Goal: Information Seeking & Learning: Learn about a topic

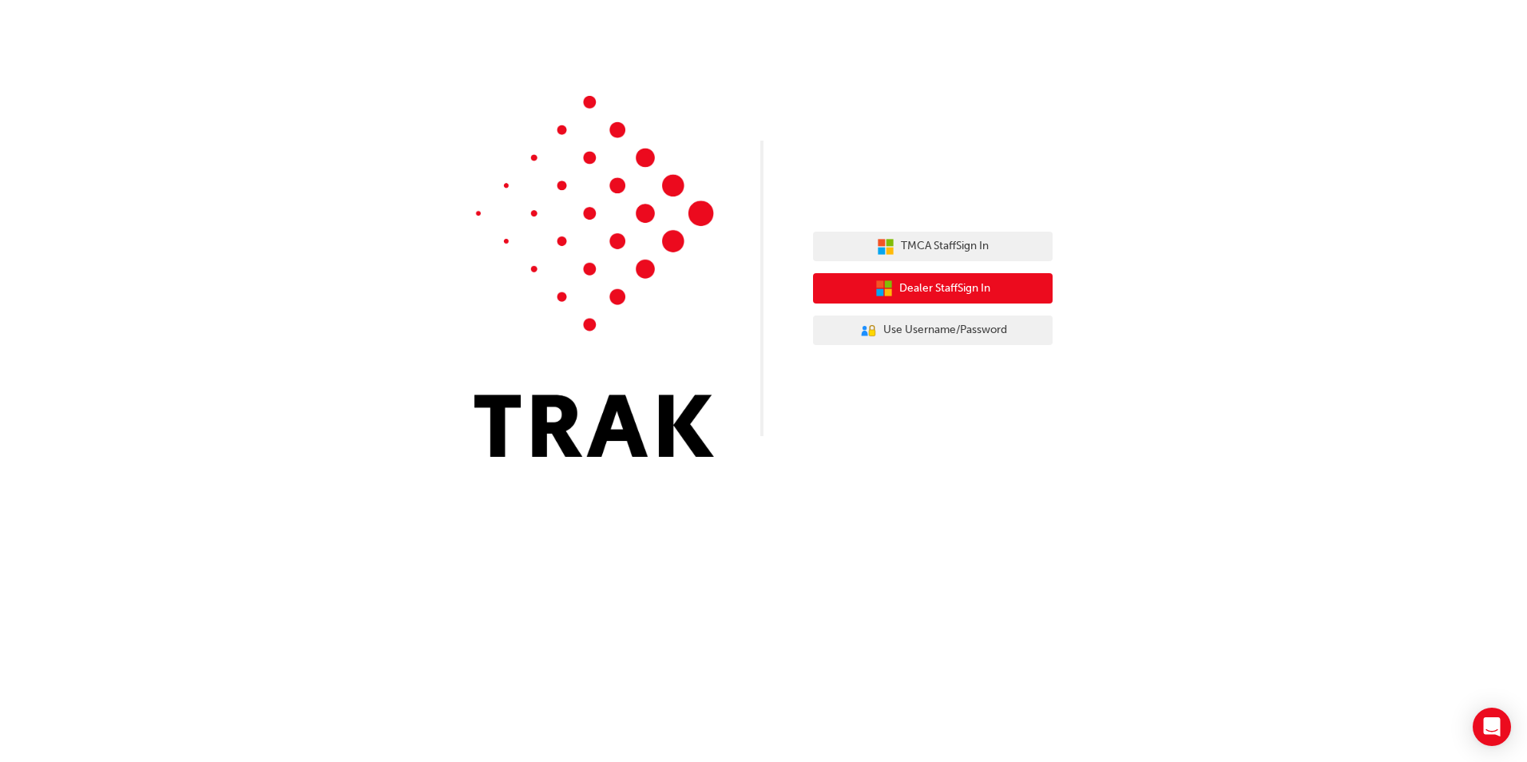
click at [943, 290] on span "Dealer Staff Sign In" at bounding box center [944, 289] width 91 height 18
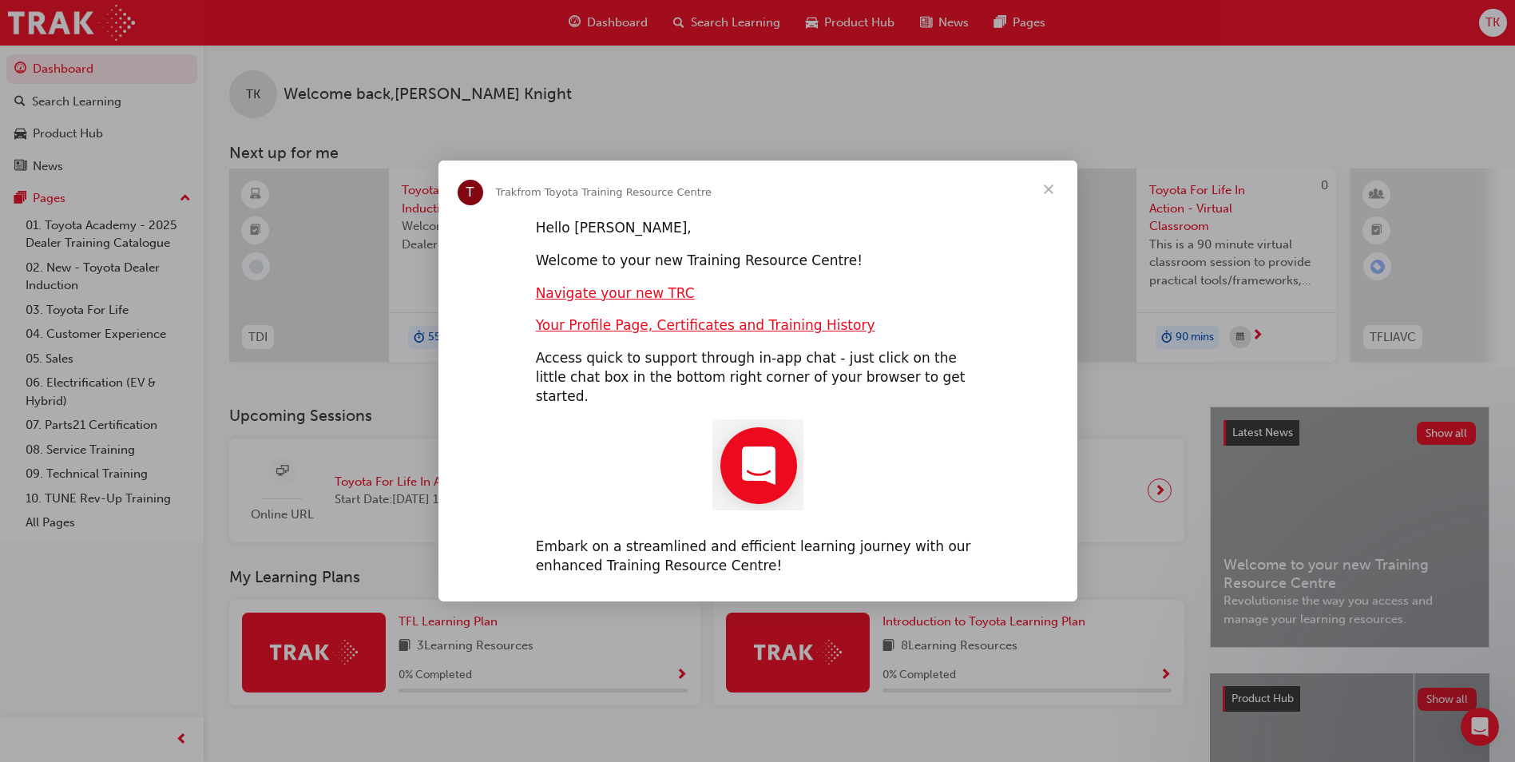
click at [1051, 200] on span "Close" at bounding box center [1049, 190] width 58 height 58
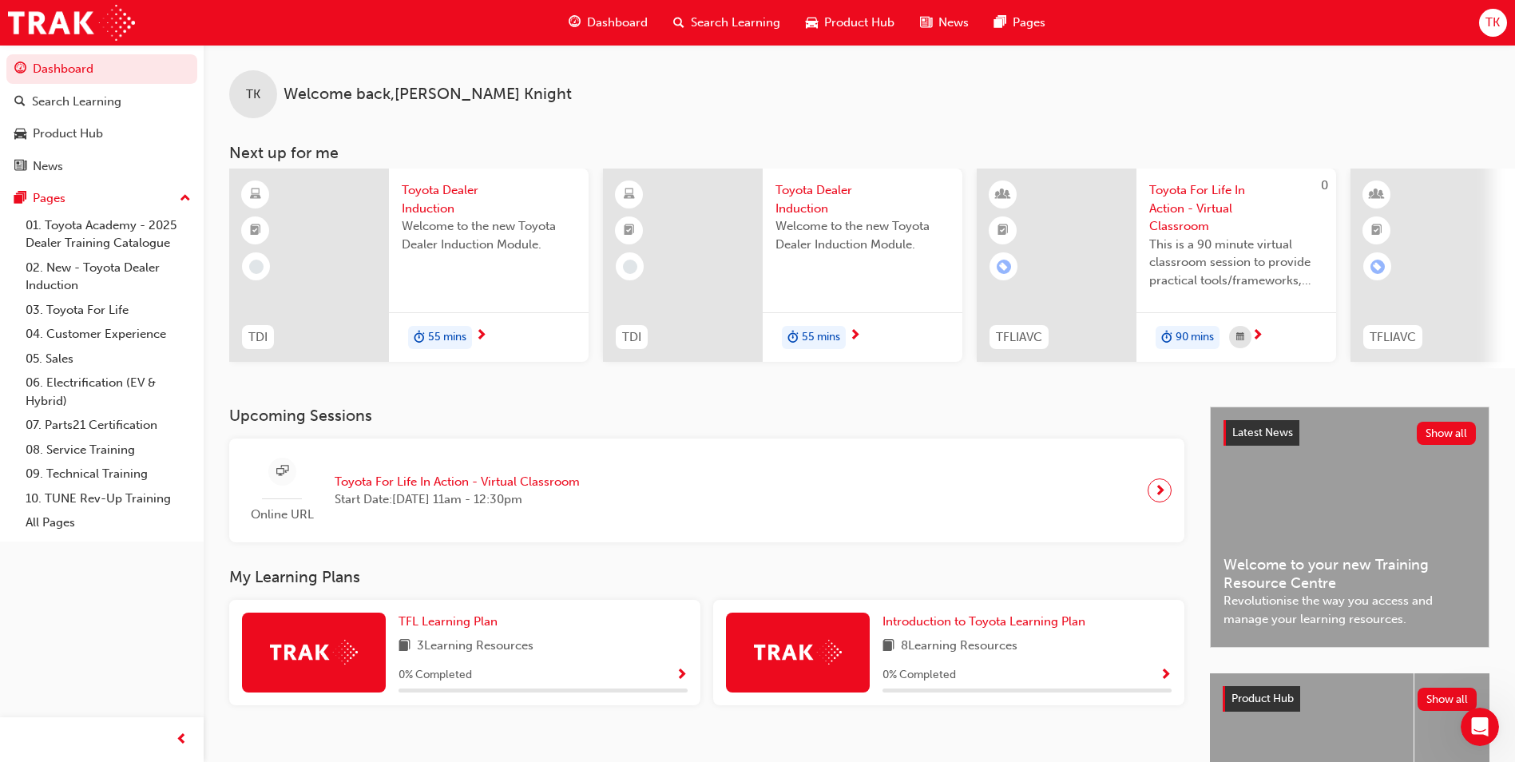
click at [450, 336] on span "55 mins" at bounding box center [447, 337] width 38 height 18
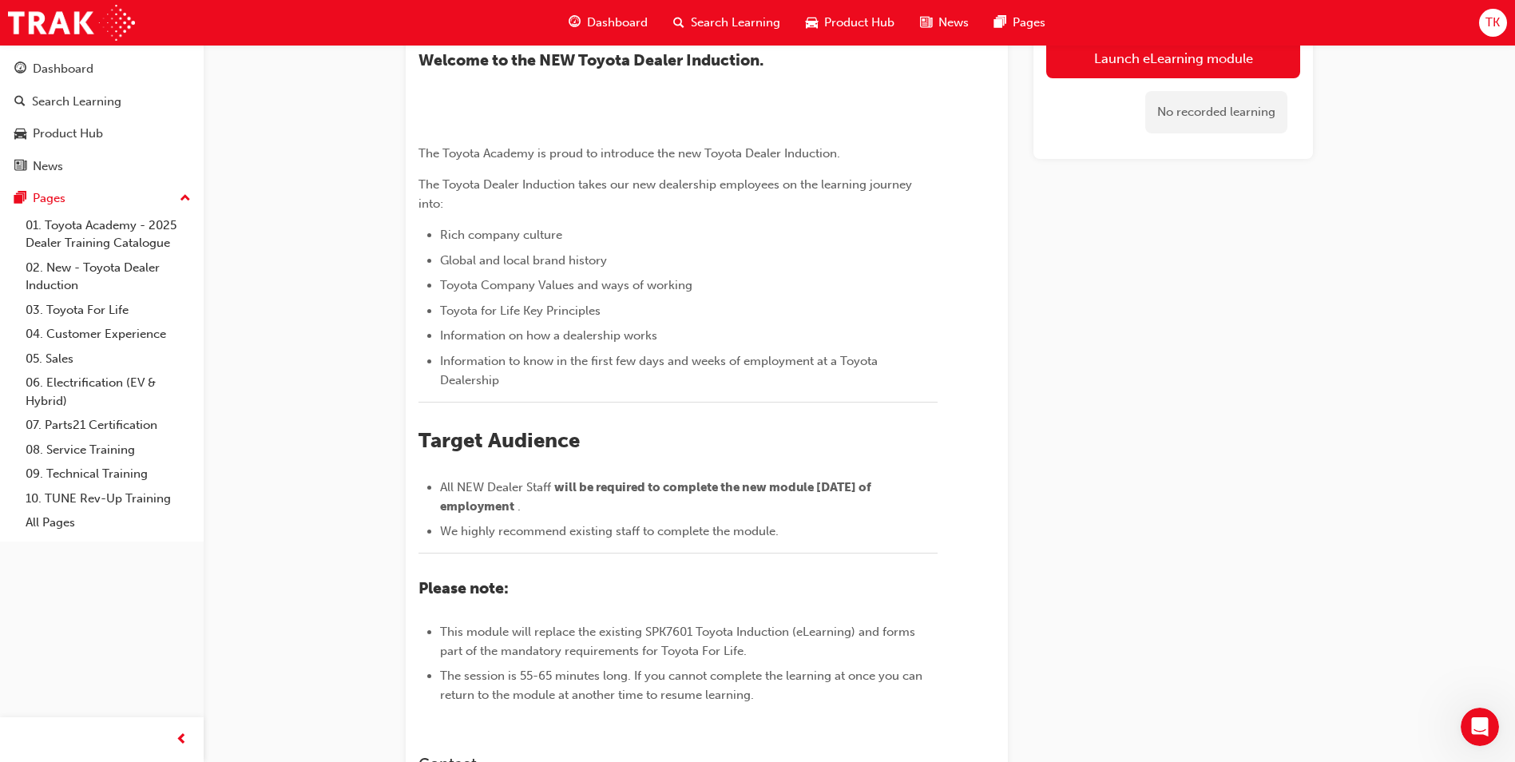
scroll to position [117, 0]
click at [1244, 61] on link "Launch eLearning module" at bounding box center [1173, 59] width 254 height 40
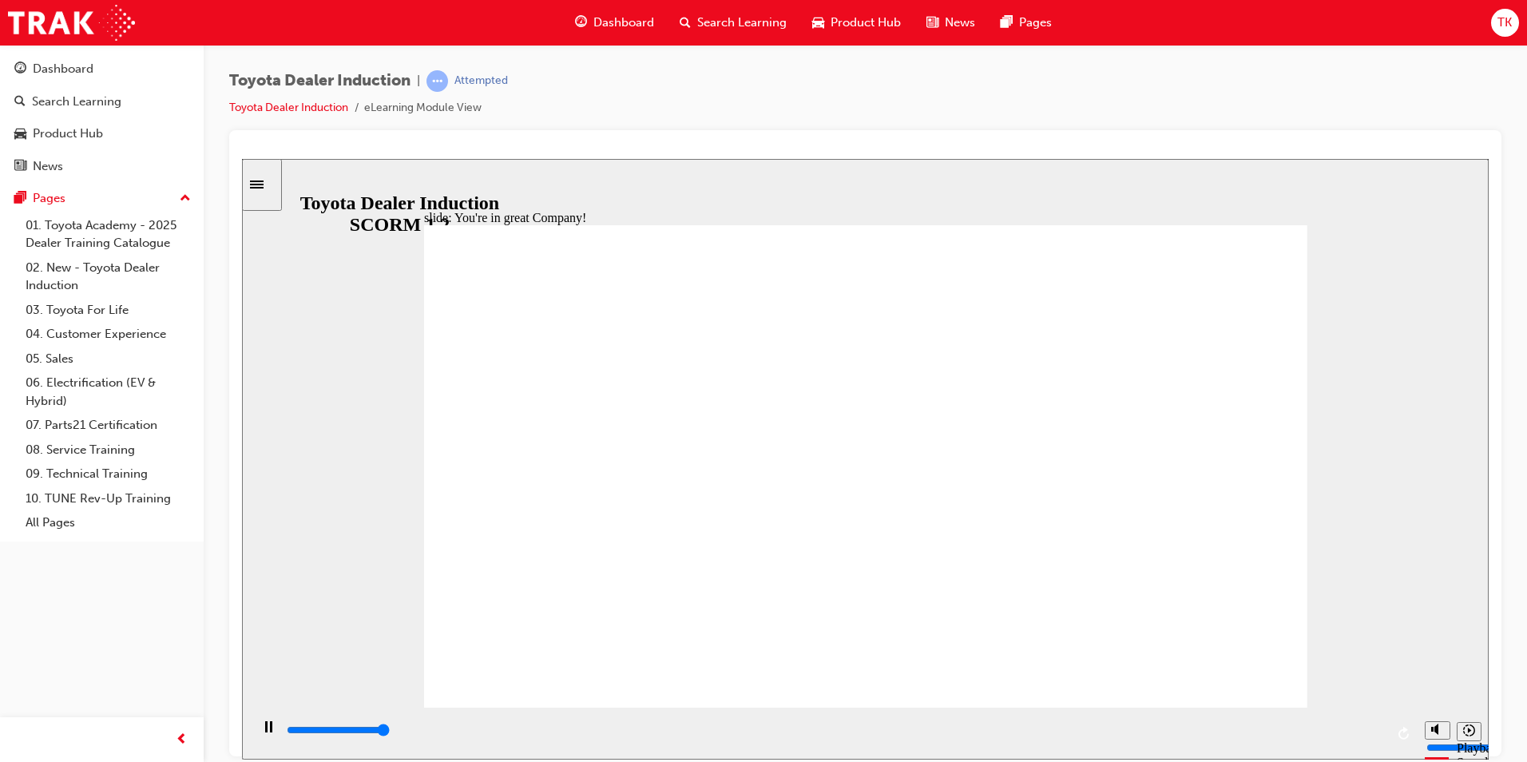
type input "7500"
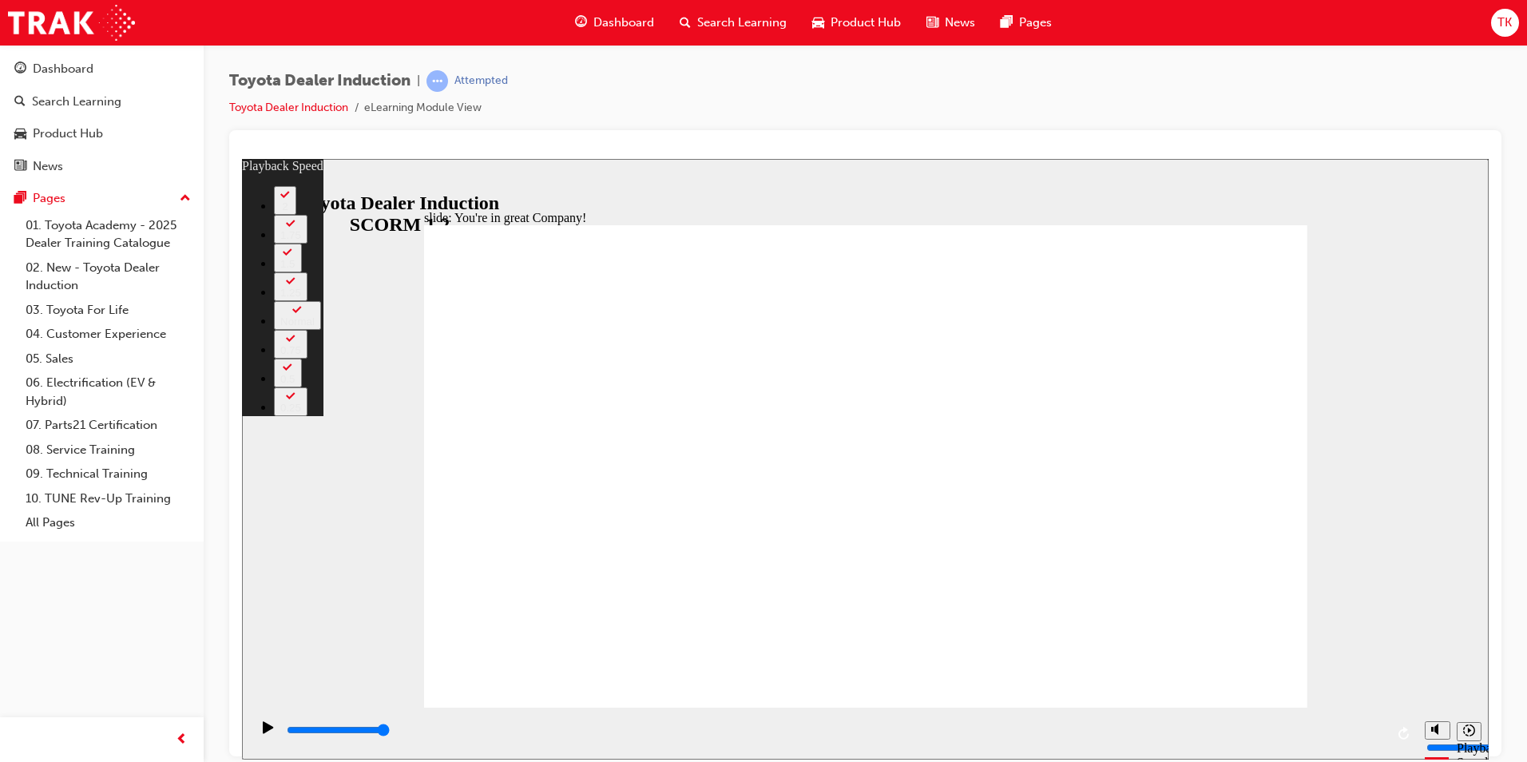
type input "156"
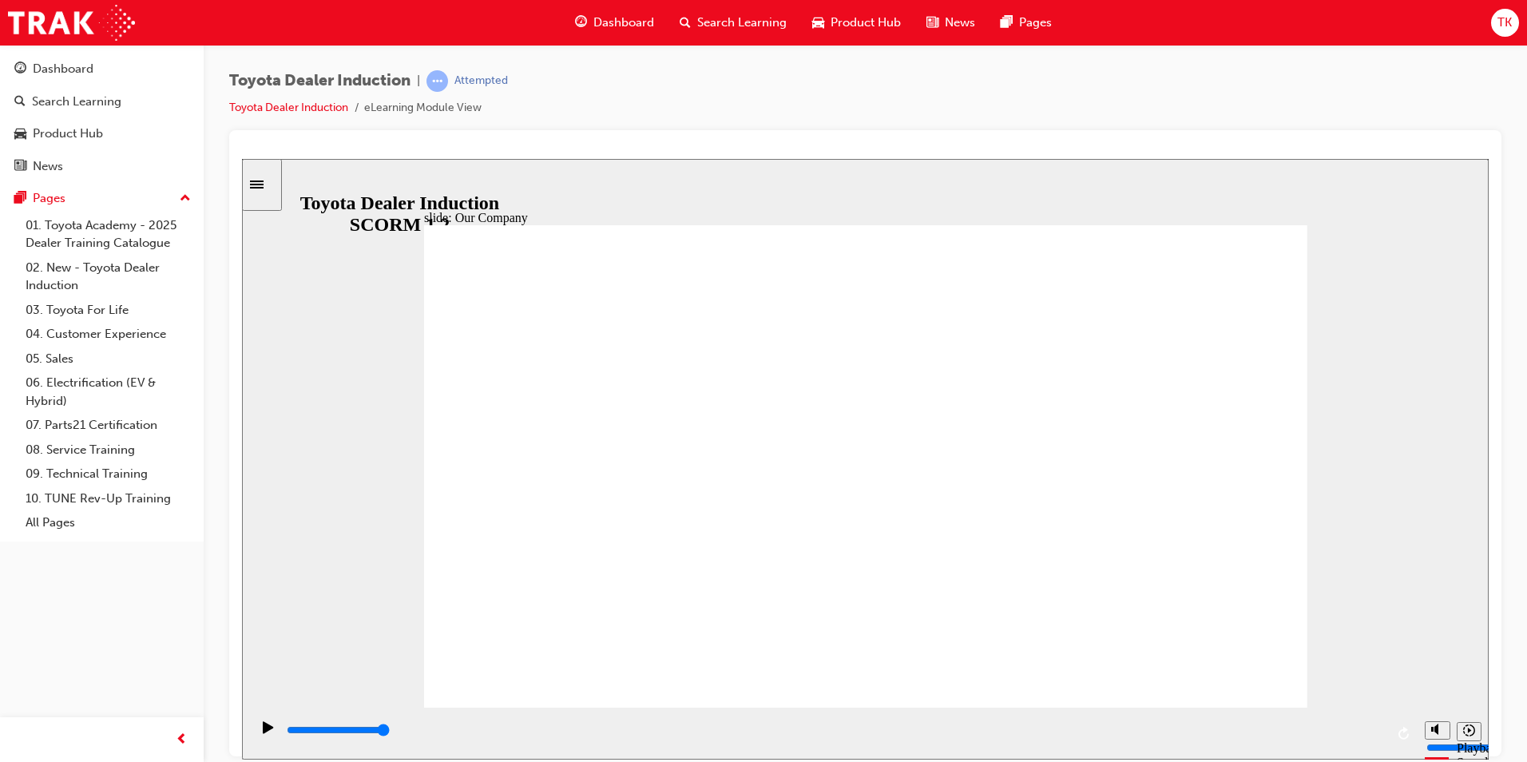
drag, startPoint x: 857, startPoint y: 614, endPoint x: 833, endPoint y: 615, distance: 24.0
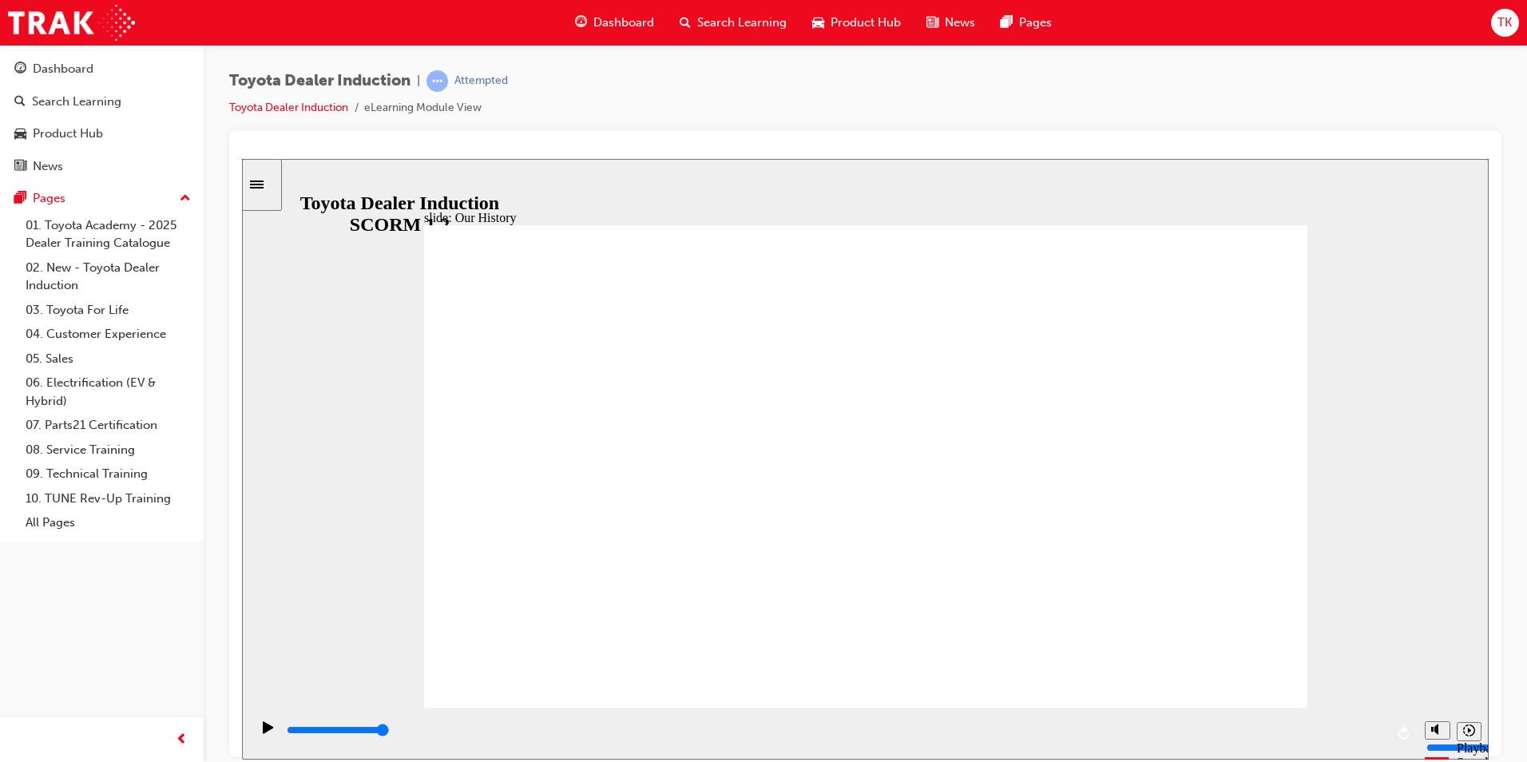
drag, startPoint x: 621, startPoint y: 605, endPoint x: 635, endPoint y: 608, distance: 14.6
drag, startPoint x: 622, startPoint y: 601, endPoint x: 637, endPoint y: 608, distance: 15.7
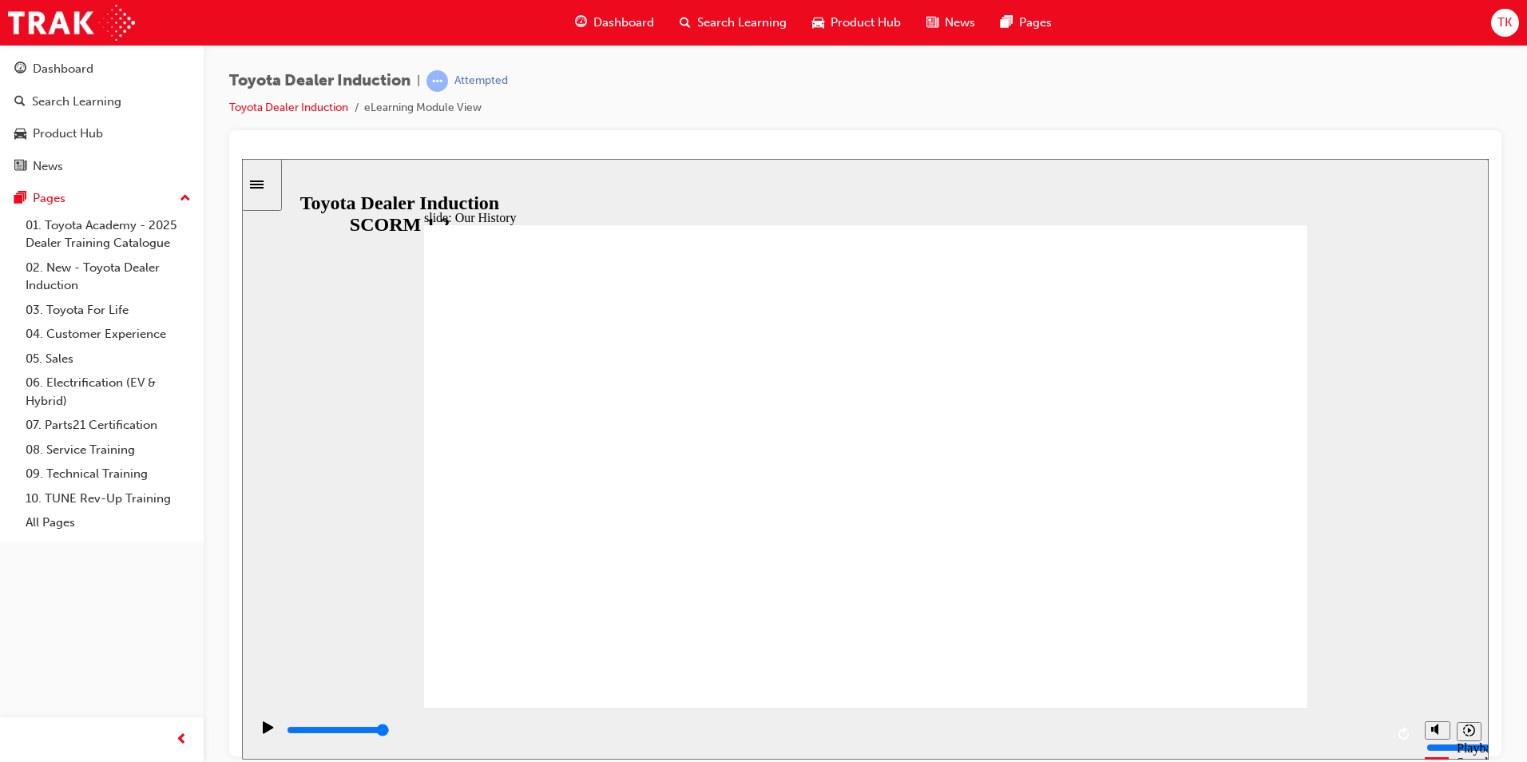
drag, startPoint x: 646, startPoint y: 614, endPoint x: 692, endPoint y: 617, distance: 46.4
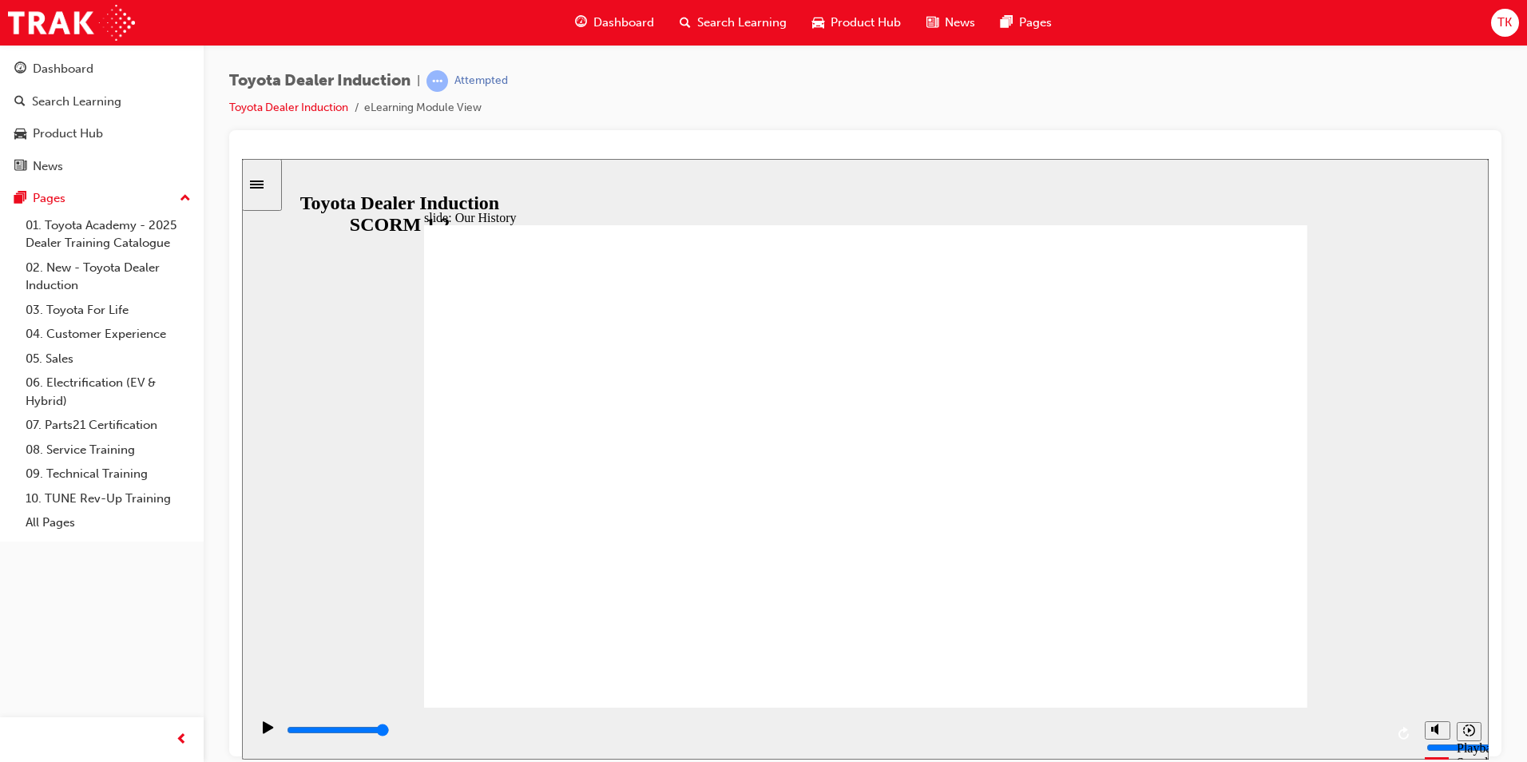
drag, startPoint x: 720, startPoint y: 613, endPoint x: 651, endPoint y: 608, distance: 69.7
drag, startPoint x: 859, startPoint y: 612, endPoint x: 748, endPoint y: 617, distance: 110.3
drag, startPoint x: 1109, startPoint y: 617, endPoint x: 1070, endPoint y: 617, distance: 39.1
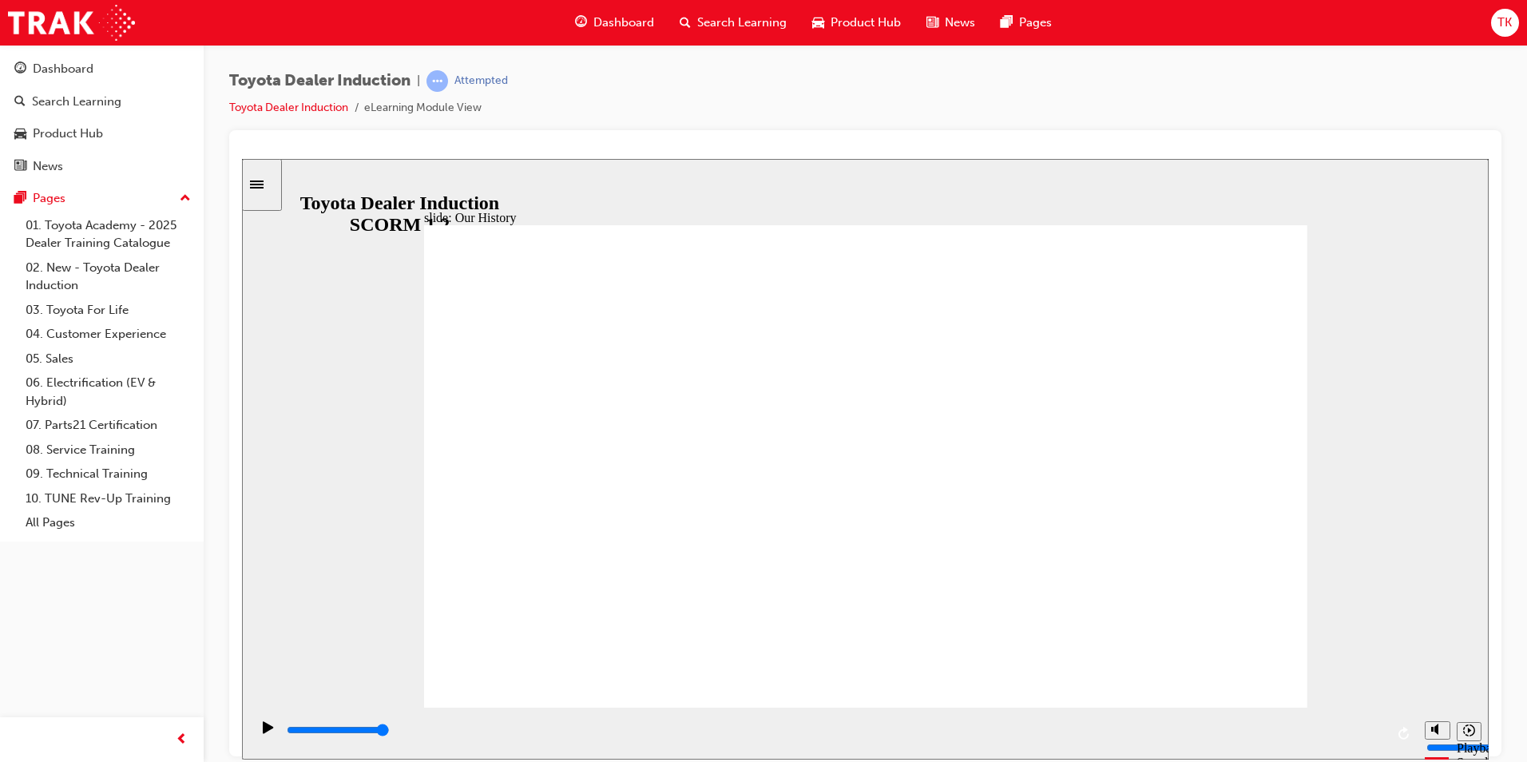
click at [264, 732] on icon "Play (Ctrl+Alt+P)" at bounding box center [268, 726] width 10 height 12
click at [296, 736] on div "playback controls" at bounding box center [835, 730] width 1100 height 18
click at [296, 735] on div "playback controls" at bounding box center [835, 730] width 1100 height 18
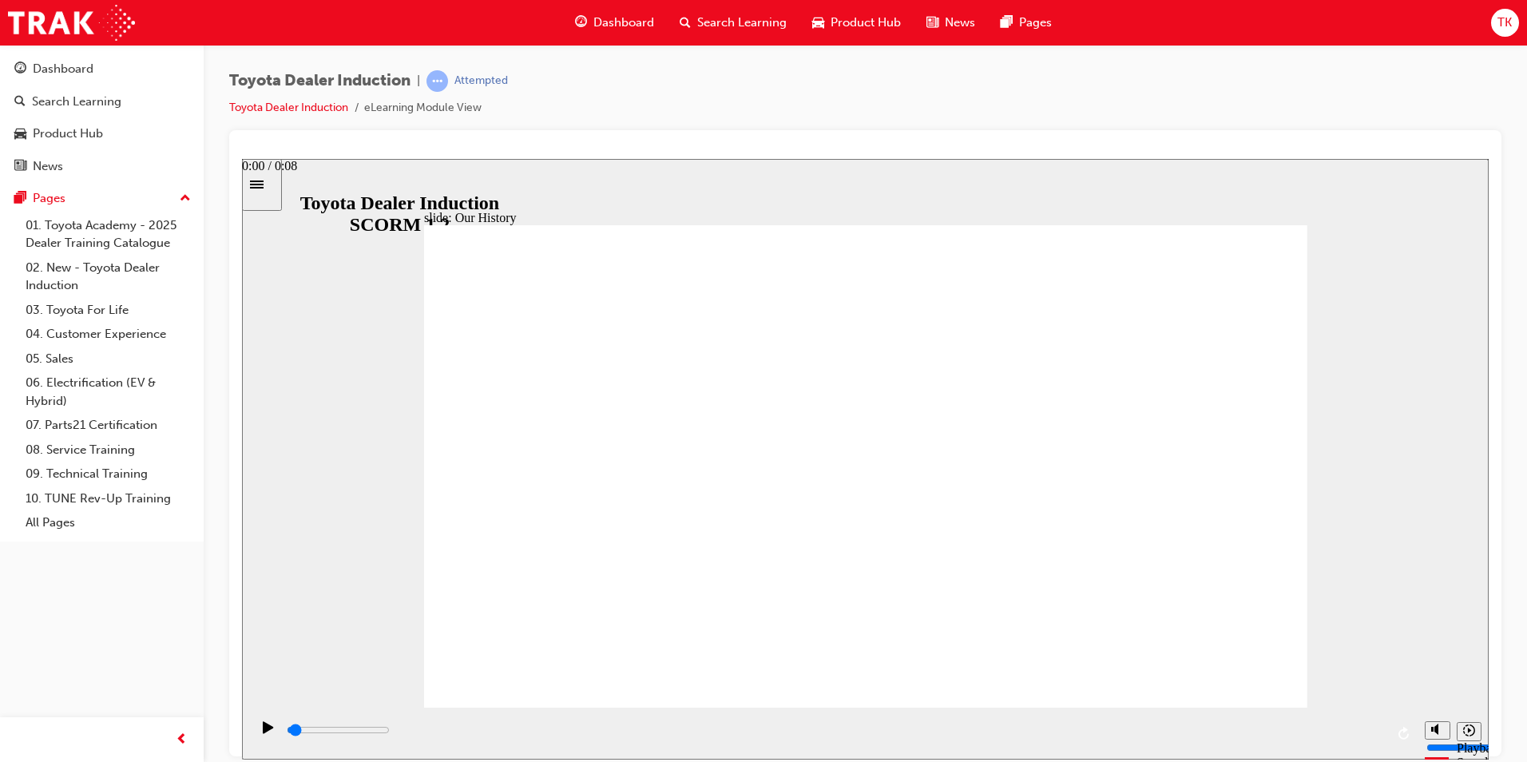
click at [309, 730] on div "playback controls" at bounding box center [835, 730] width 1100 height 18
click at [324, 731] on input "slide progress" at bounding box center [338, 729] width 103 height 13
drag, startPoint x: 322, startPoint y: 733, endPoint x: 331, endPoint y: 733, distance: 8.8
click at [331, 733] on input "slide progress" at bounding box center [338, 729] width 103 height 13
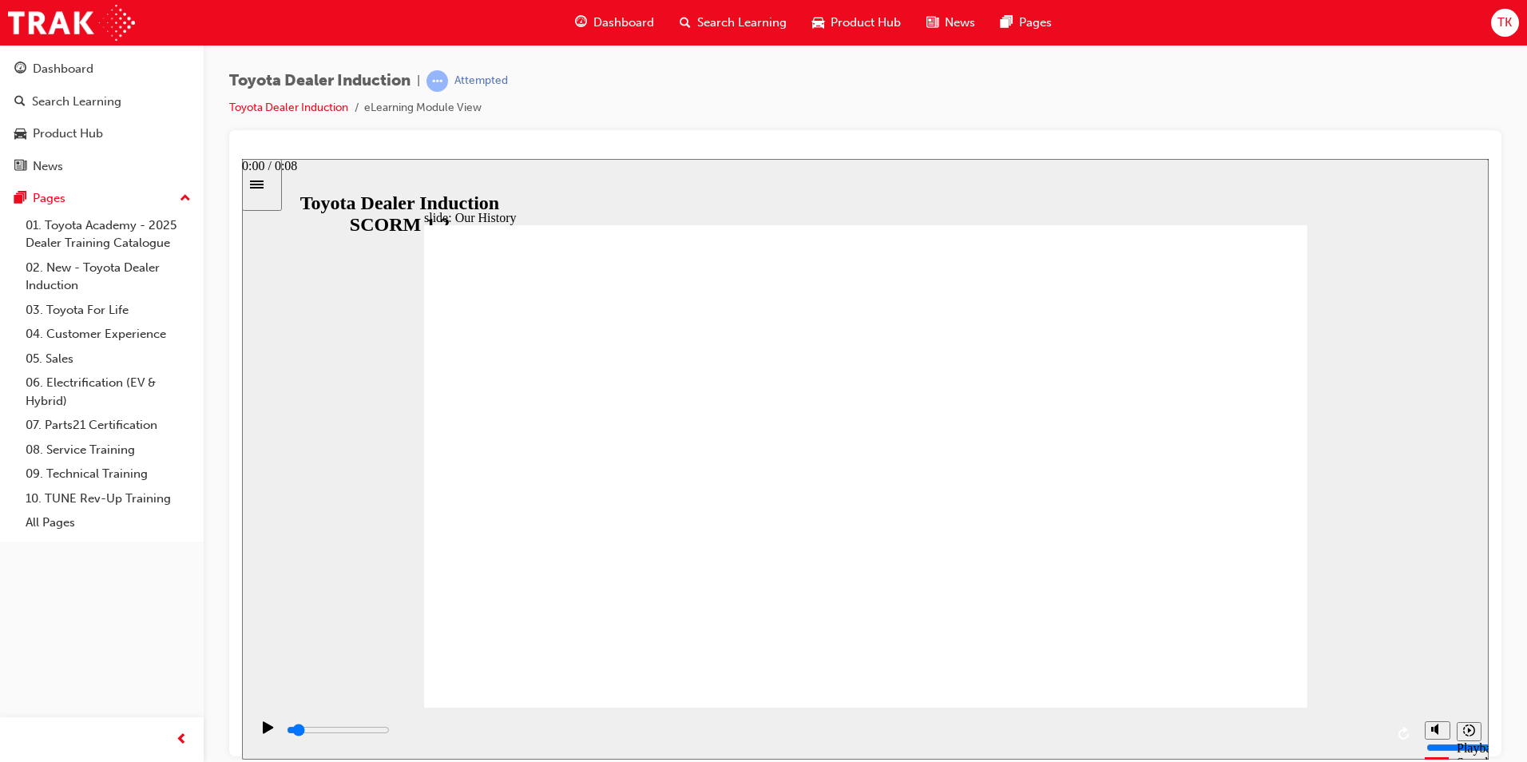
click at [348, 734] on div "playback controls" at bounding box center [835, 730] width 1100 height 18
click at [364, 733] on input "slide progress" at bounding box center [338, 729] width 103 height 13
click at [370, 732] on input "slide progress" at bounding box center [338, 729] width 103 height 13
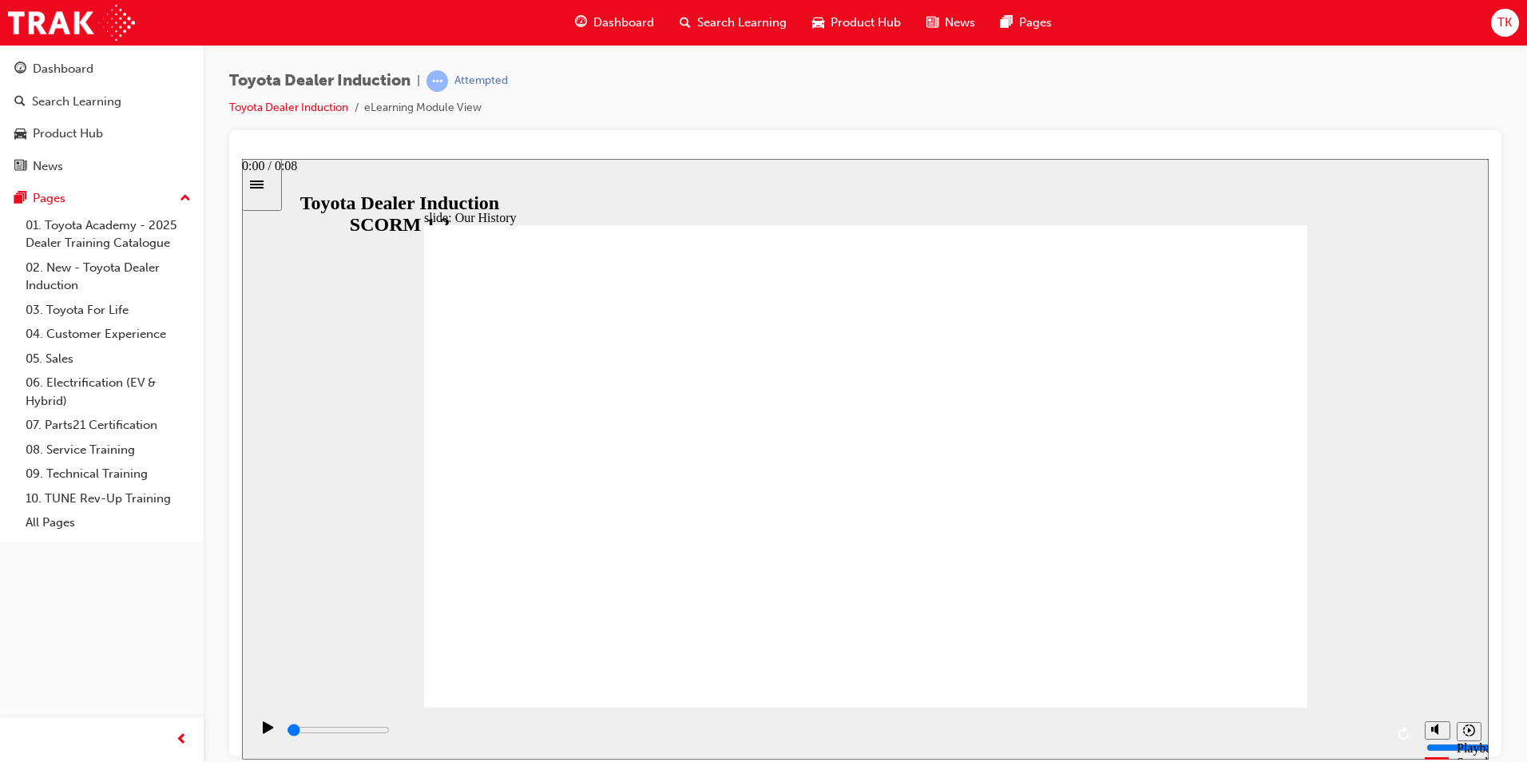
drag, startPoint x: 369, startPoint y: 736, endPoint x: 288, endPoint y: 734, distance: 80.7
click at [292, 734] on div "playback controls" at bounding box center [835, 730] width 1100 height 18
click at [263, 732] on icon "Play (Ctrl+Alt+P)" at bounding box center [268, 726] width 10 height 12
drag, startPoint x: 875, startPoint y: 616, endPoint x: 818, endPoint y: 621, distance: 56.9
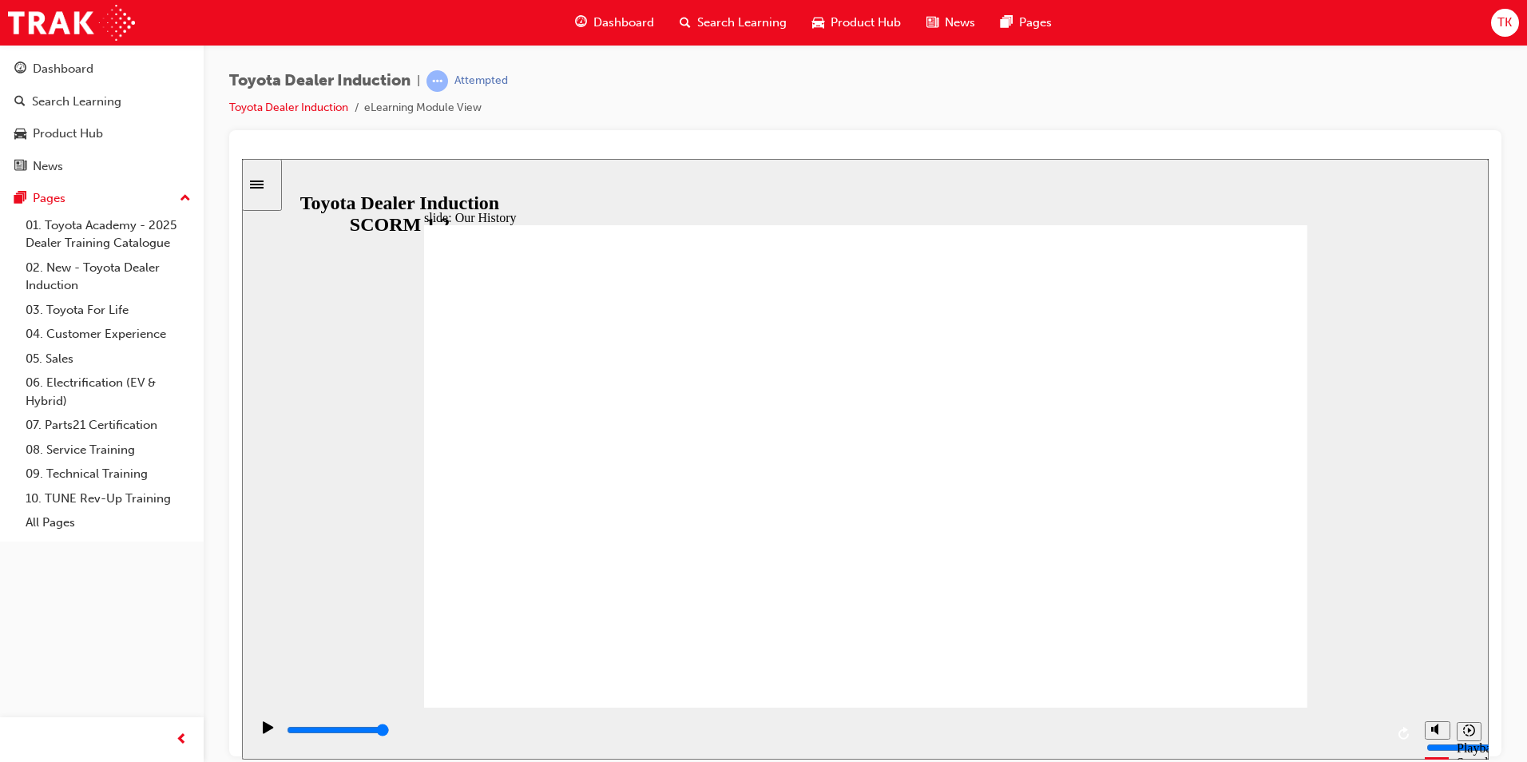
drag, startPoint x: 1065, startPoint y: 614, endPoint x: 963, endPoint y: 618, distance: 101.5
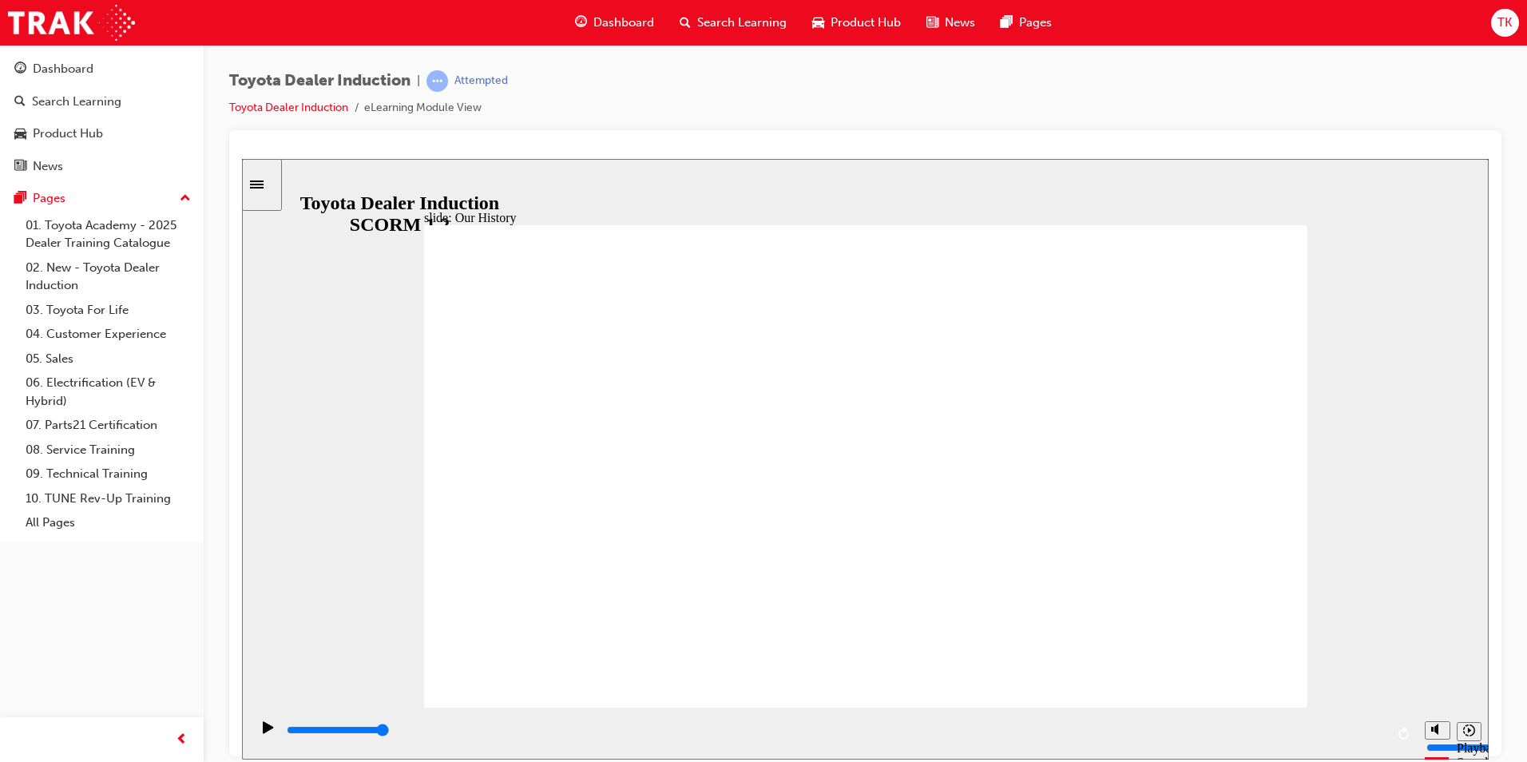
drag, startPoint x: 616, startPoint y: 607, endPoint x: 636, endPoint y: 605, distance: 20.0
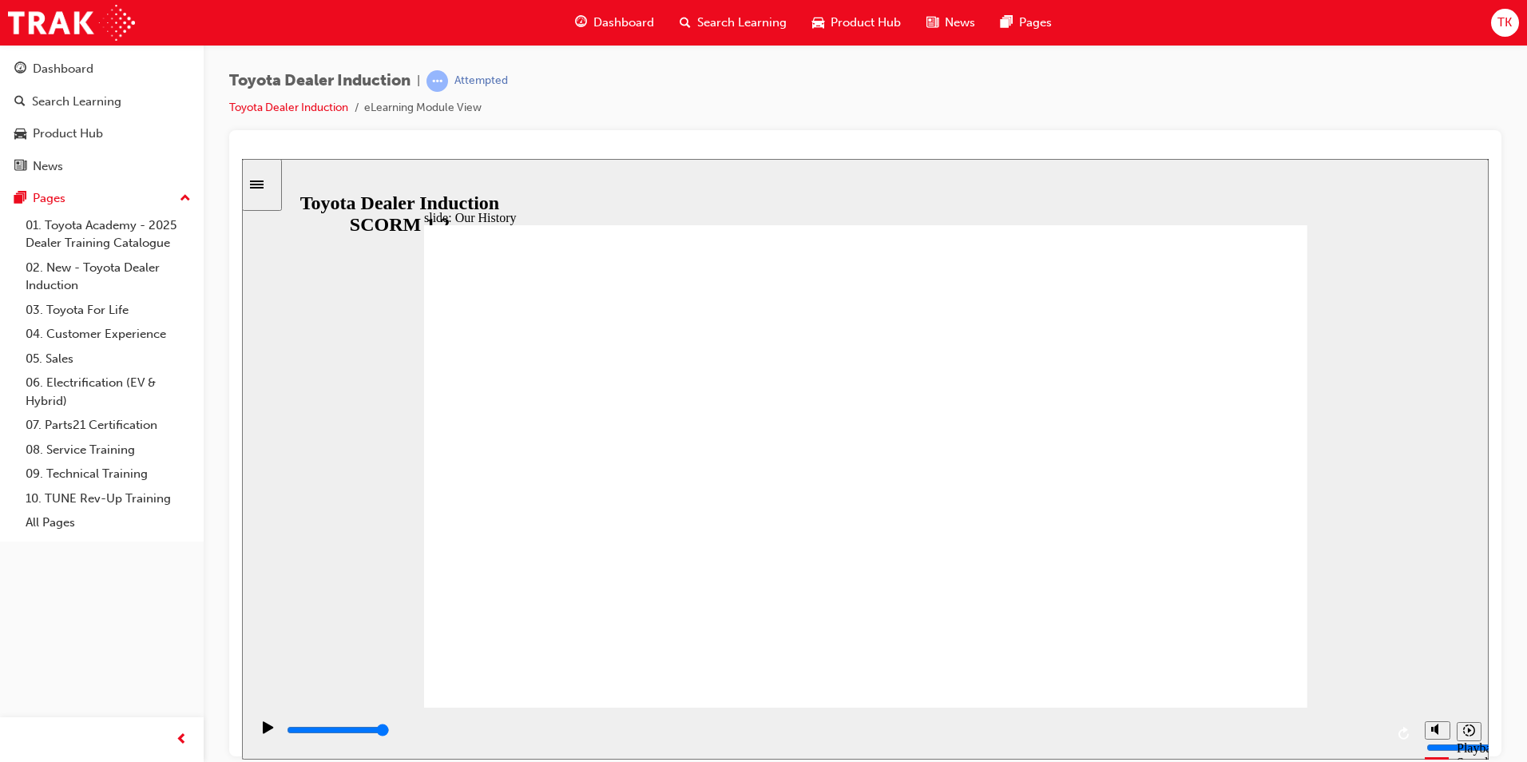
drag, startPoint x: 1107, startPoint y: 610, endPoint x: 1070, endPoint y: 621, distance: 38.4
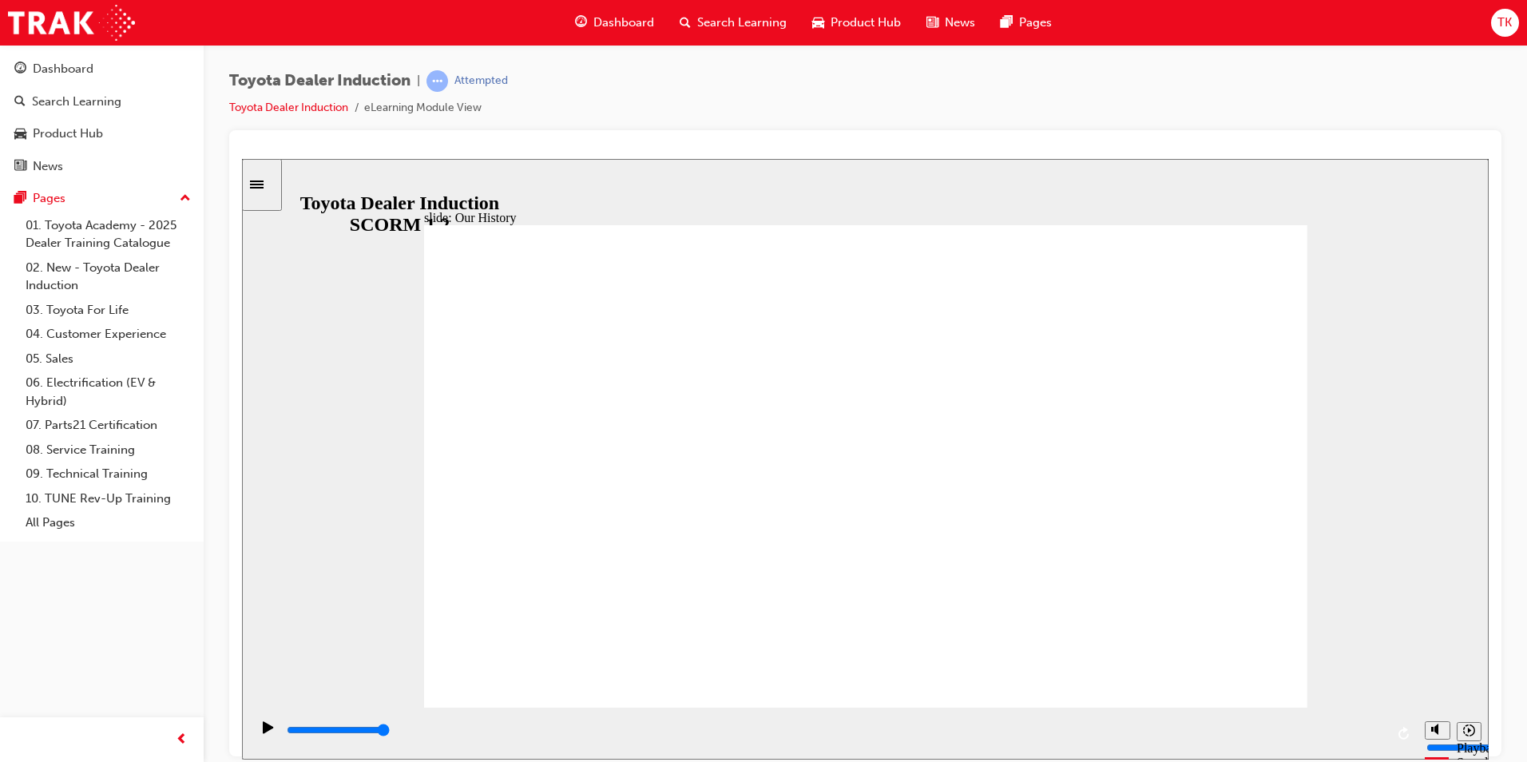
type input "8300"
drag, startPoint x: 859, startPoint y: 610, endPoint x: 899, endPoint y: 609, distance: 39.1
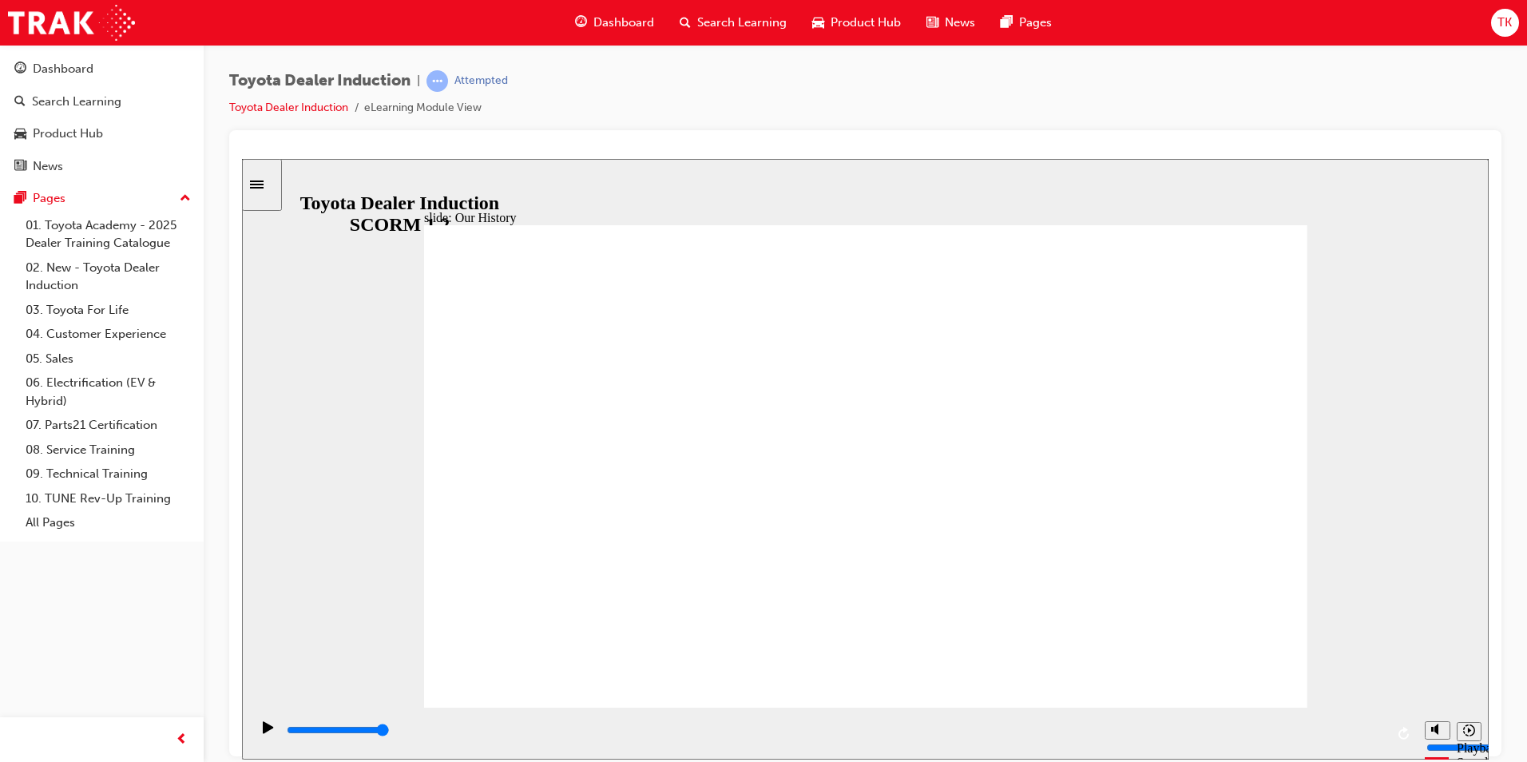
drag, startPoint x: 613, startPoint y: 606, endPoint x: 664, endPoint y: 605, distance: 51.1
drag, startPoint x: 617, startPoint y: 614, endPoint x: 646, endPoint y: 614, distance: 29.6
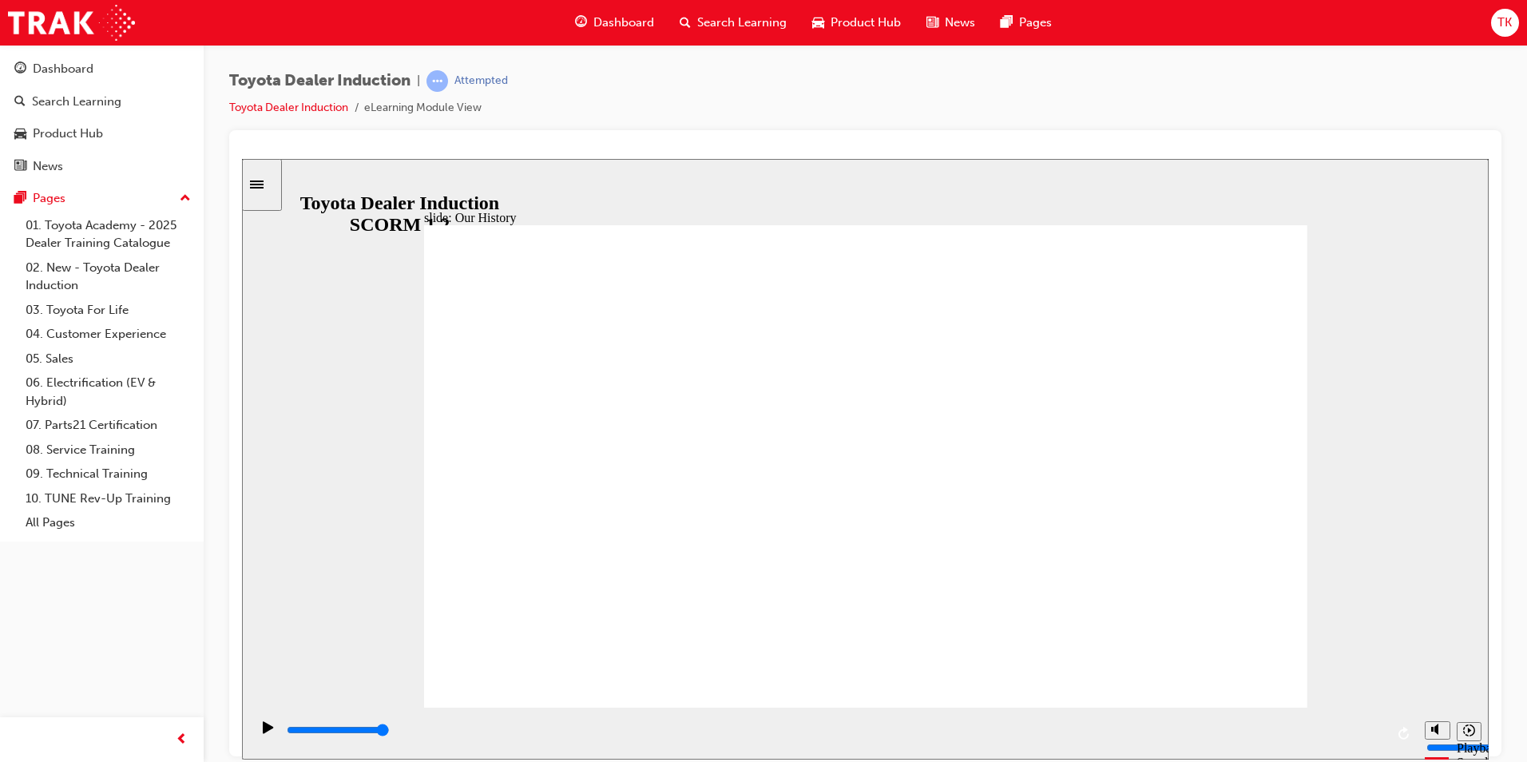
drag, startPoint x: 635, startPoint y: 611, endPoint x: 933, endPoint y: 580, distance: 299.5
drag, startPoint x: 875, startPoint y: 605, endPoint x: 672, endPoint y: 617, distance: 204.0
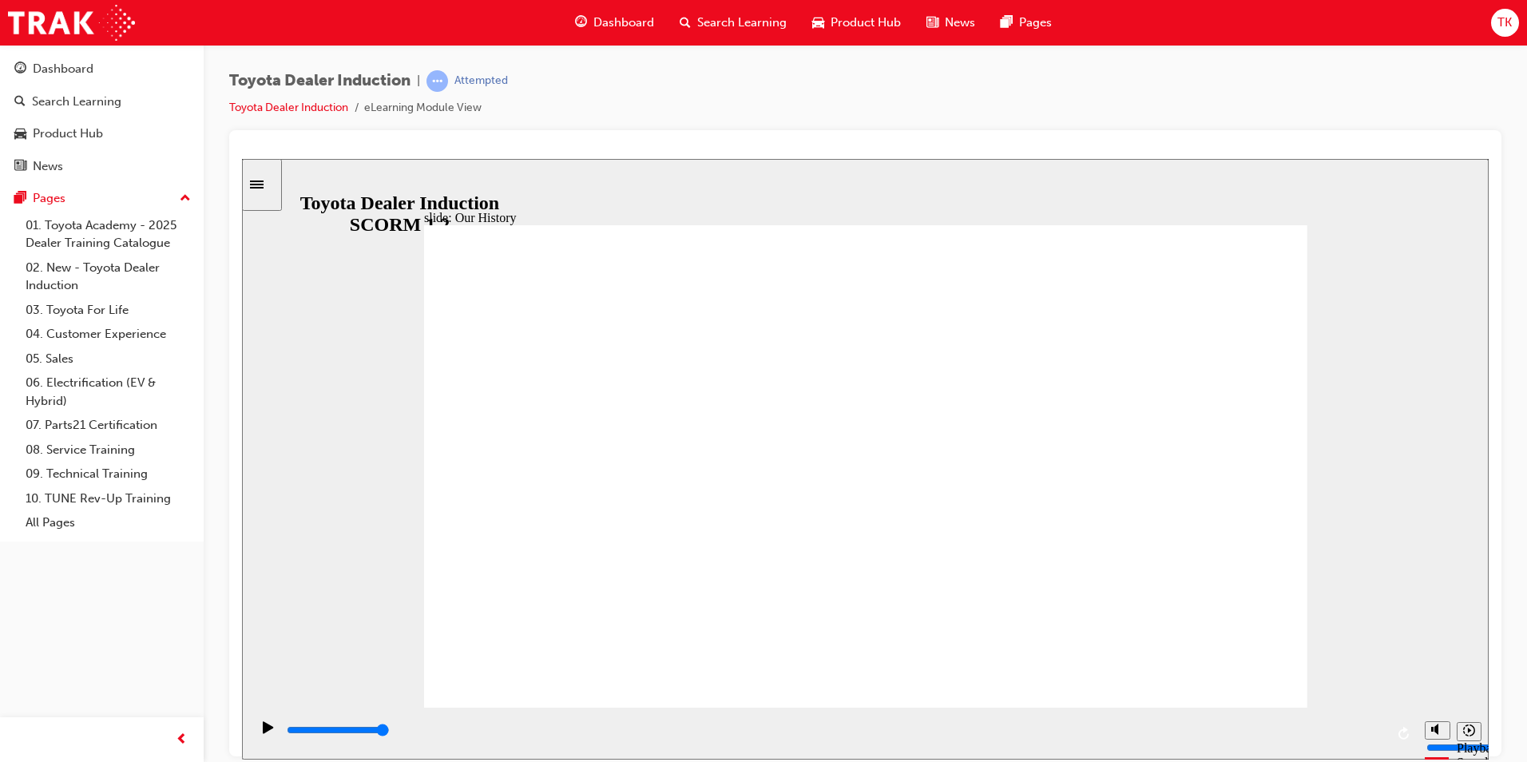
drag, startPoint x: 618, startPoint y: 609, endPoint x: 673, endPoint y: 613, distance: 55.3
type input "2"
drag, startPoint x: 617, startPoint y: 615, endPoint x: 750, endPoint y: 607, distance: 133.6
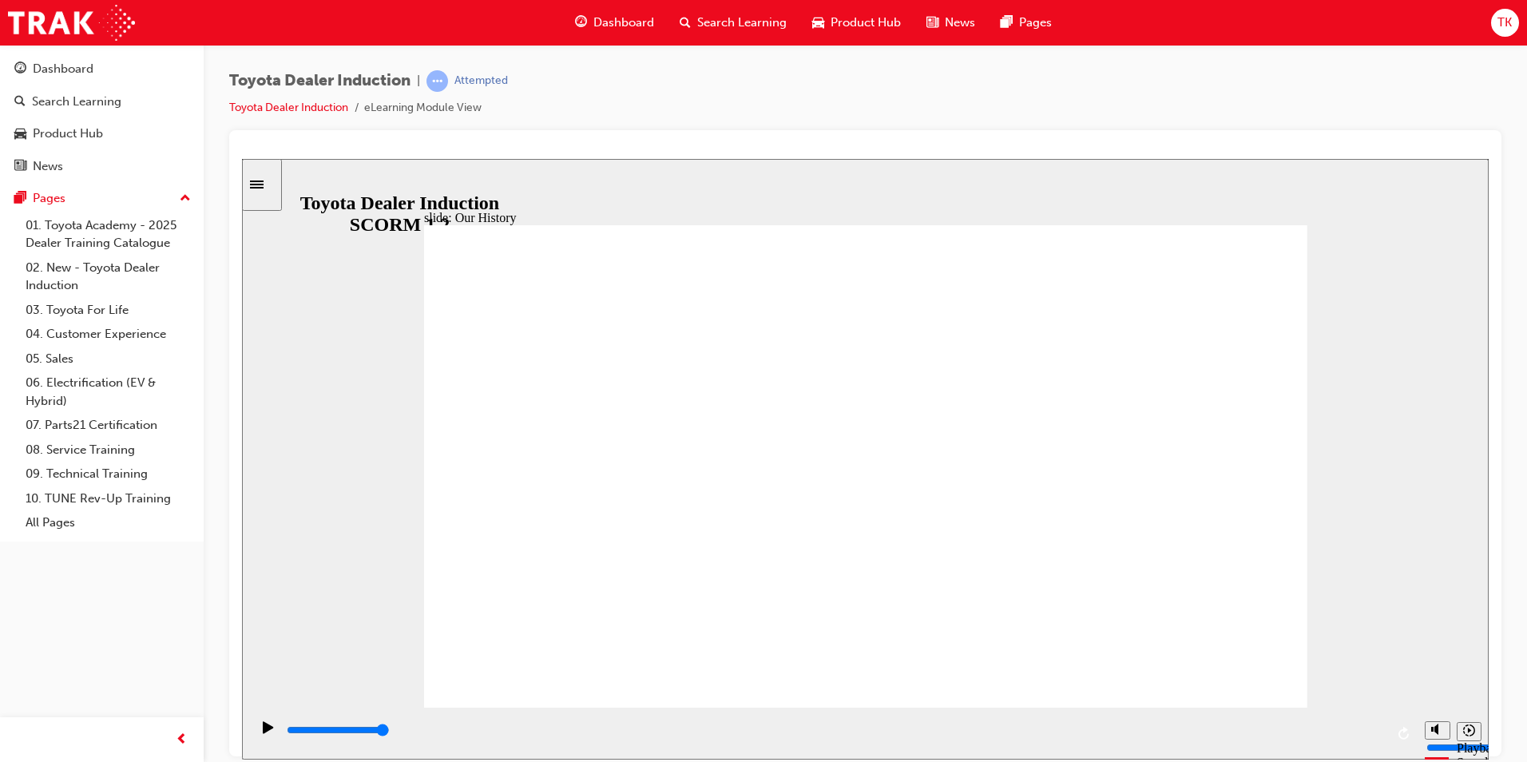
drag, startPoint x: 848, startPoint y: 610, endPoint x: 819, endPoint y: 619, distance: 30.8
drag, startPoint x: 820, startPoint y: 606, endPoint x: 782, endPoint y: 605, distance: 38.3
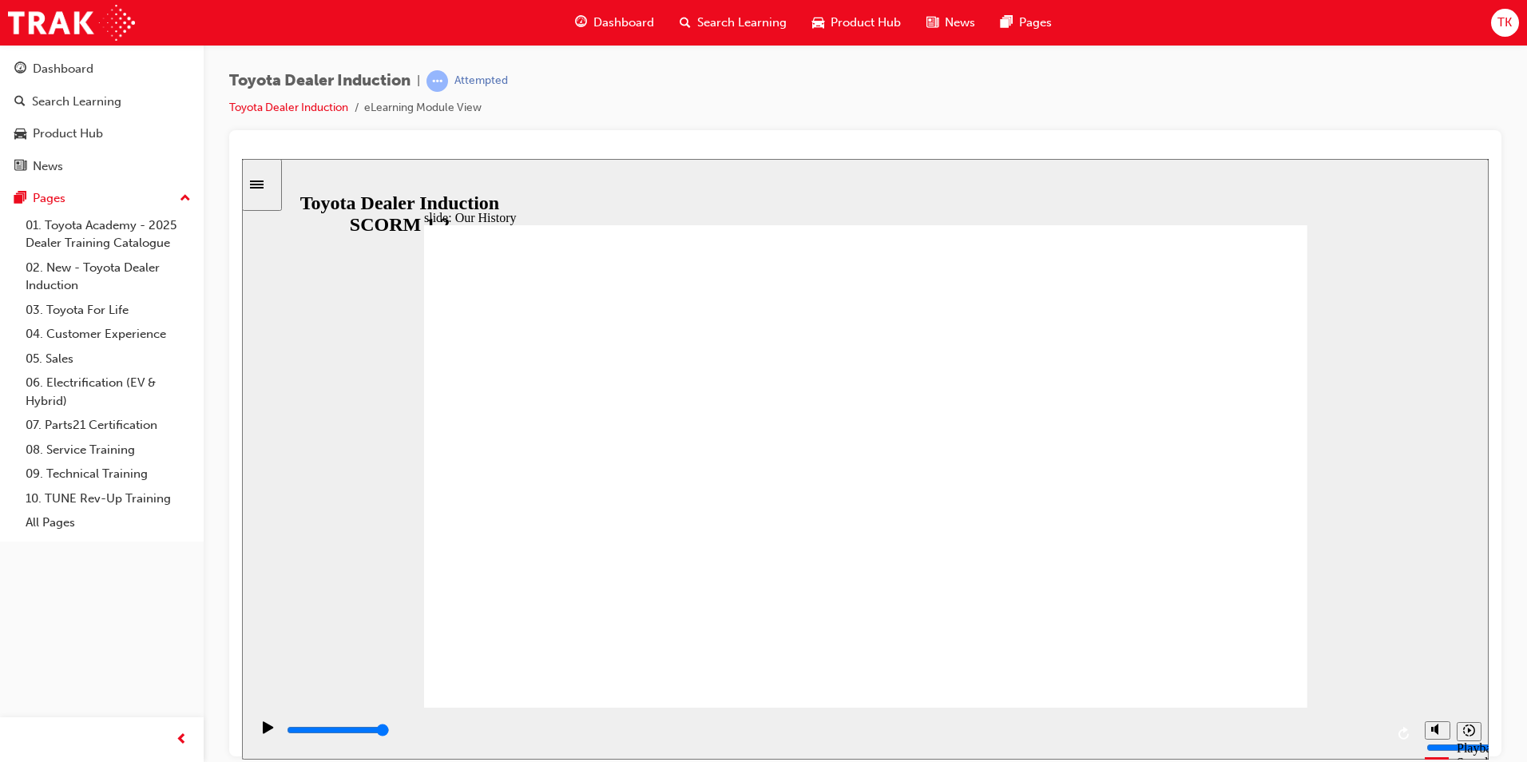
drag, startPoint x: 665, startPoint y: 565, endPoint x: 653, endPoint y: 577, distance: 16.9
drag, startPoint x: 866, startPoint y: 613, endPoint x: 835, endPoint y: 615, distance: 30.4
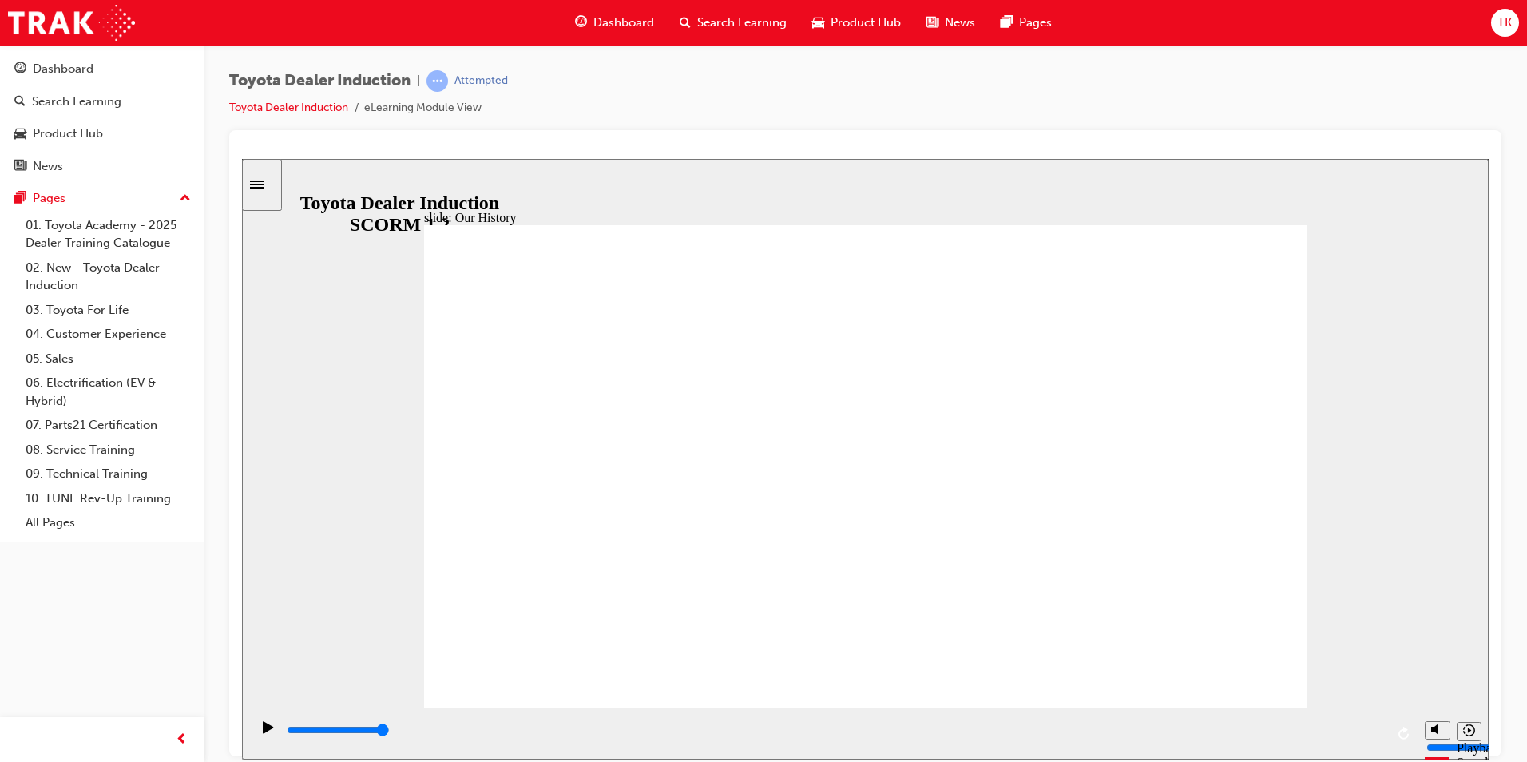
drag, startPoint x: 867, startPoint y: 602, endPoint x: 993, endPoint y: 617, distance: 127.0
drag, startPoint x: 1114, startPoint y: 602, endPoint x: 1138, endPoint y: 586, distance: 28.8
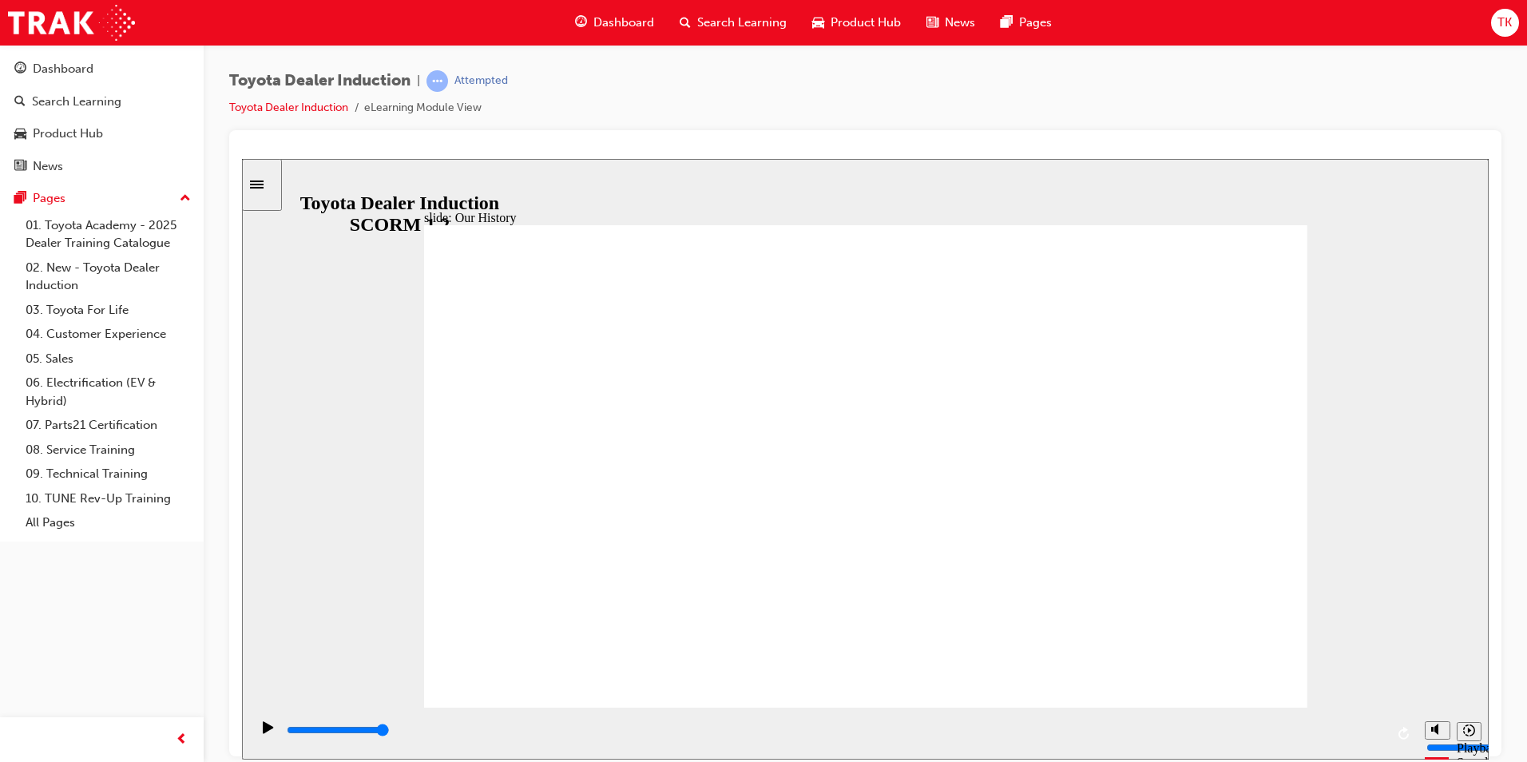
drag, startPoint x: 408, startPoint y: 620, endPoint x: 322, endPoint y: 681, distance: 105.9
click at [331, 677] on div "slide: Our History Group 1 Freeform 4 Freeform 2 Toyota's First Car, the AA Sed…" at bounding box center [865, 458] width 1247 height 601
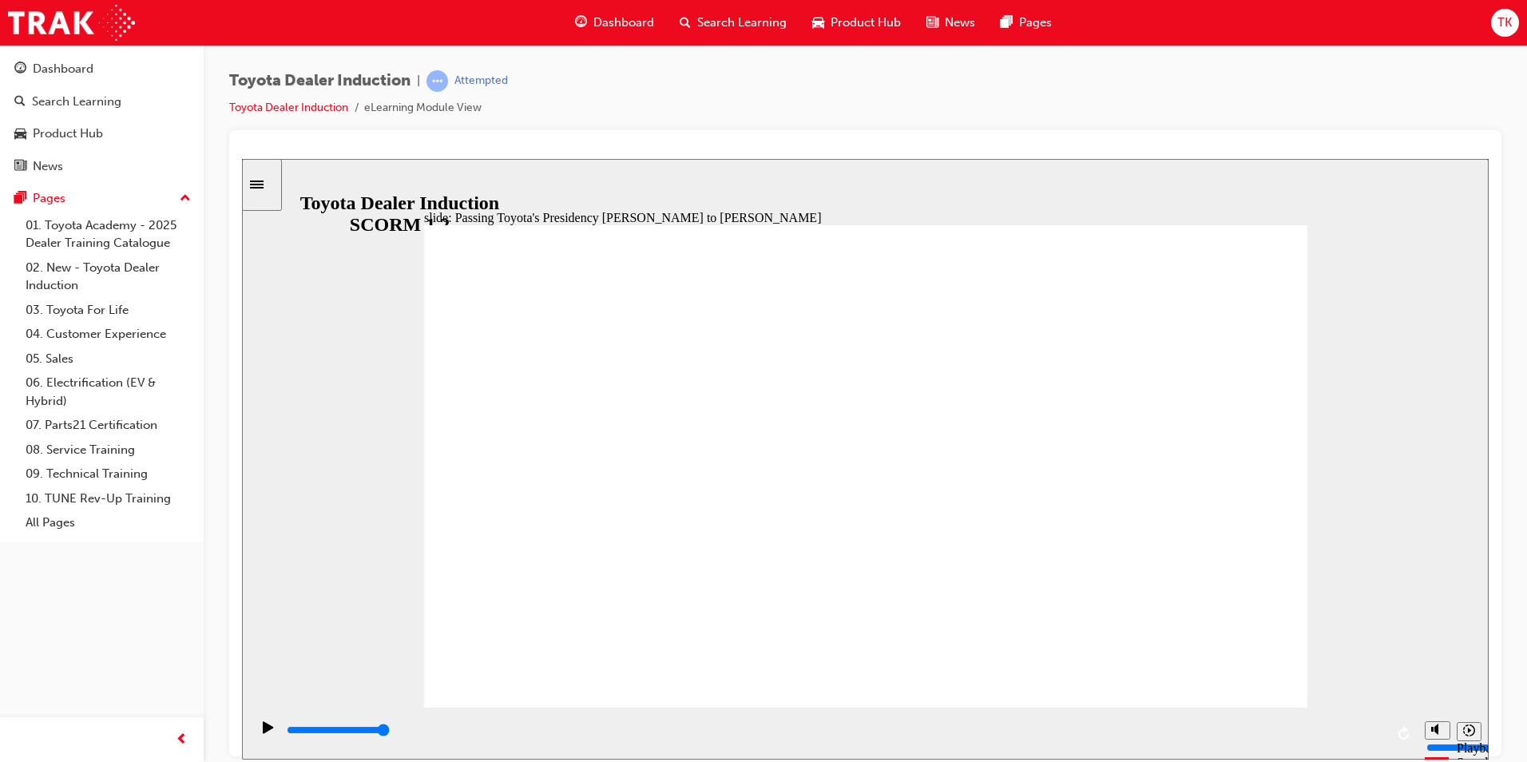
type input "5000"
radio input "true"
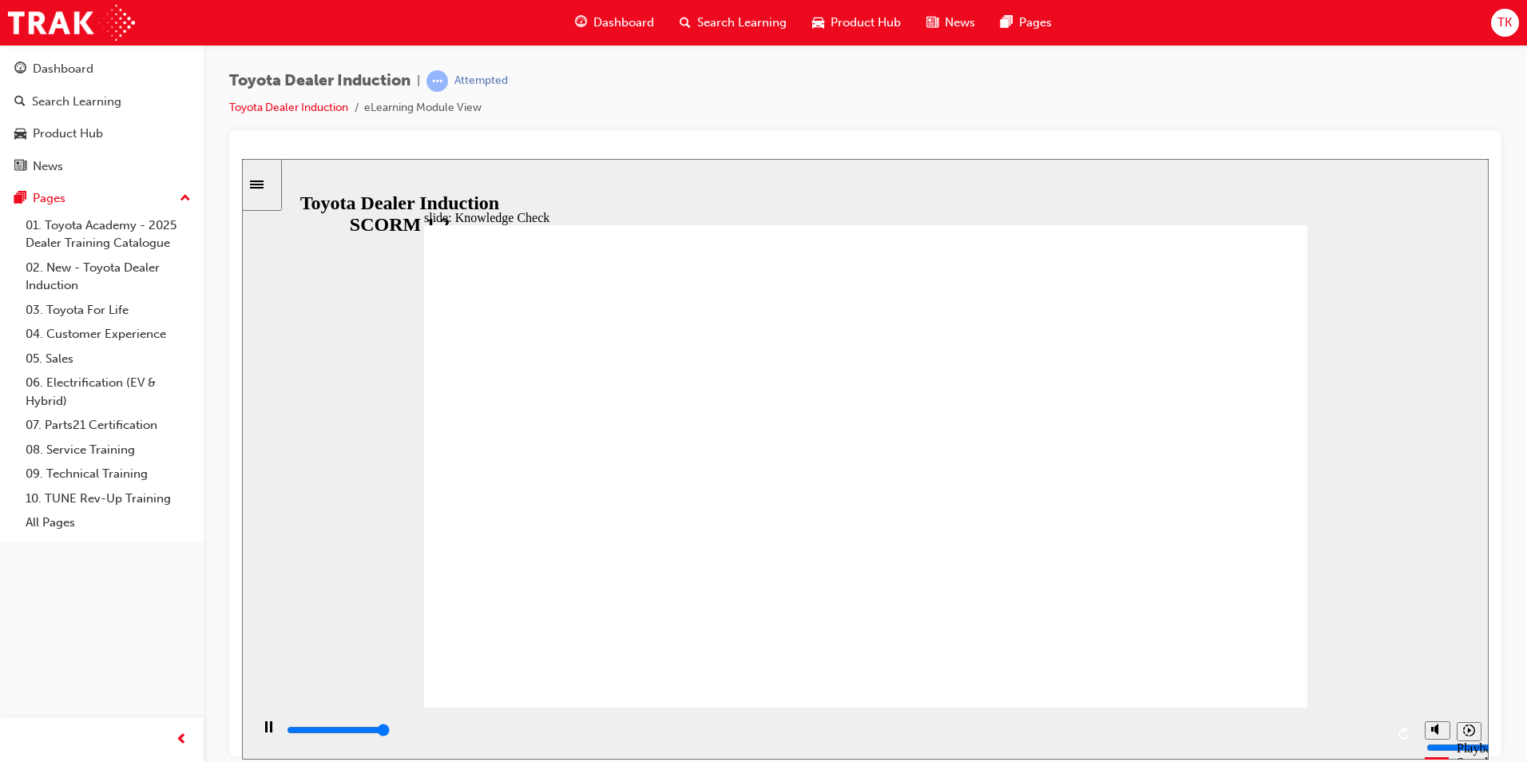
type input "5000"
radio input "true"
click at [1067, 739] on div "playback controls" at bounding box center [835, 730] width 1100 height 18
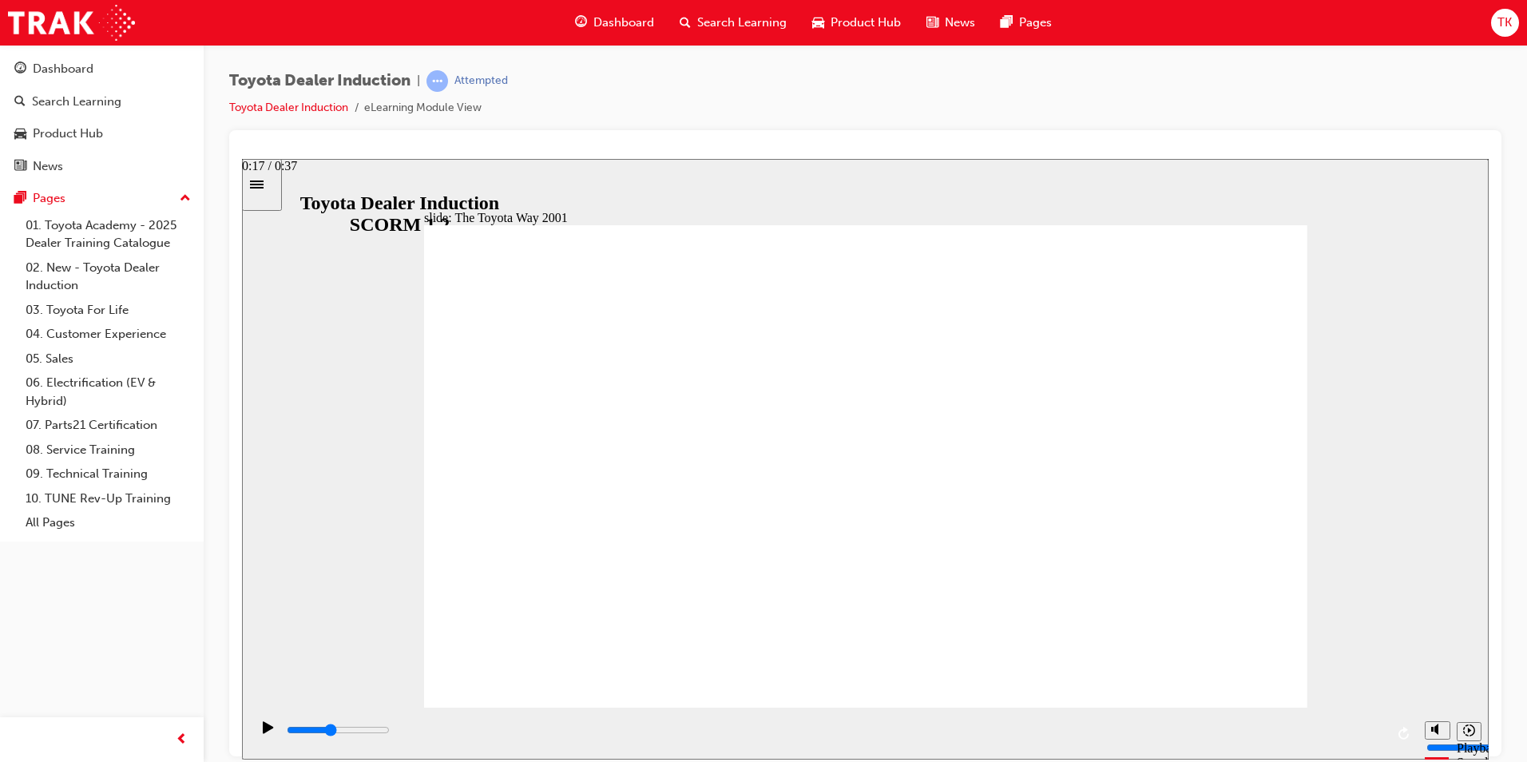
drag, startPoint x: 1139, startPoint y: 732, endPoint x: 752, endPoint y: 729, distance: 386.6
click at [390, 732] on input "slide progress" at bounding box center [338, 729] width 103 height 13
click at [263, 732] on icon "Play (Ctrl+Alt+P)" at bounding box center [268, 726] width 10 height 12
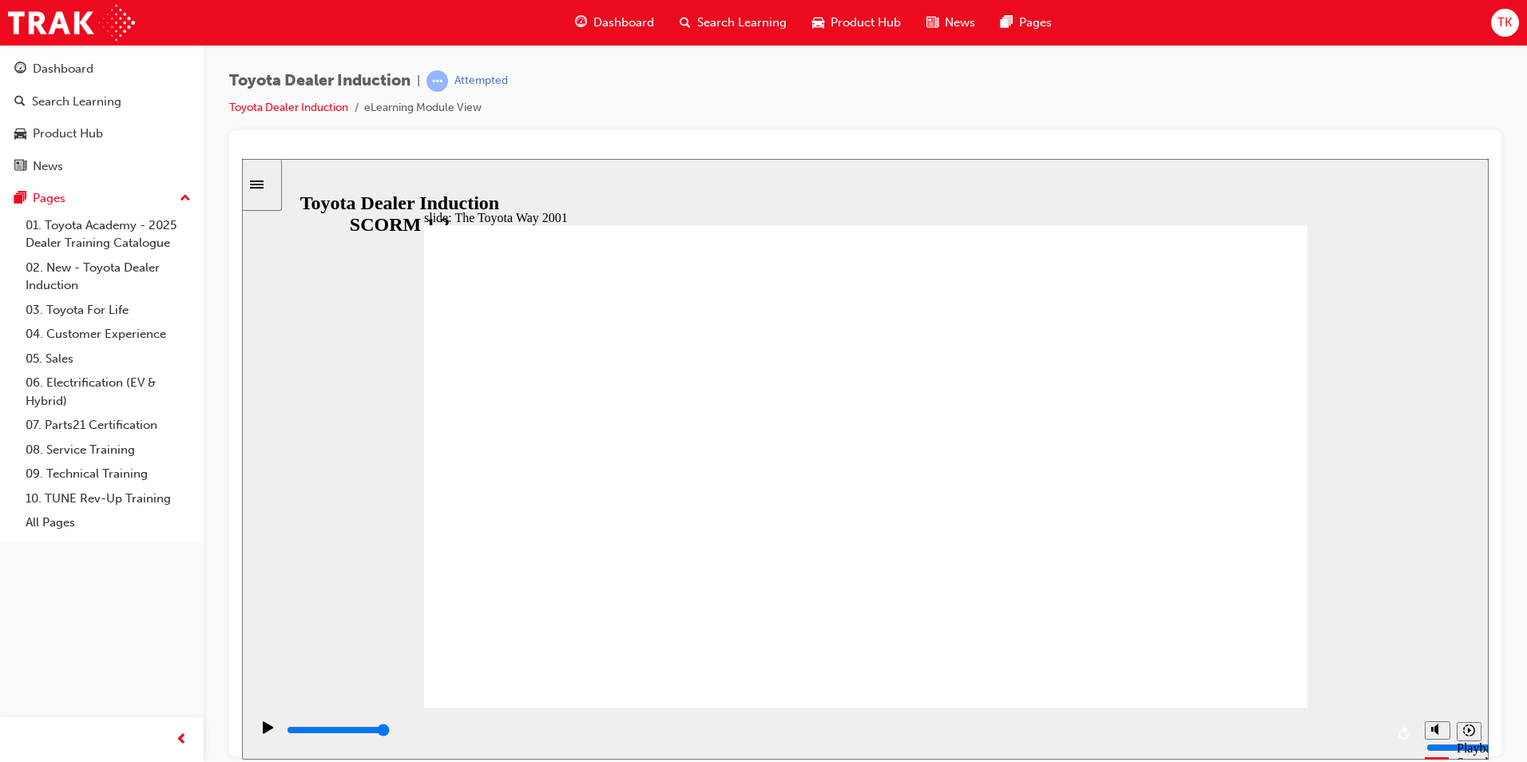
drag, startPoint x: 560, startPoint y: 397, endPoint x: 554, endPoint y: 480, distance: 83.3
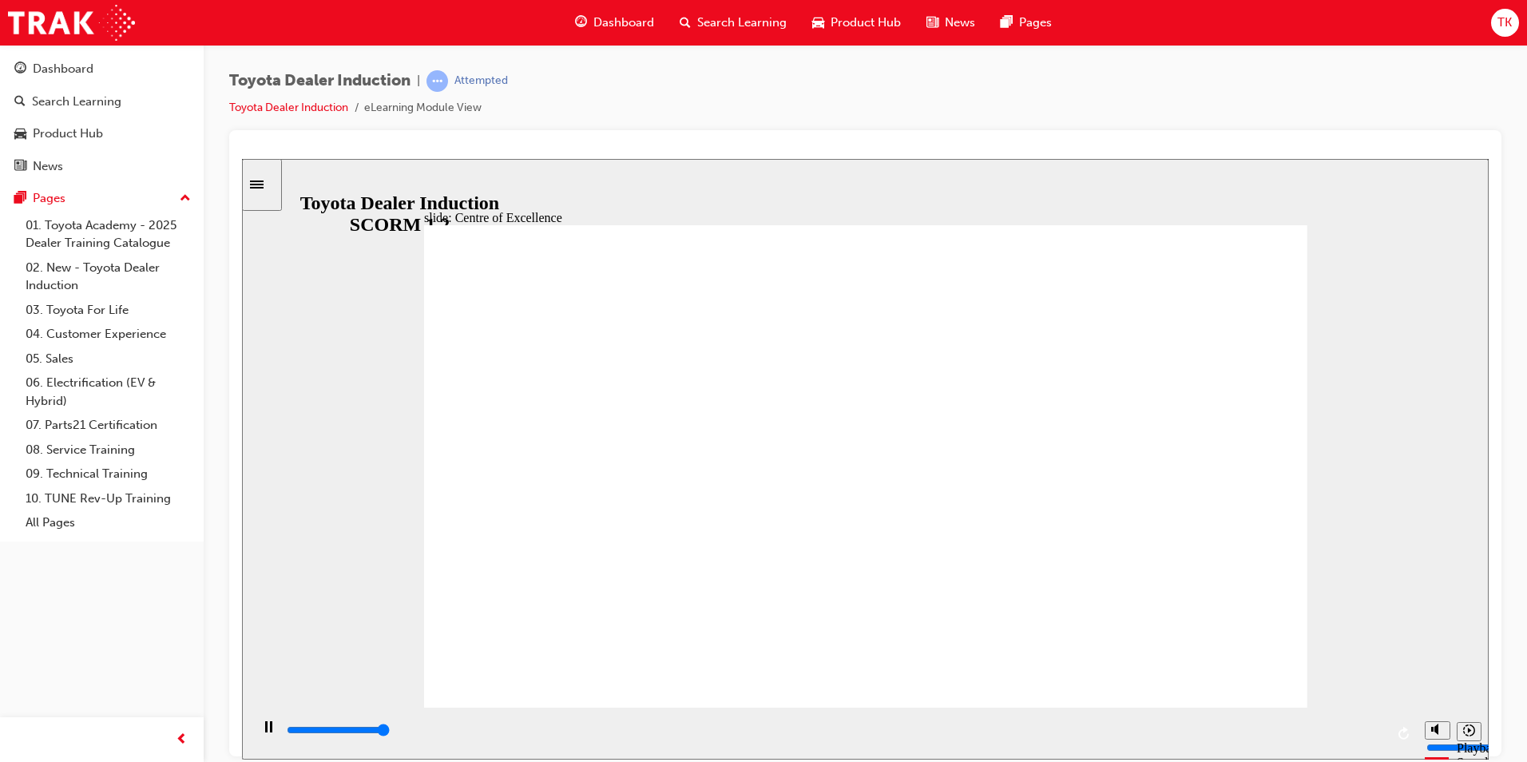
type input "15300"
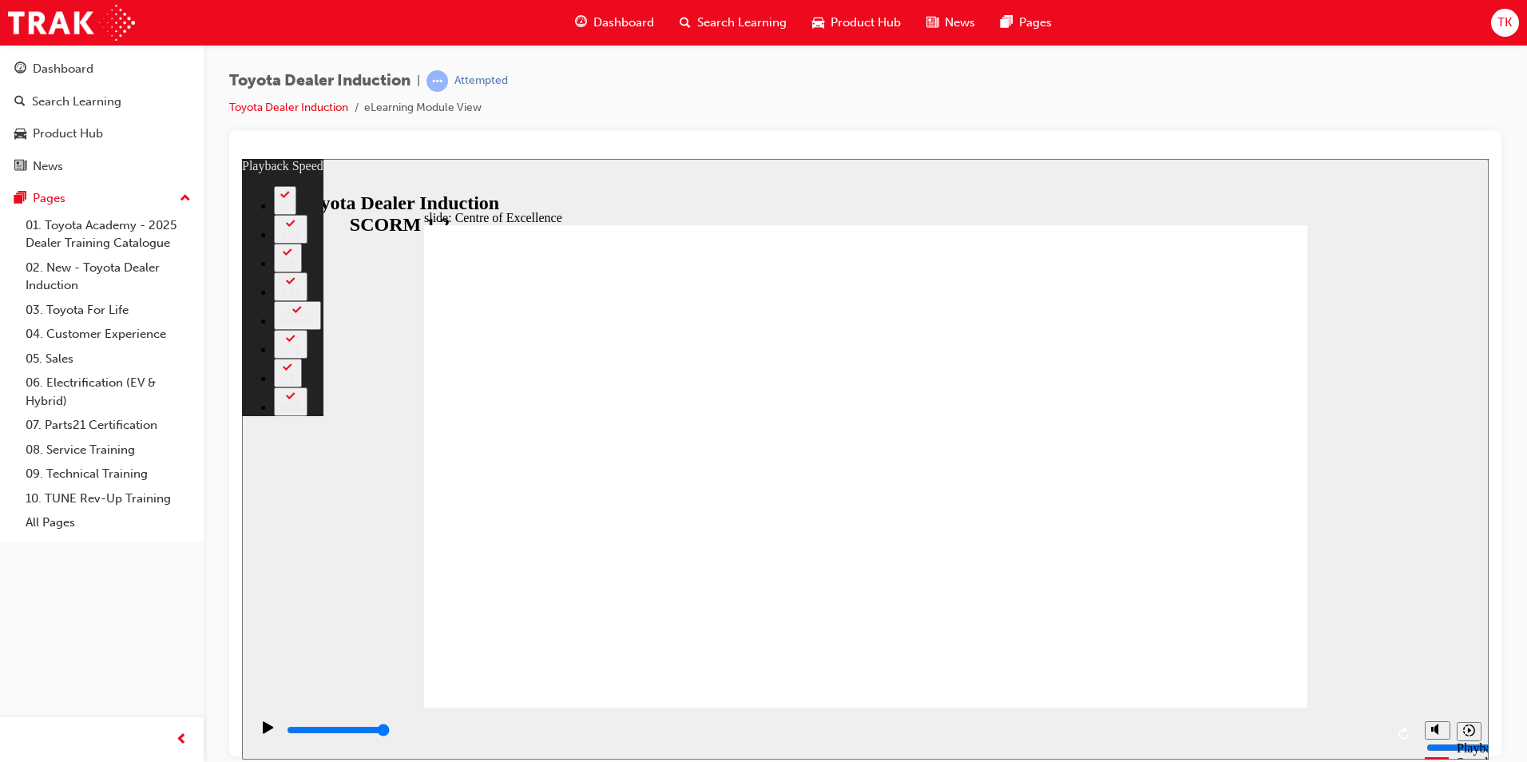
type input "248"
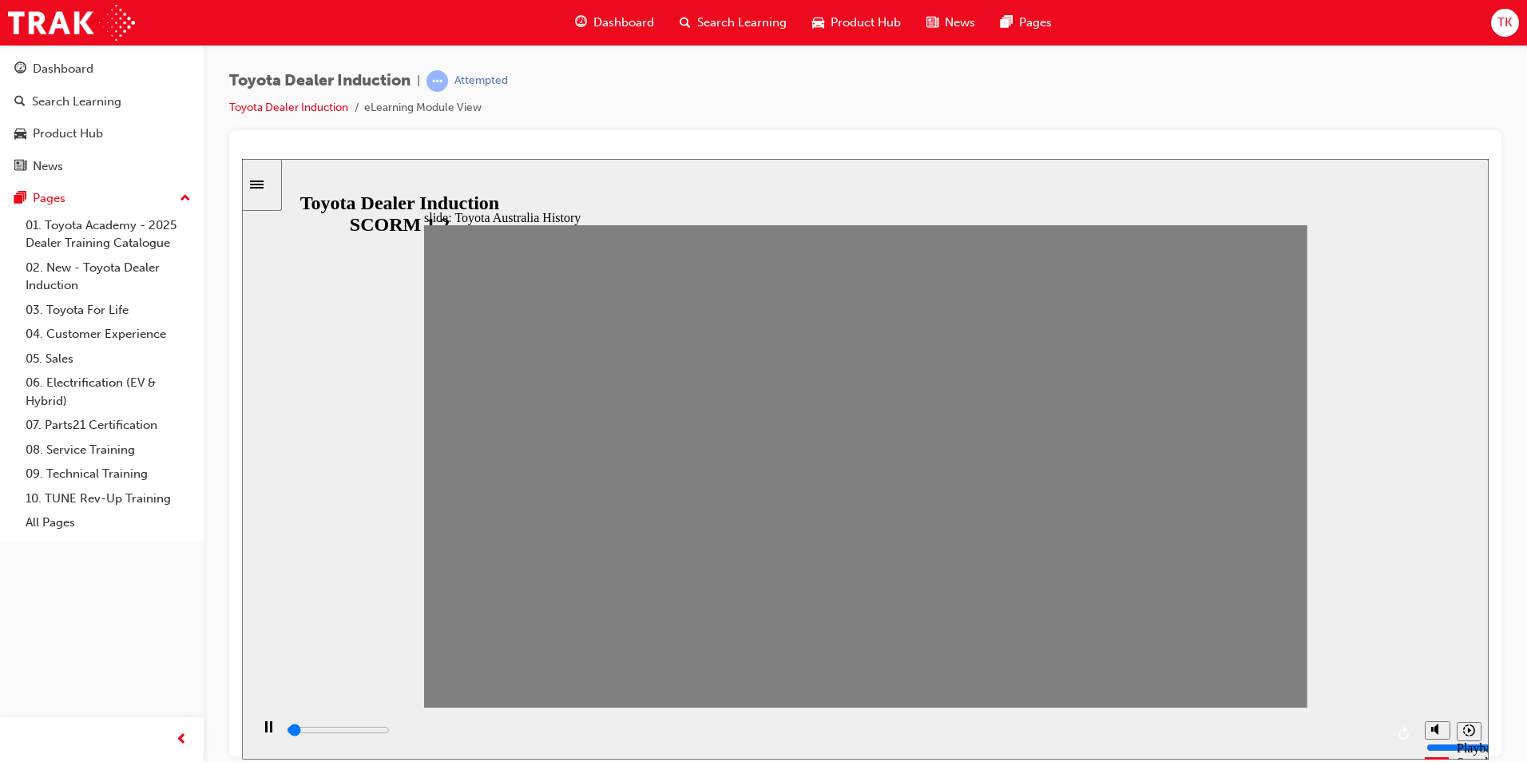
drag, startPoint x: 446, startPoint y: 479, endPoint x: 489, endPoint y: 483, distance: 43.3
drag, startPoint x: 501, startPoint y: 472, endPoint x: 525, endPoint y: 476, distance: 24.3
drag, startPoint x: 538, startPoint y: 480, endPoint x: 573, endPoint y: 479, distance: 35.2
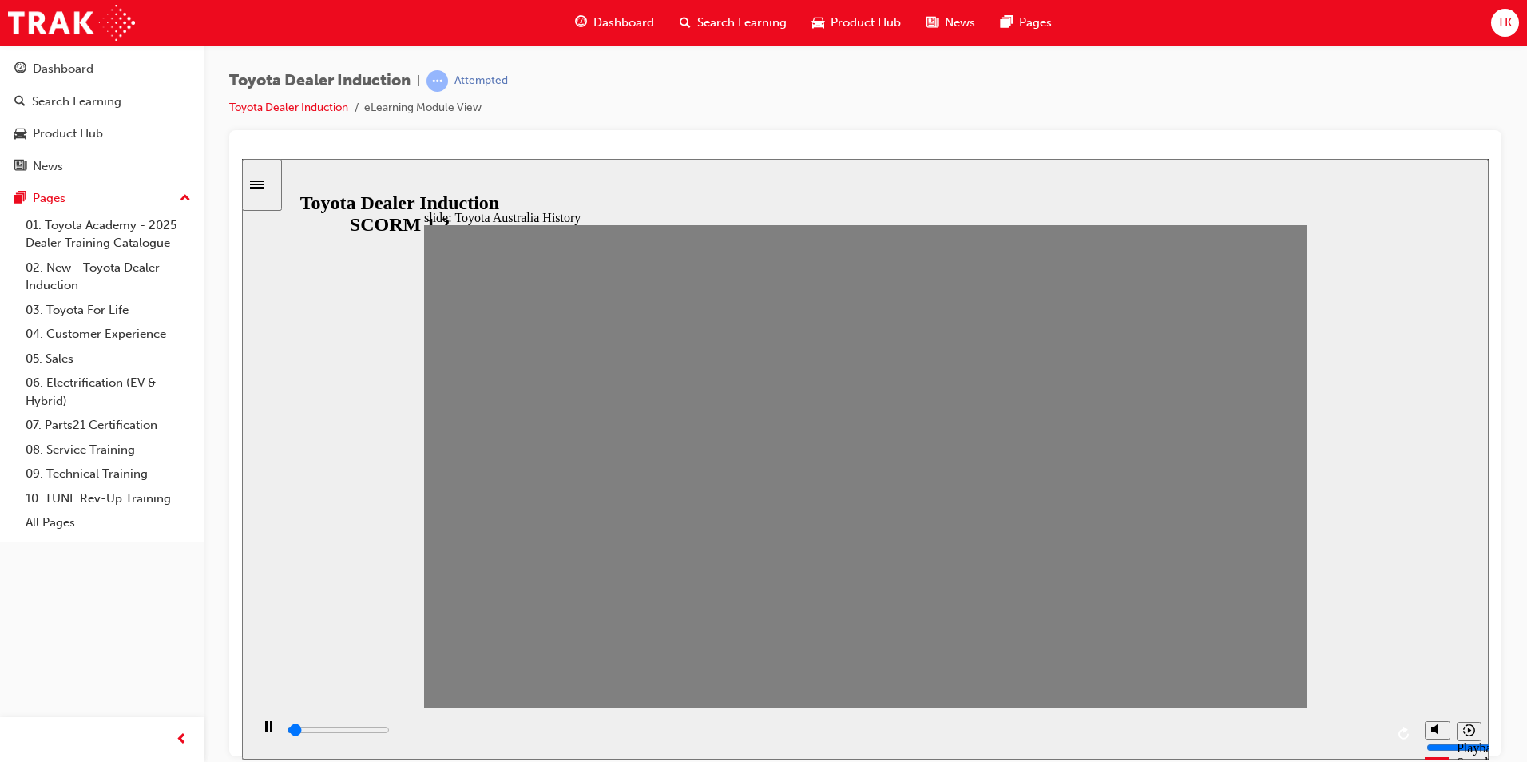
drag, startPoint x: 579, startPoint y: 478, endPoint x: 616, endPoint y: 474, distance: 36.9
drag, startPoint x: 618, startPoint y: 475, endPoint x: 666, endPoint y: 483, distance: 48.6
drag, startPoint x: 671, startPoint y: 471, endPoint x: 691, endPoint y: 476, distance: 20.5
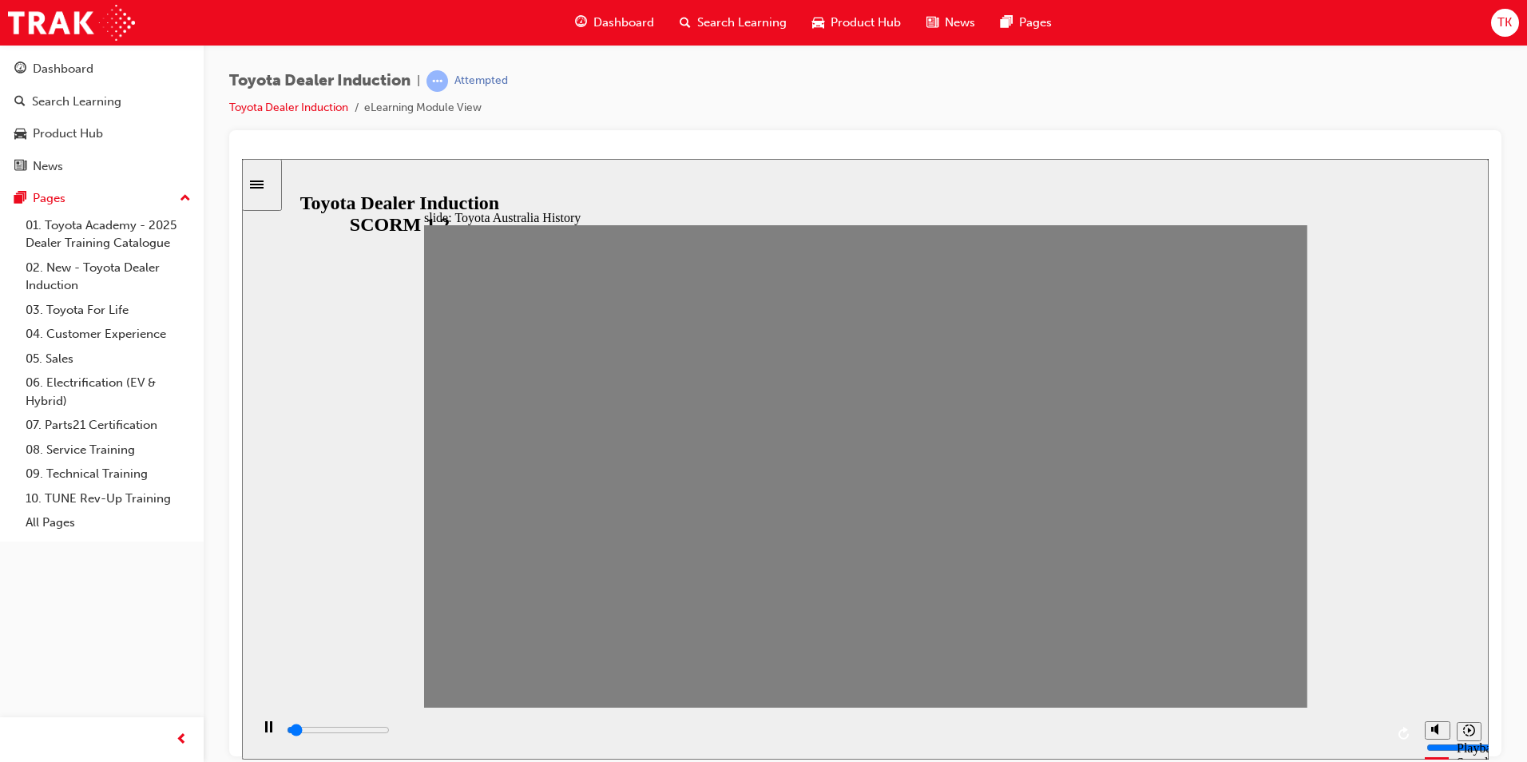
drag, startPoint x: 688, startPoint y: 490, endPoint x: 737, endPoint y: 482, distance: 49.5
drag, startPoint x: 725, startPoint y: 481, endPoint x: 759, endPoint y: 478, distance: 33.7
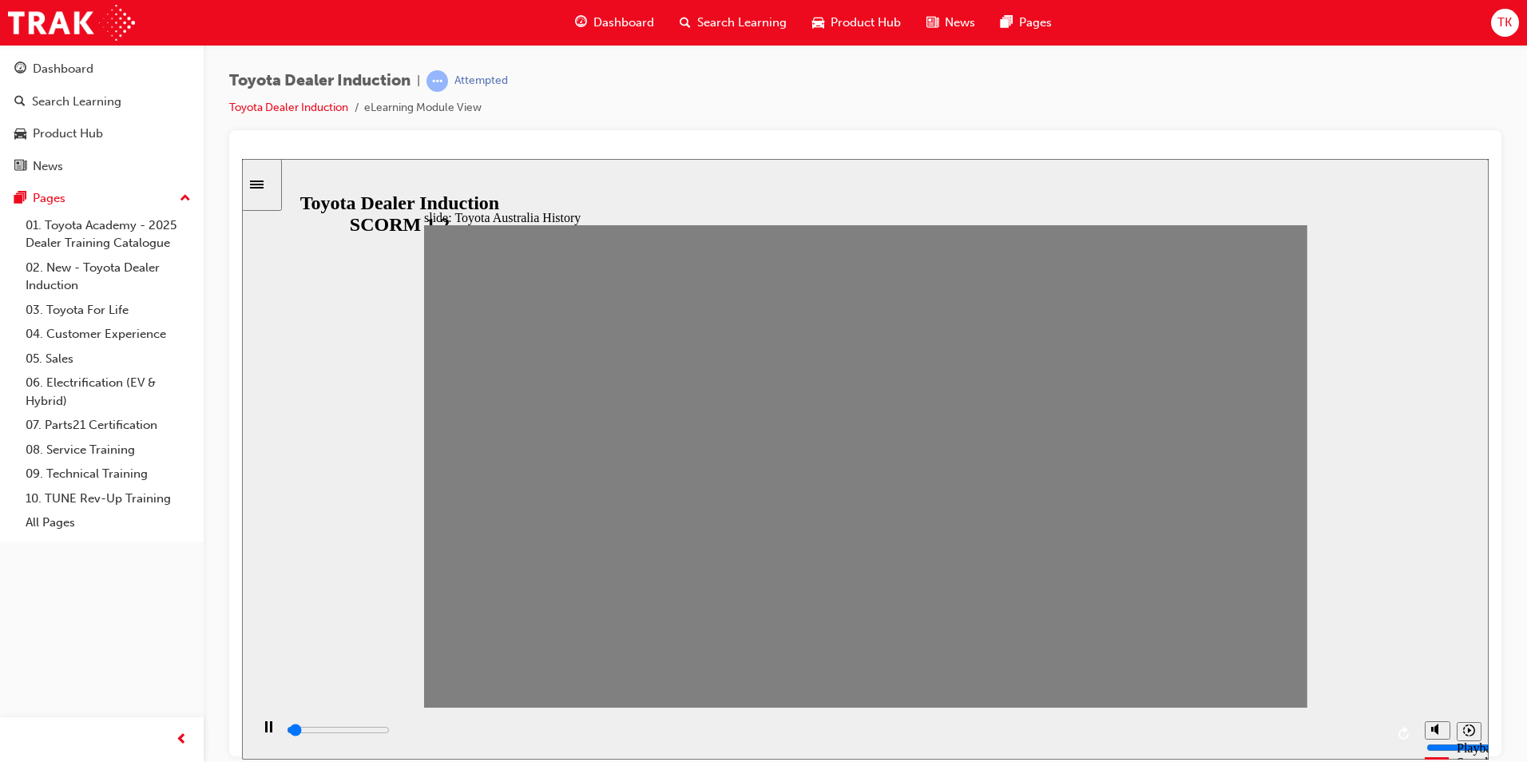
drag, startPoint x: 774, startPoint y: 481, endPoint x: 812, endPoint y: 482, distance: 38.3
drag, startPoint x: 823, startPoint y: 464, endPoint x: 858, endPoint y: 479, distance: 38.3
drag, startPoint x: 856, startPoint y: 474, endPoint x: 880, endPoint y: 476, distance: 24.1
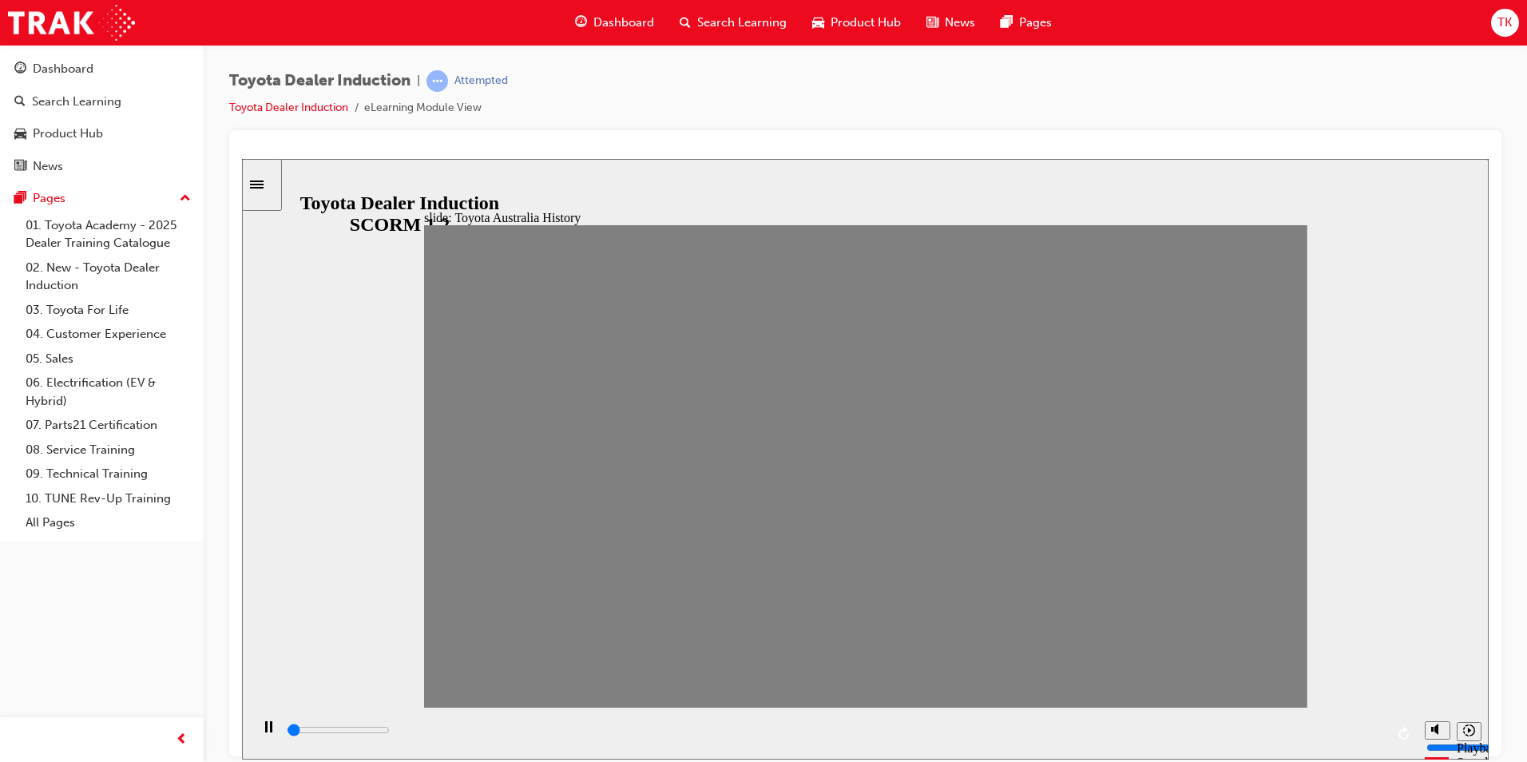
drag, startPoint x: 900, startPoint y: 482, endPoint x: 927, endPoint y: 480, distance: 26.4
drag, startPoint x: 947, startPoint y: 474, endPoint x: 977, endPoint y: 474, distance: 29.6
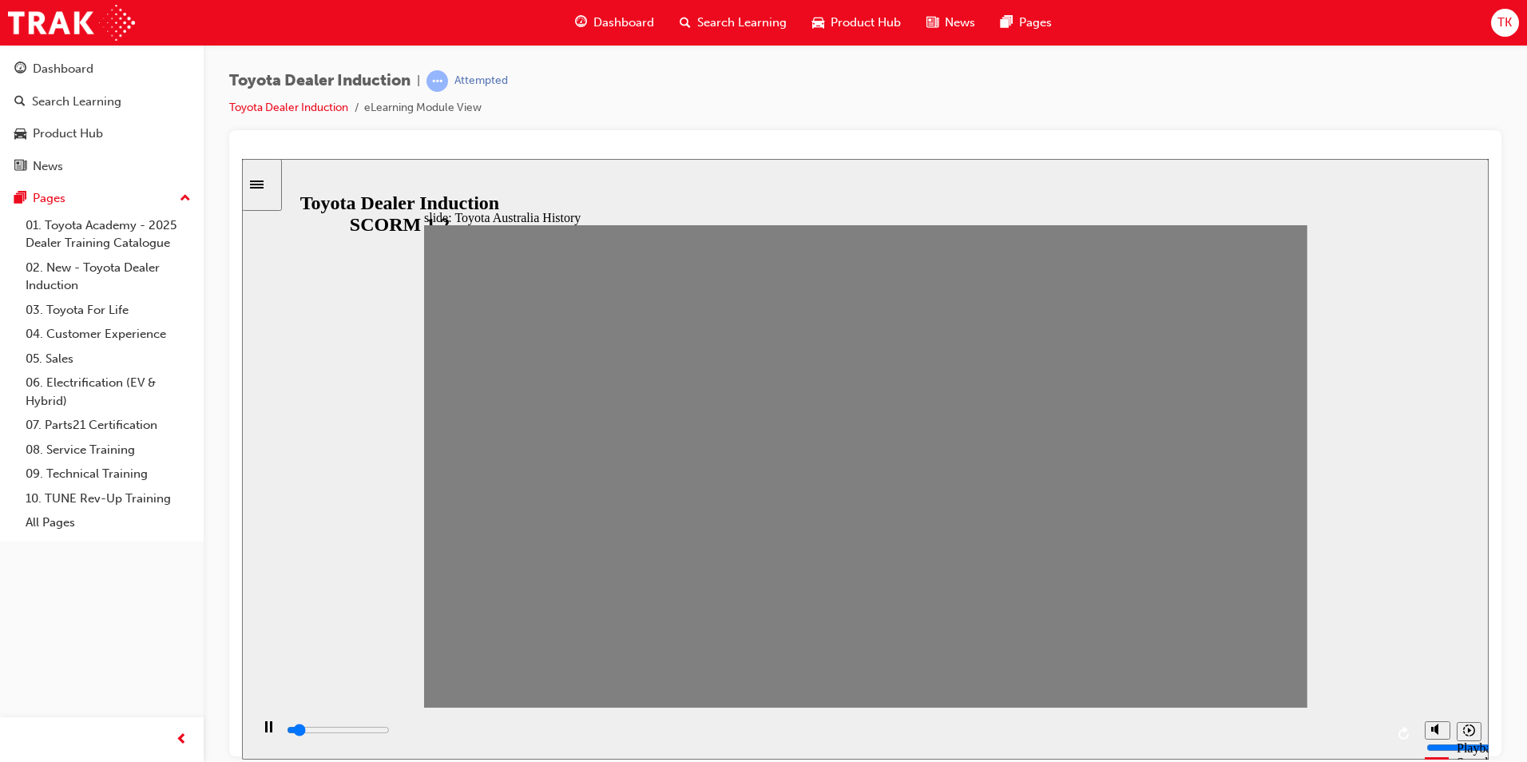
drag, startPoint x: 984, startPoint y: 486, endPoint x: 1012, endPoint y: 482, distance: 28.4
drag, startPoint x: 1020, startPoint y: 476, endPoint x: 1069, endPoint y: 478, distance: 48.8
drag, startPoint x: 1062, startPoint y: 475, endPoint x: 1089, endPoint y: 475, distance: 26.4
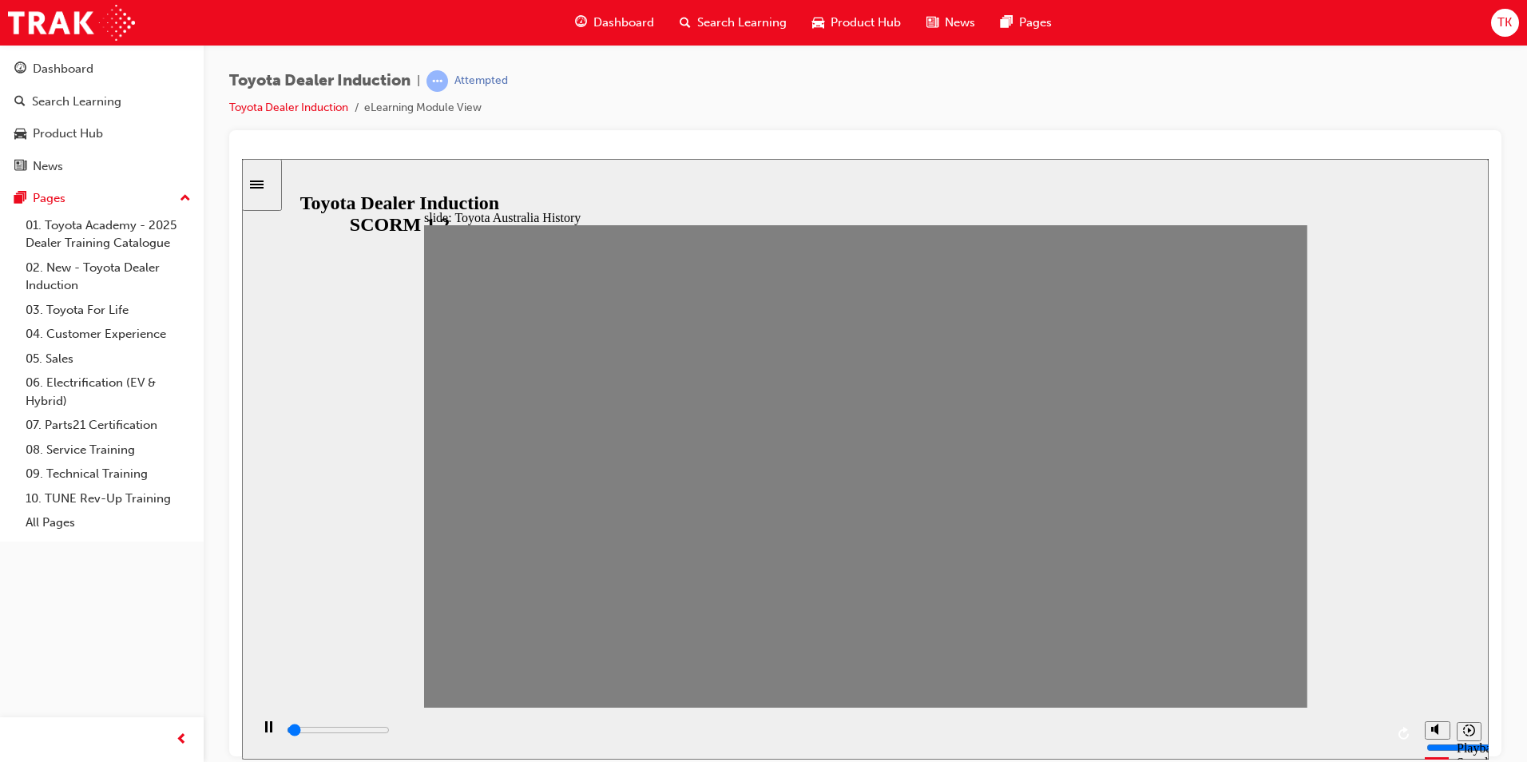
drag, startPoint x: 1108, startPoint y: 473, endPoint x: 1137, endPoint y: 479, distance: 30.2
drag, startPoint x: 1143, startPoint y: 470, endPoint x: 1179, endPoint y: 468, distance: 36.0
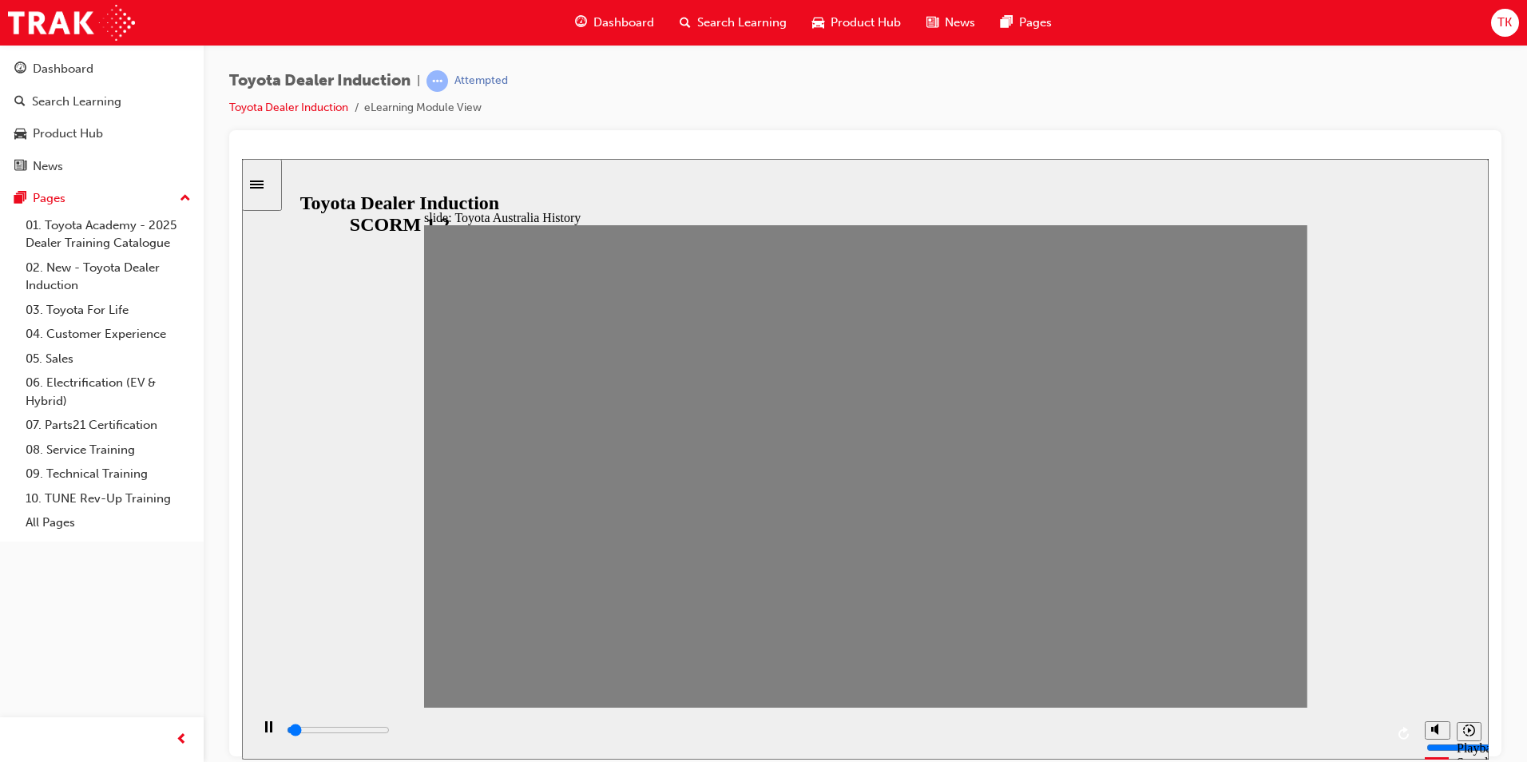
drag, startPoint x: 1188, startPoint y: 480, endPoint x: 1218, endPoint y: 472, distance: 31.4
drag, startPoint x: 1228, startPoint y: 471, endPoint x: 1272, endPoint y: 475, distance: 44.9
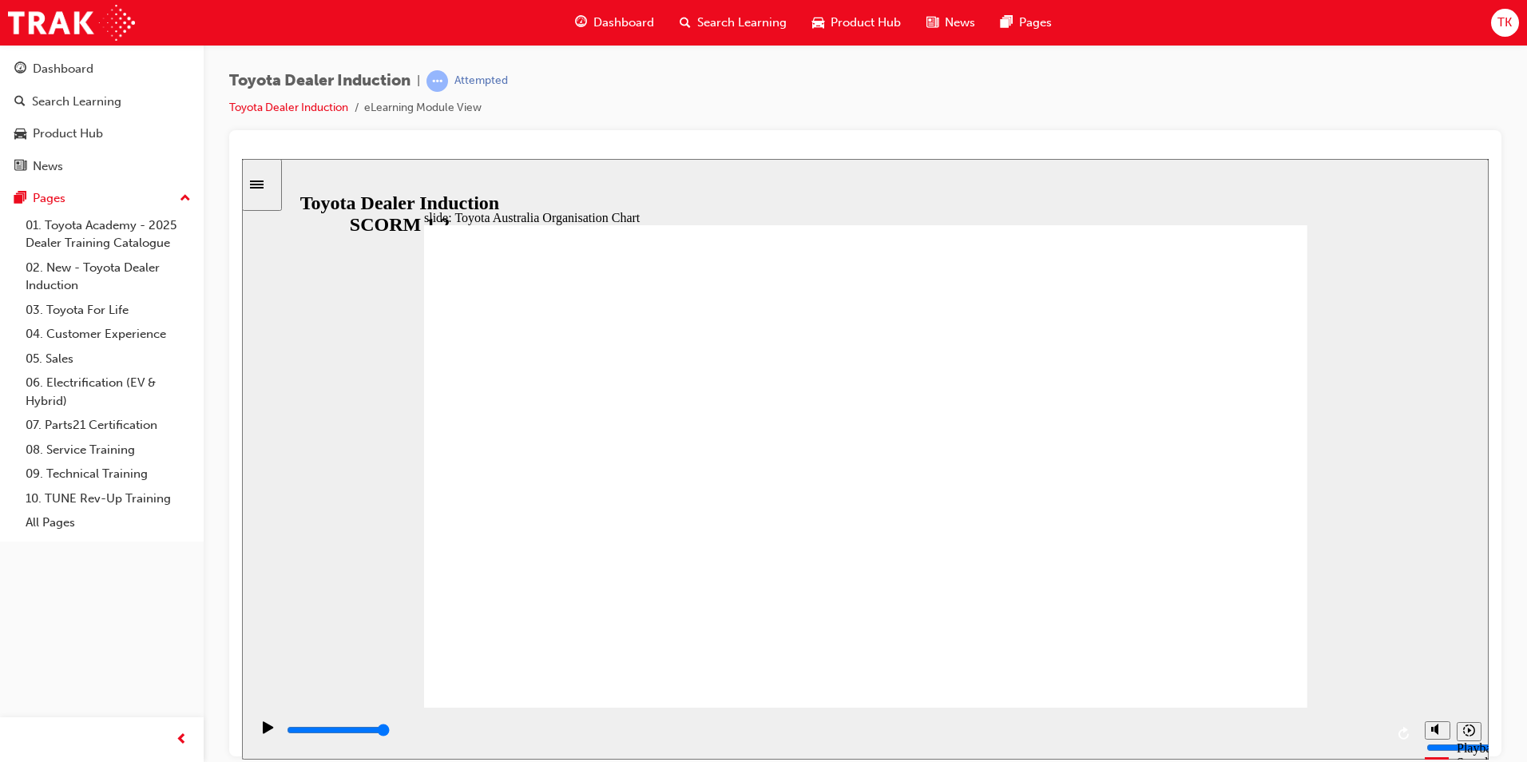
type input "5000"
radio input "true"
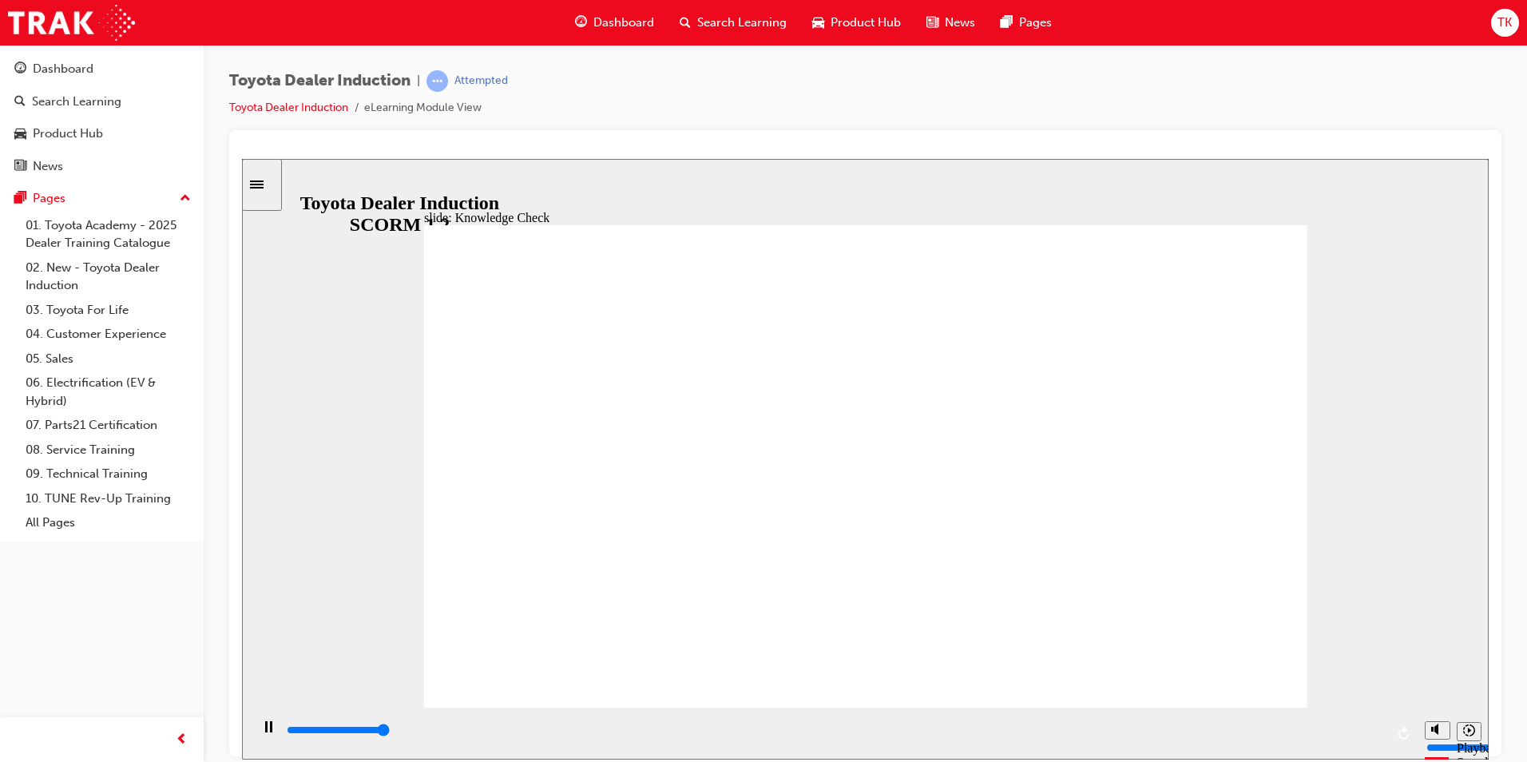
type input "5000"
radio input "true"
type input "5000"
radio input "true"
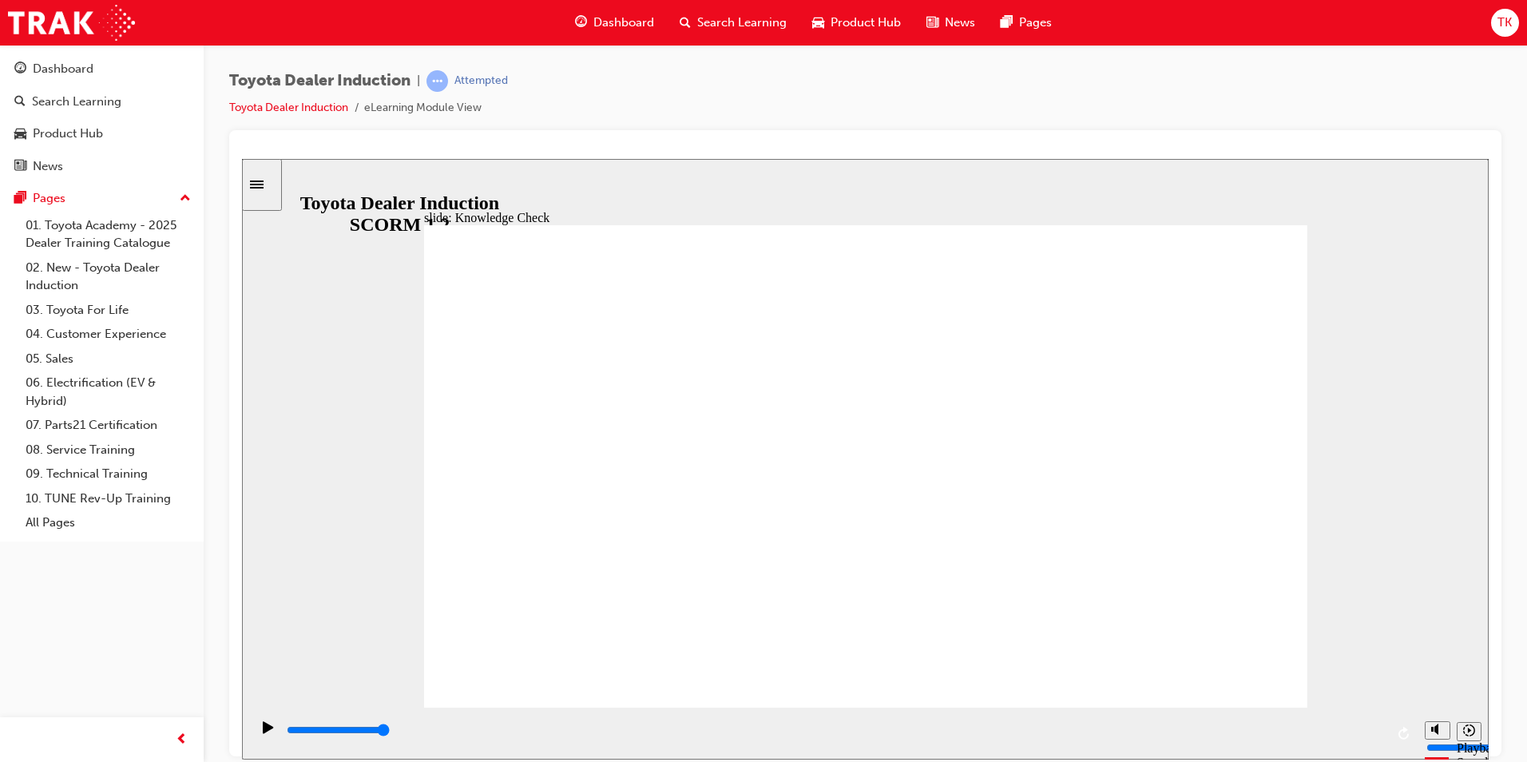
type input "9200"
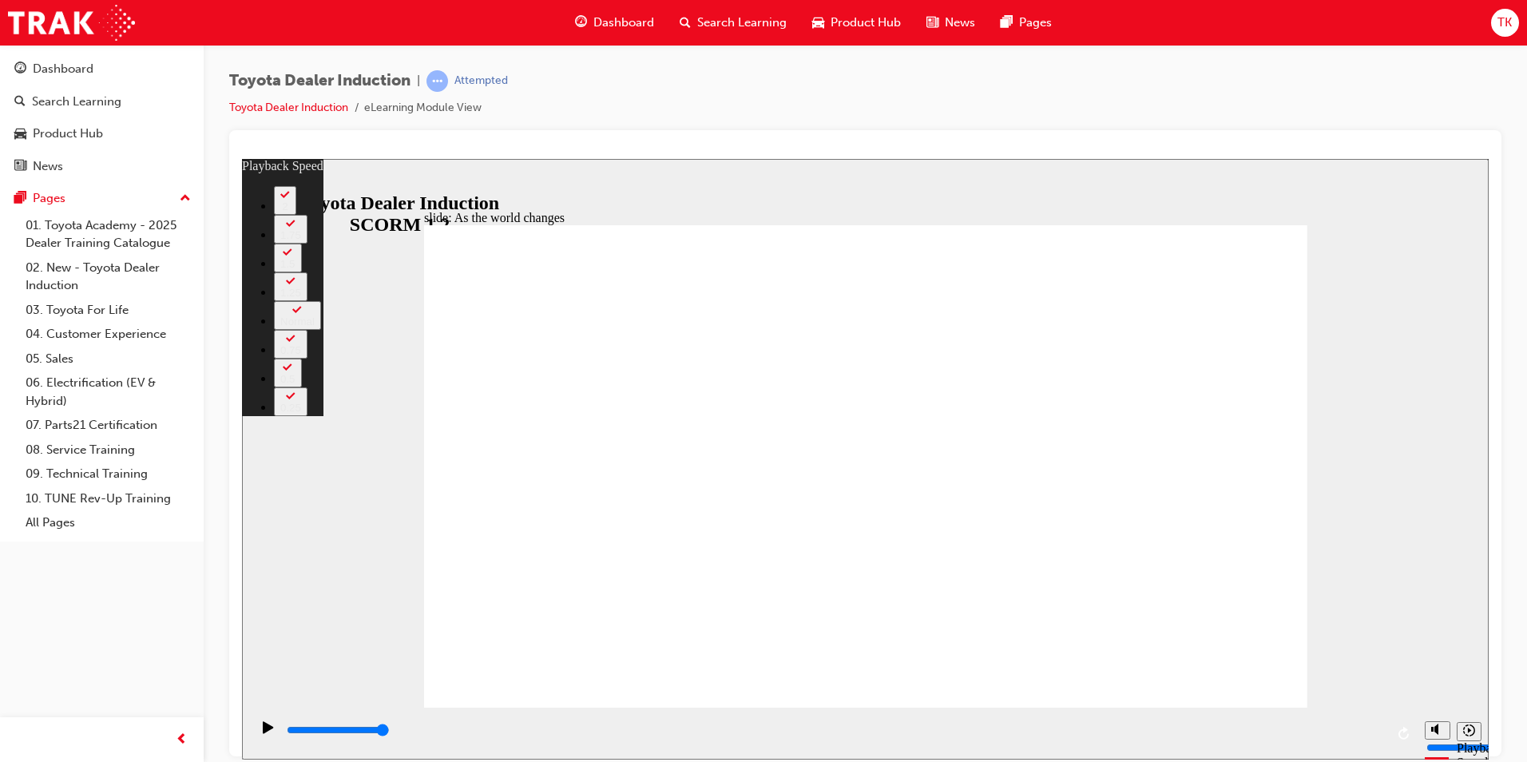
type input "128"
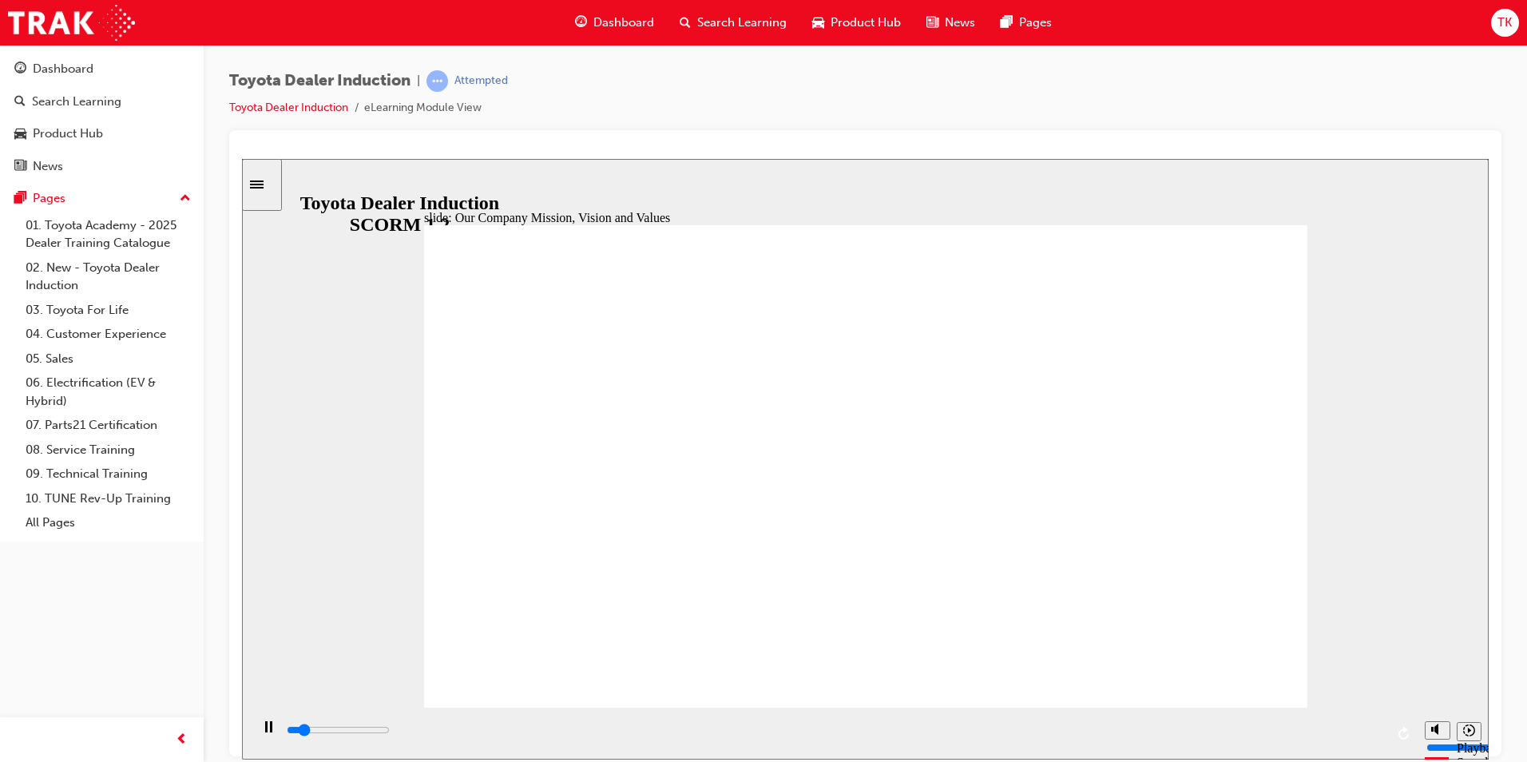
type input "12300"
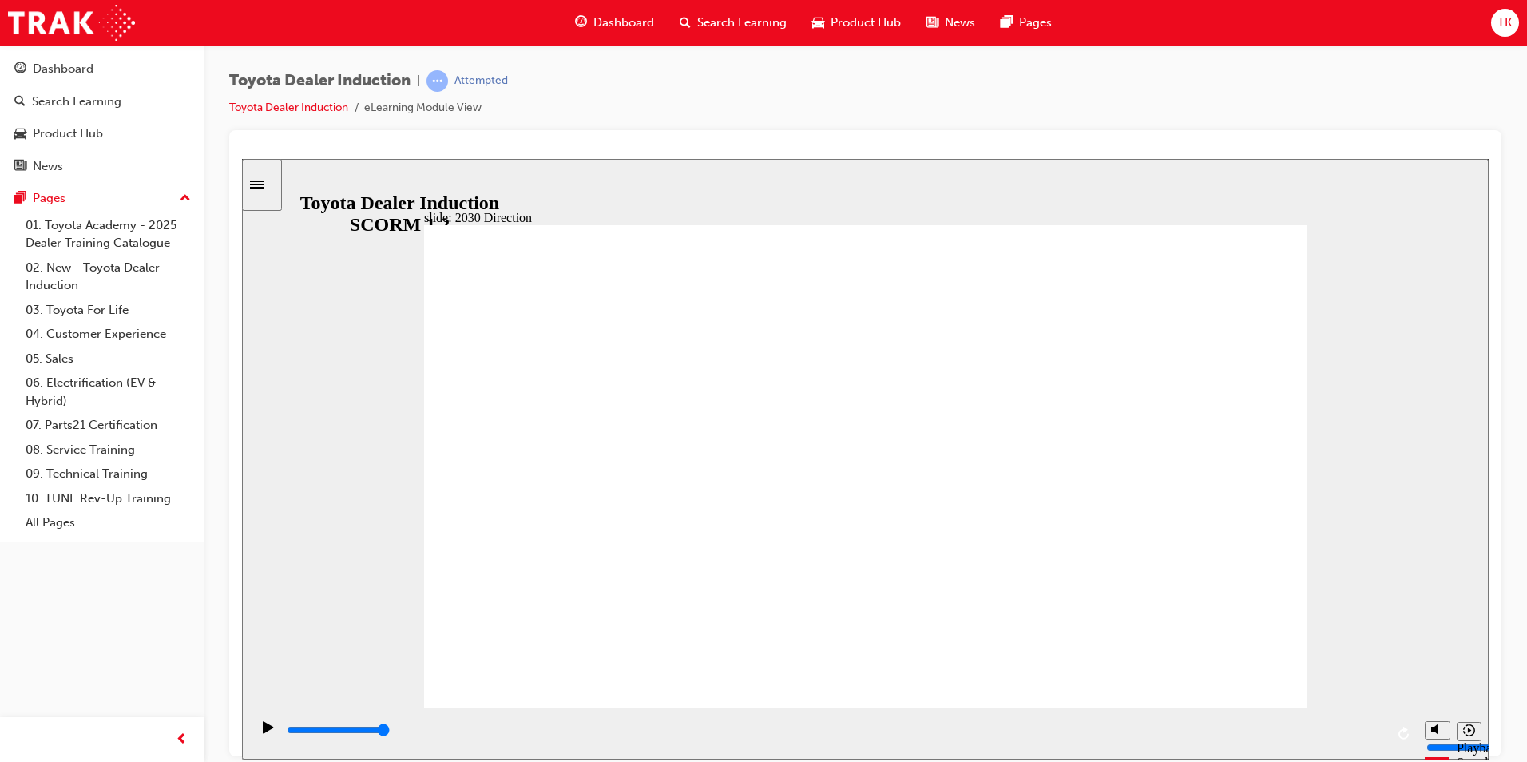
type input "5000"
type input "H"
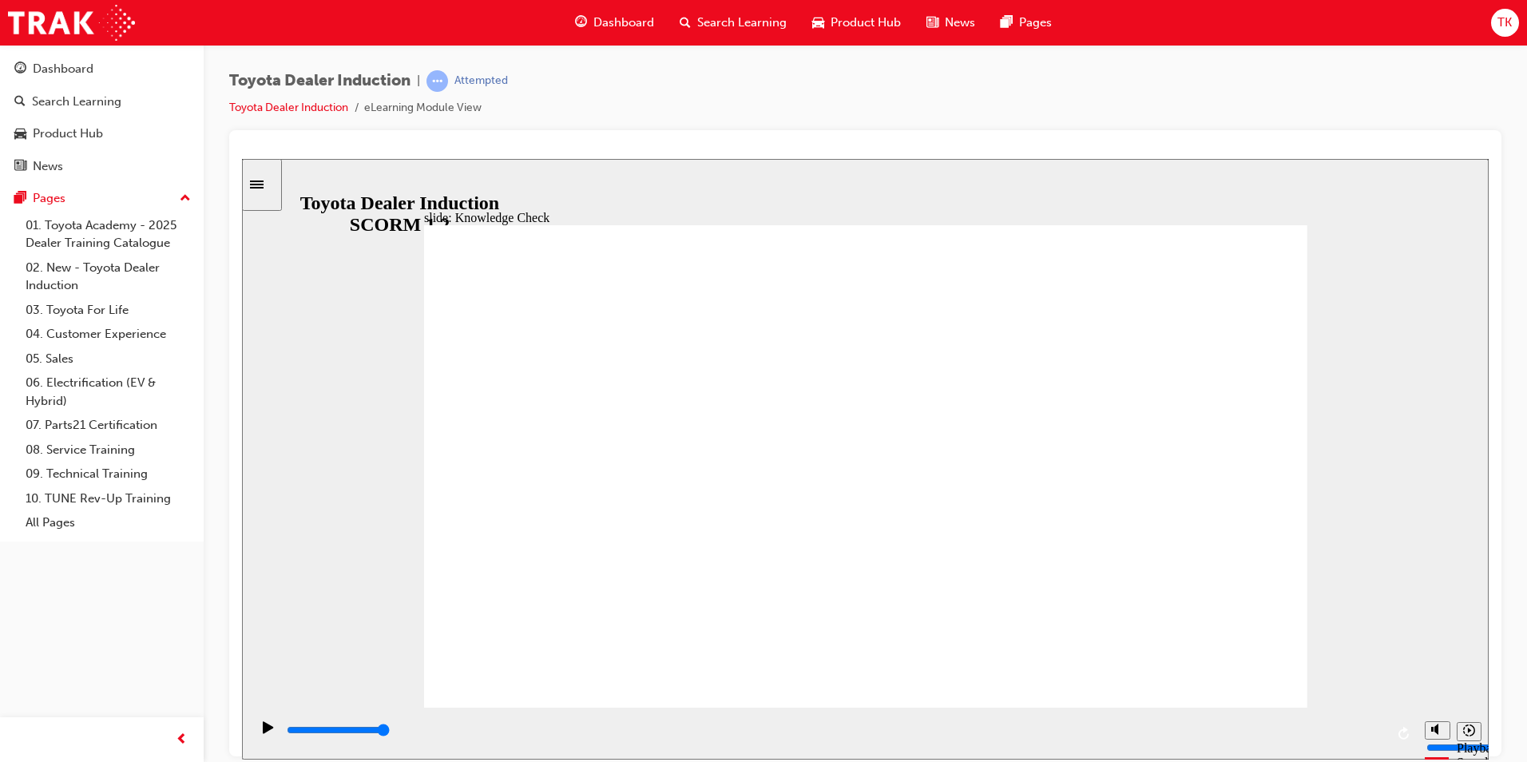
type input "H"
type input "Ha"
type input "Hap"
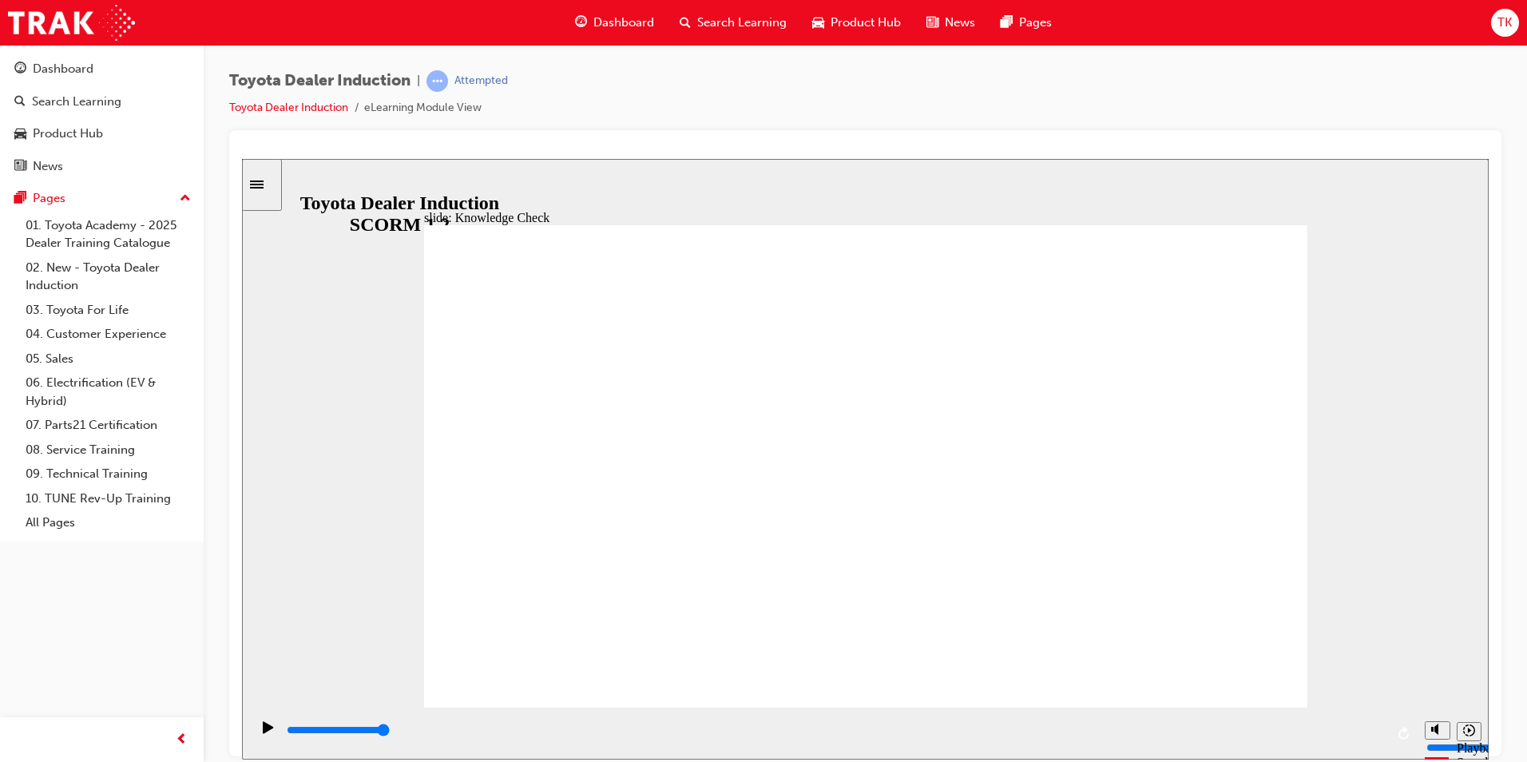
type input "Happ"
type input "Happi"
type input "Happin"
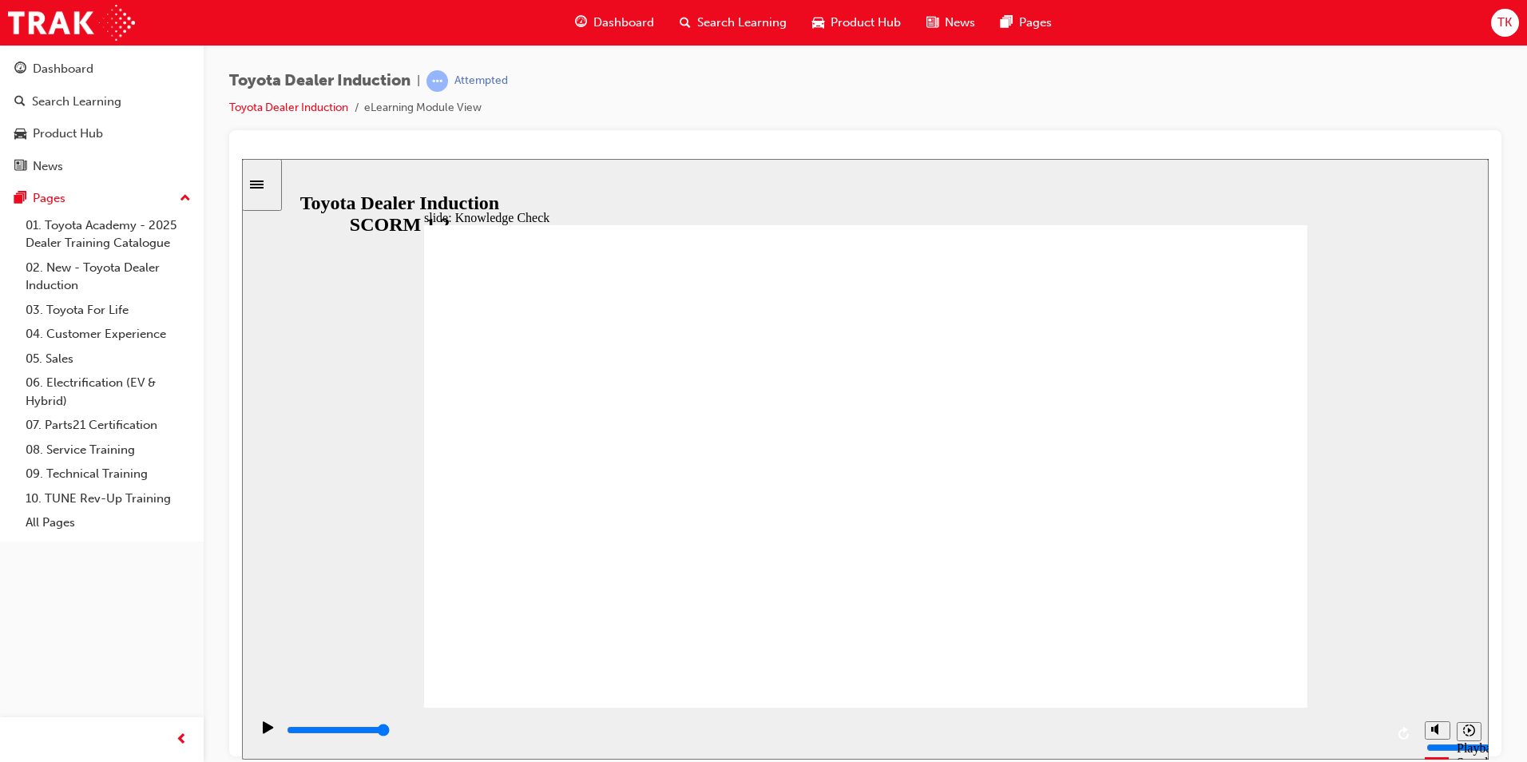
type input "Happin"
type input "Happine"
type input "Happines"
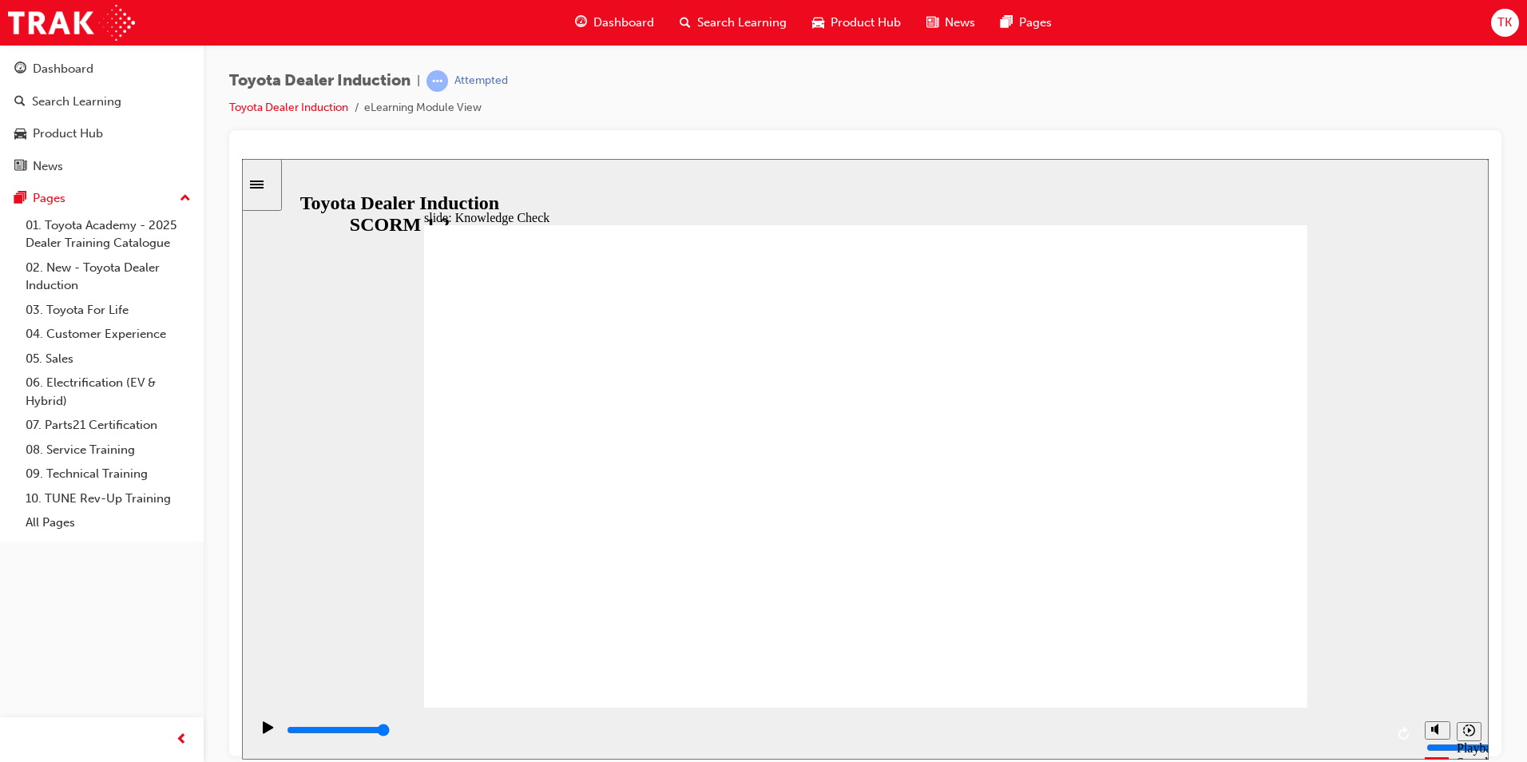
type input "Happiness"
type input "5000"
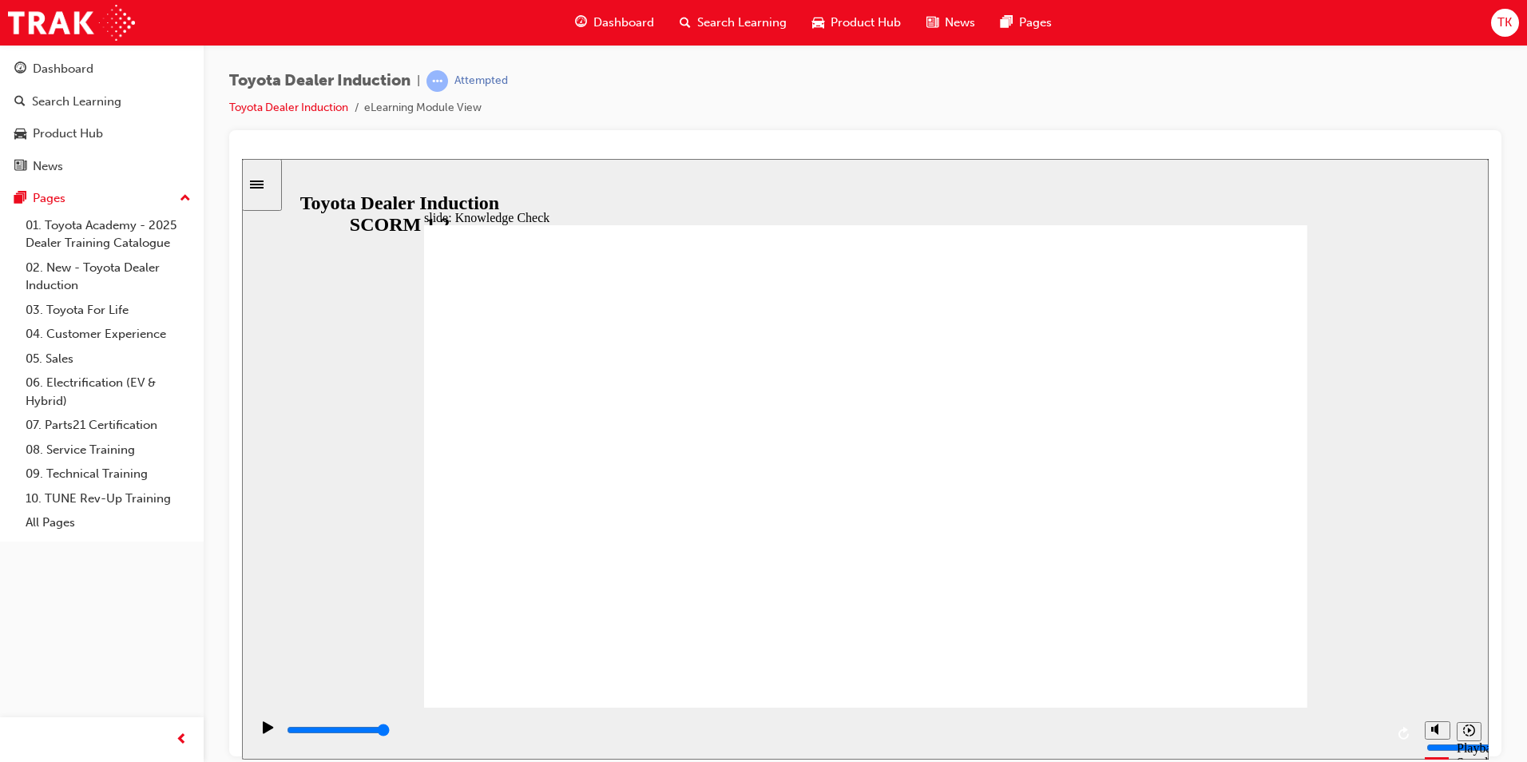
type input "M"
type input "Mo"
type input "Mov"
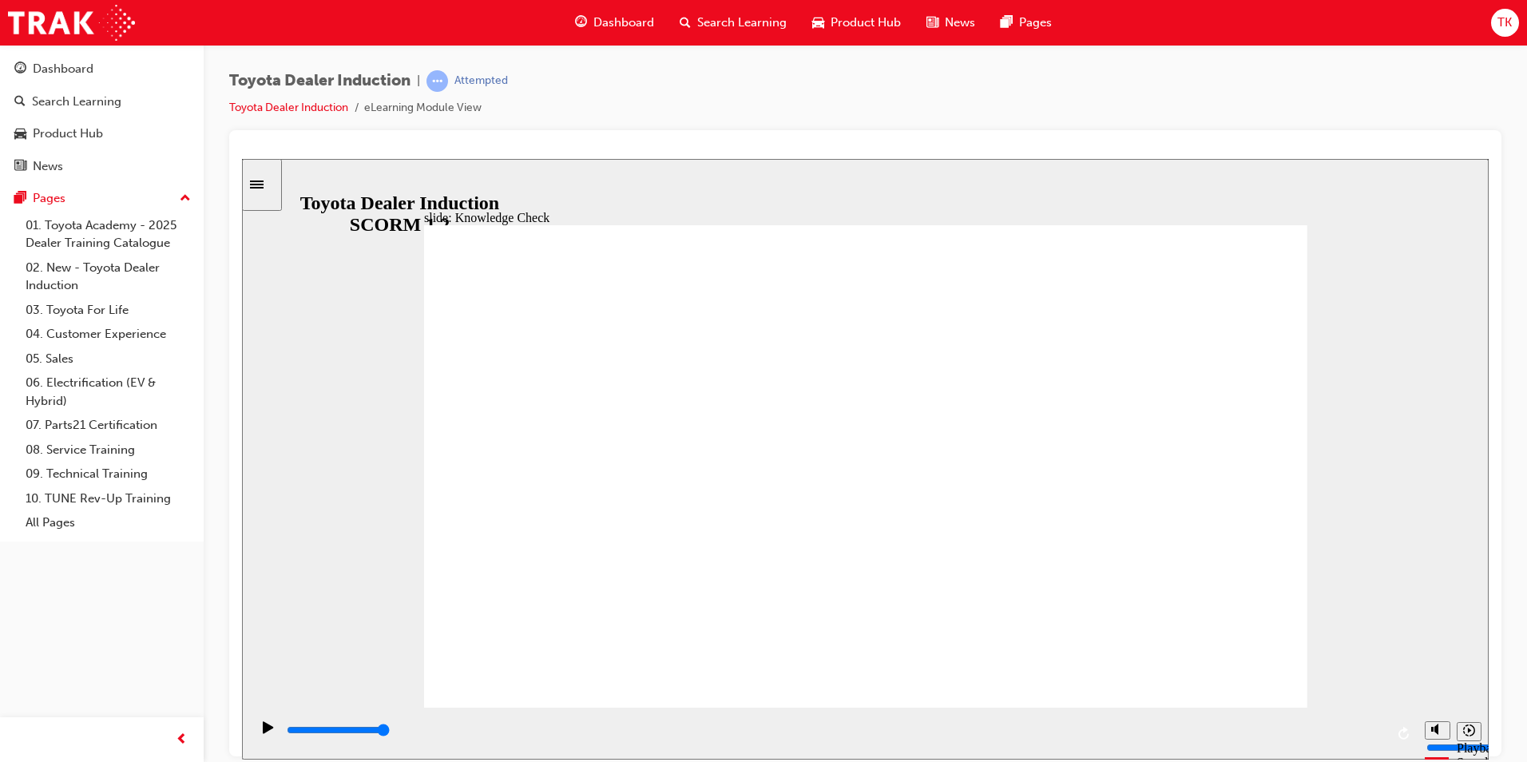
type input "Mov"
type input "Move"
type input "Moved"
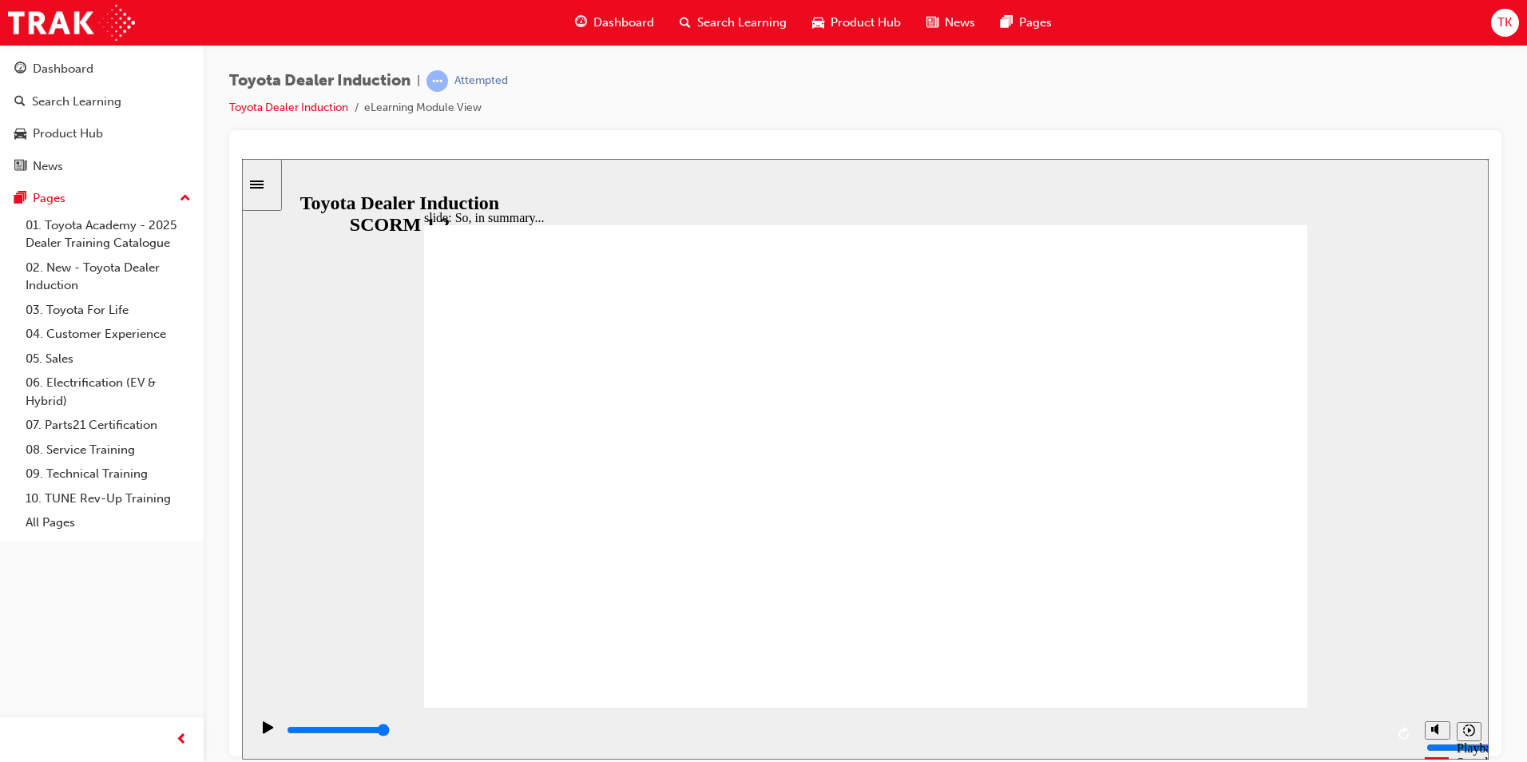
type input "Moved"
type input "6500"
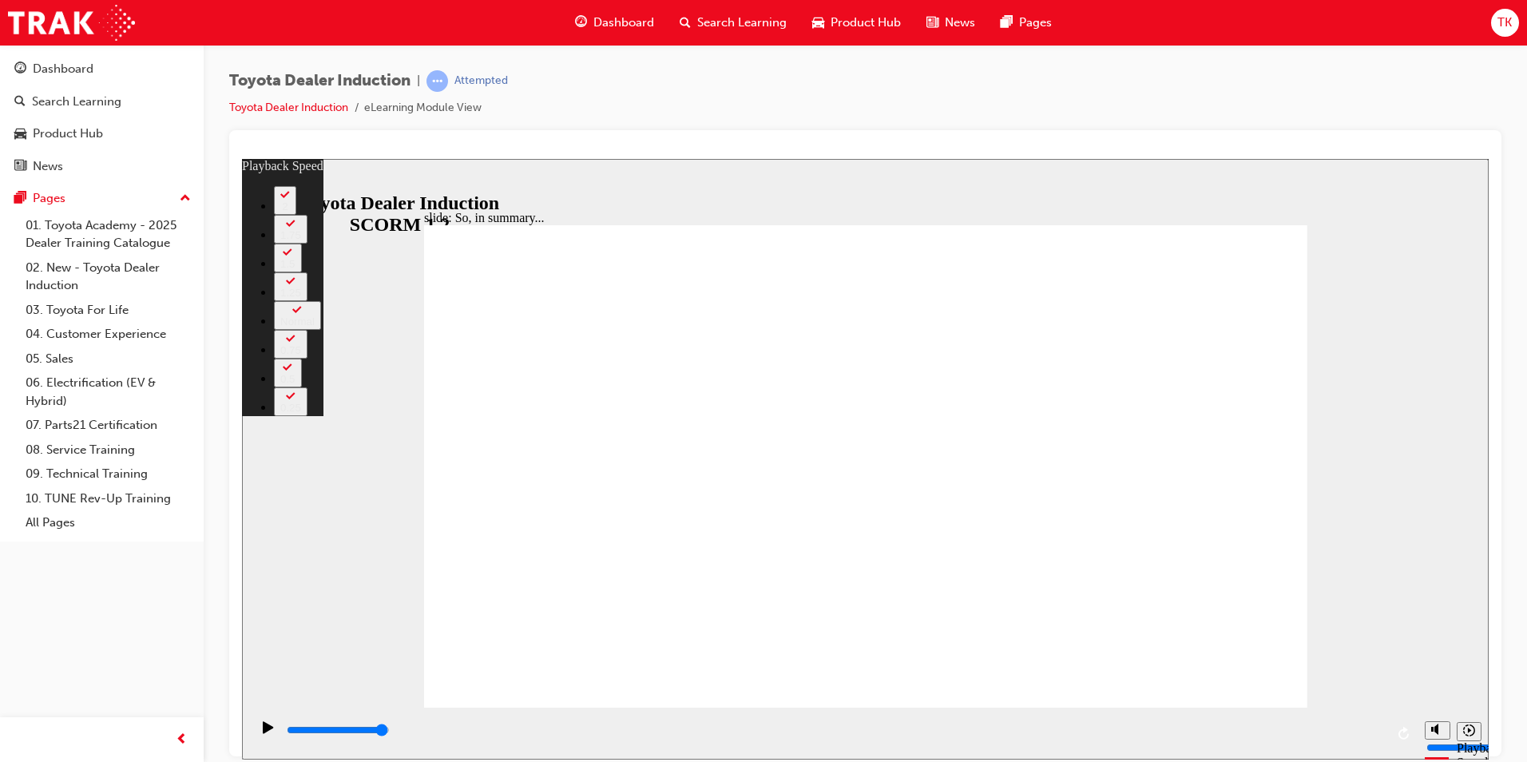
type input "128"
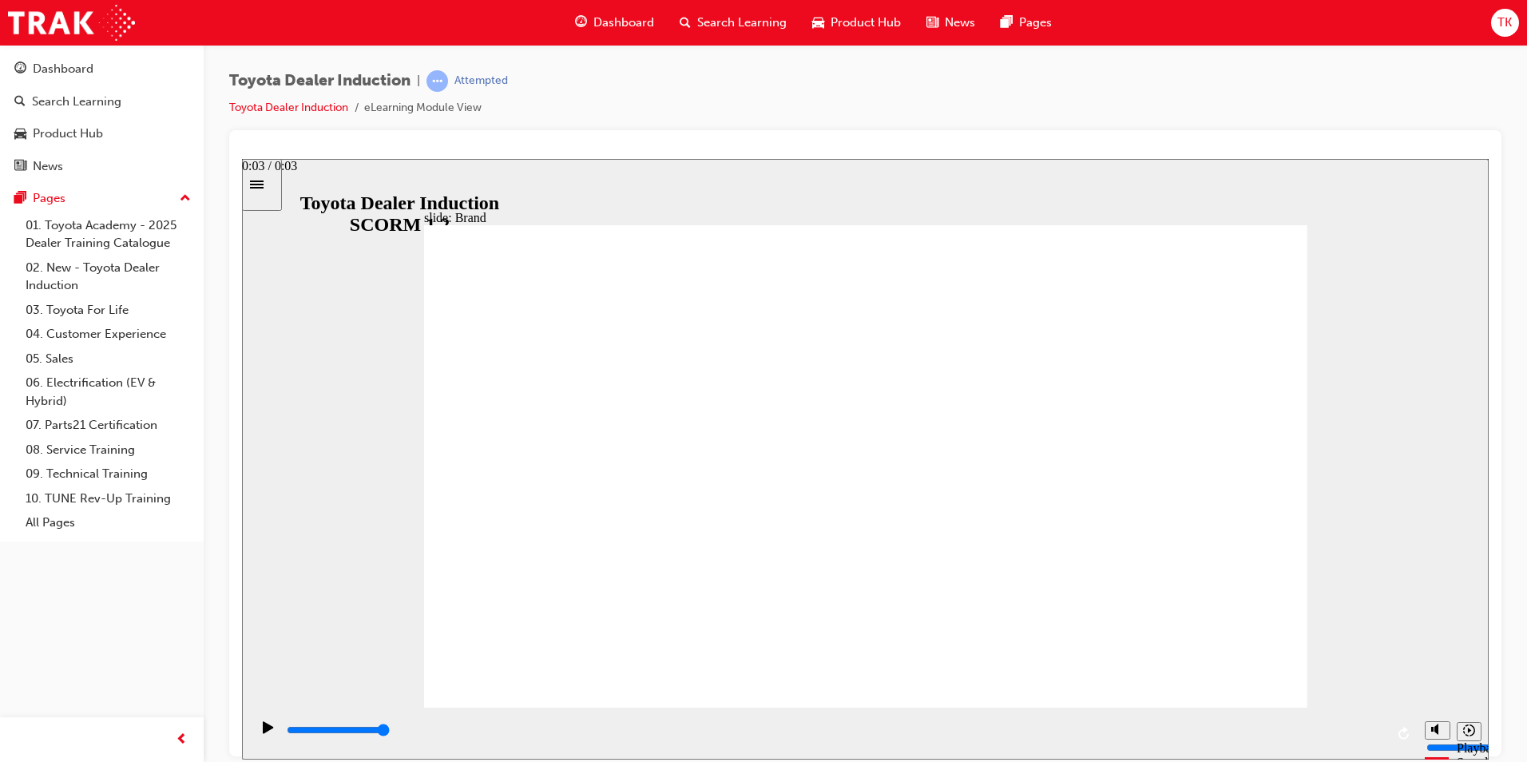
drag, startPoint x: 1154, startPoint y: 733, endPoint x: 702, endPoint y: 732, distance: 452.1
click at [390, 732] on input "slide progress" at bounding box center [338, 729] width 103 height 13
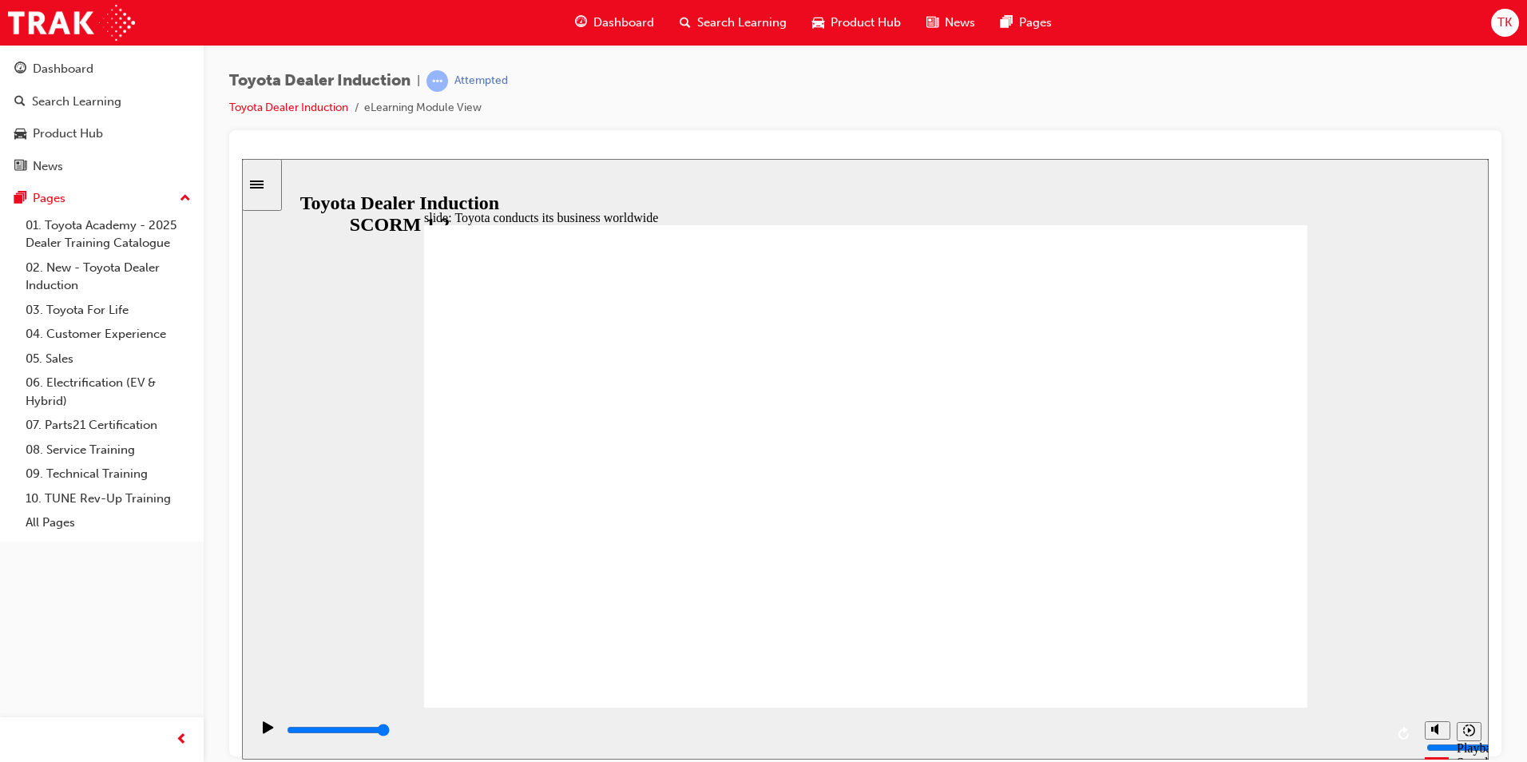
drag, startPoint x: 1382, startPoint y: 730, endPoint x: 1320, endPoint y: 743, distance: 62.8
click at [1321, 739] on div "playback controls" at bounding box center [835, 730] width 1100 height 18
drag, startPoint x: 1173, startPoint y: 728, endPoint x: 1145, endPoint y: 728, distance: 28.8
click at [1145, 728] on div "playback controls" at bounding box center [835, 730] width 1100 height 18
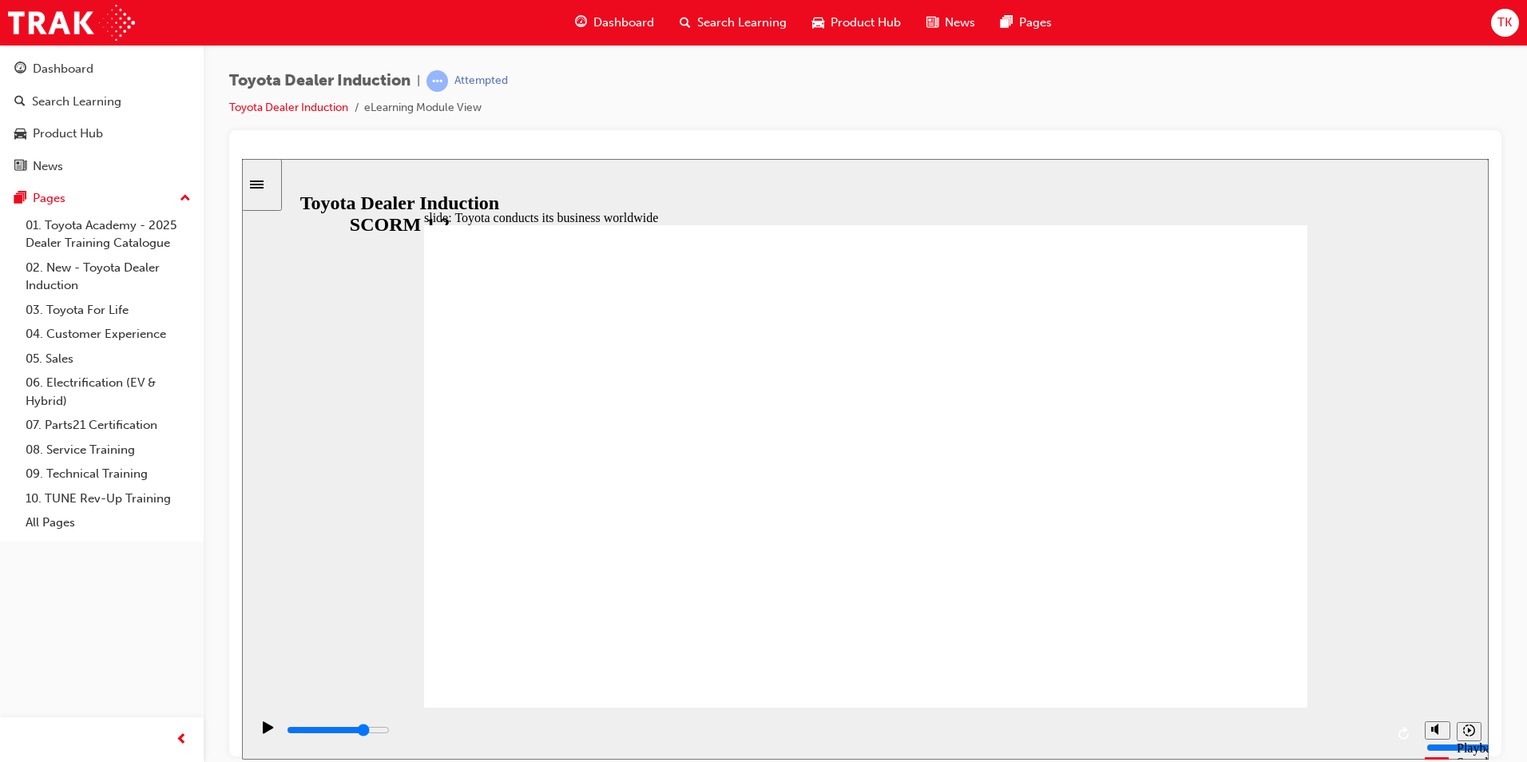
click at [1156, 720] on div "playback controls" at bounding box center [833, 733] width 1167 height 52
click at [264, 732] on icon "Play (Ctrl+Alt+P)" at bounding box center [268, 726] width 10 height 12
type input "8400"
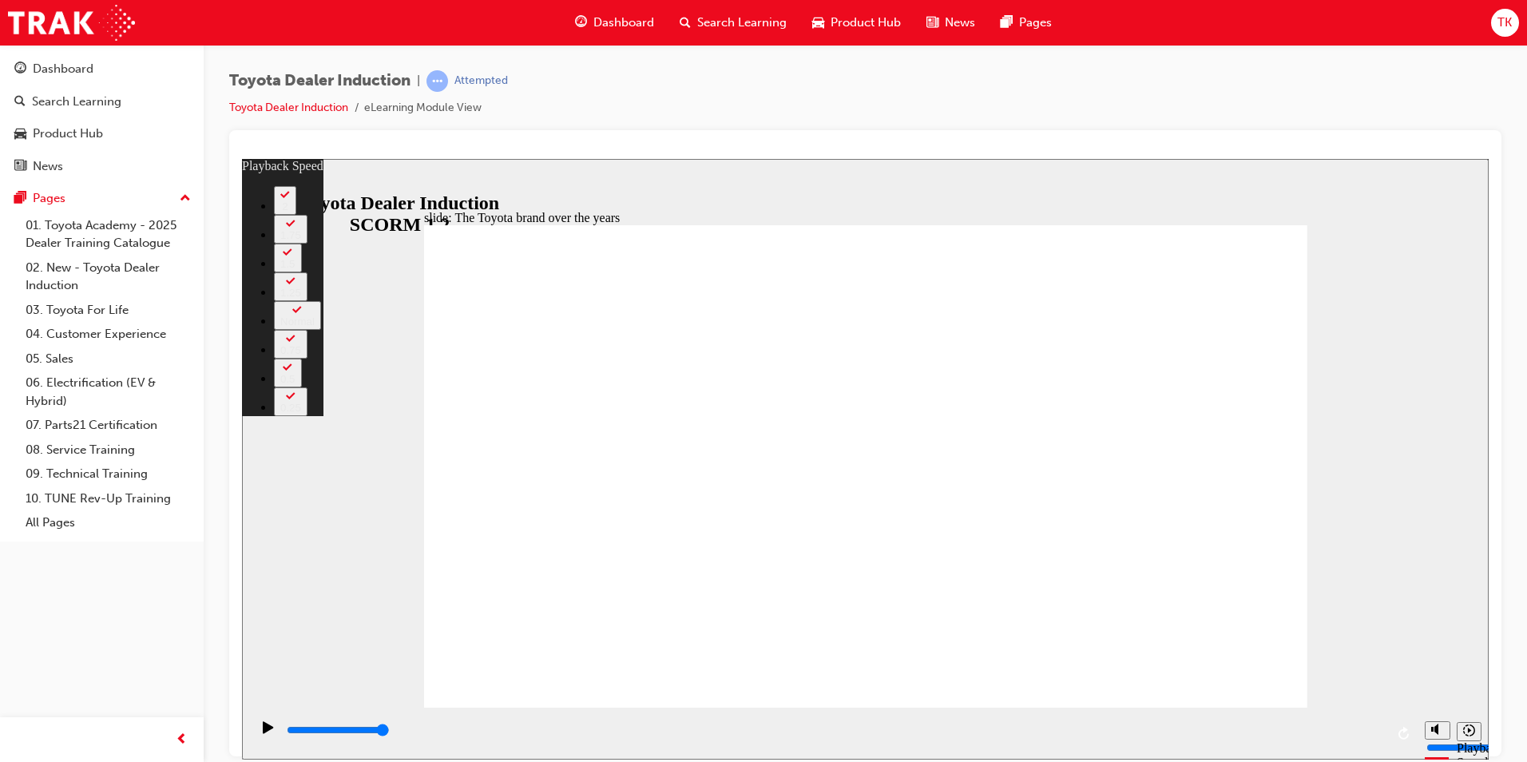
type input "165"
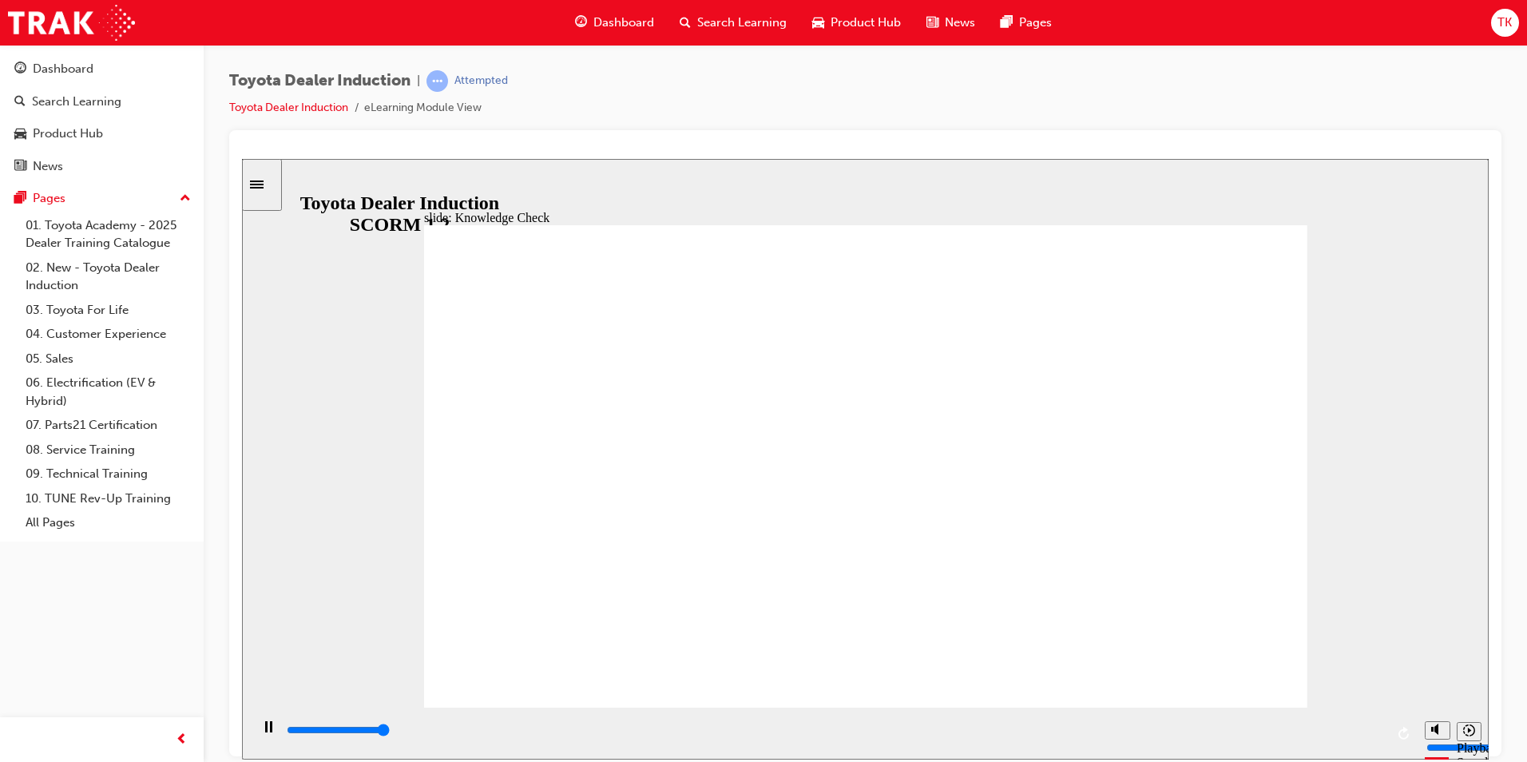
type input "5000"
radio input "true"
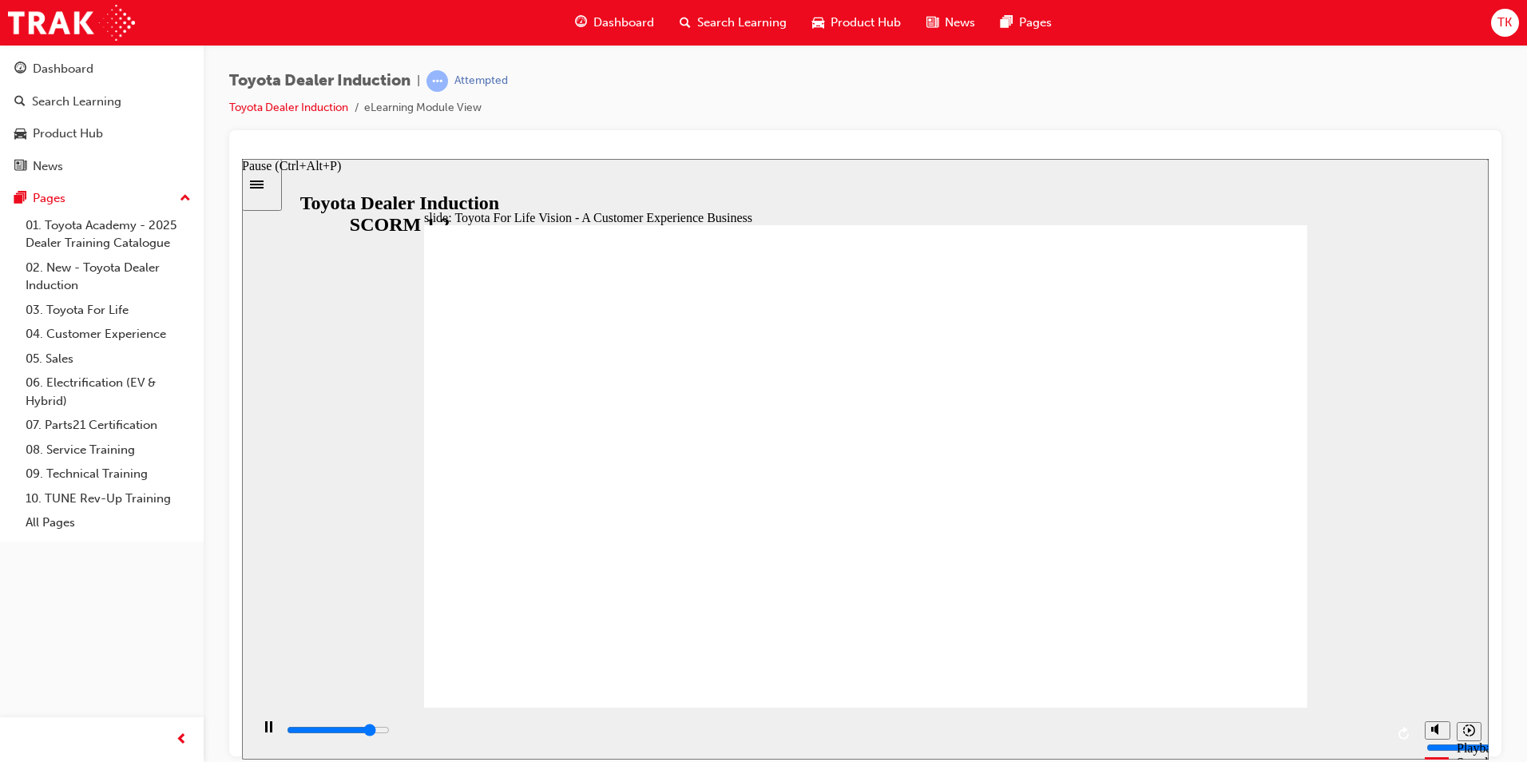
click at [265, 732] on icon "Pause (Ctrl+Alt+P)" at bounding box center [268, 725] width 7 height 11
click at [265, 729] on icon "Play (Ctrl+Alt+P)" at bounding box center [268, 726] width 11 height 13
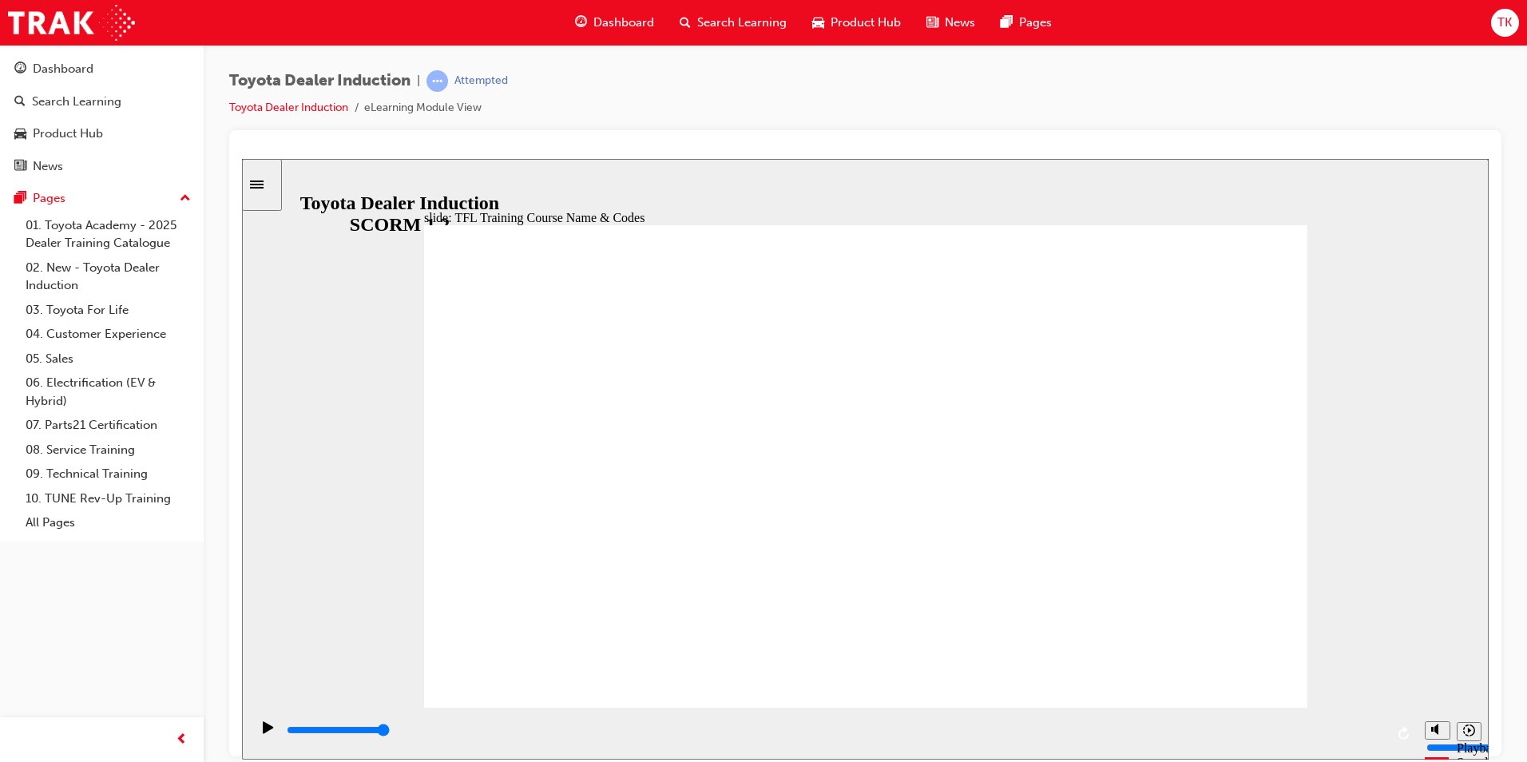
type input "10800"
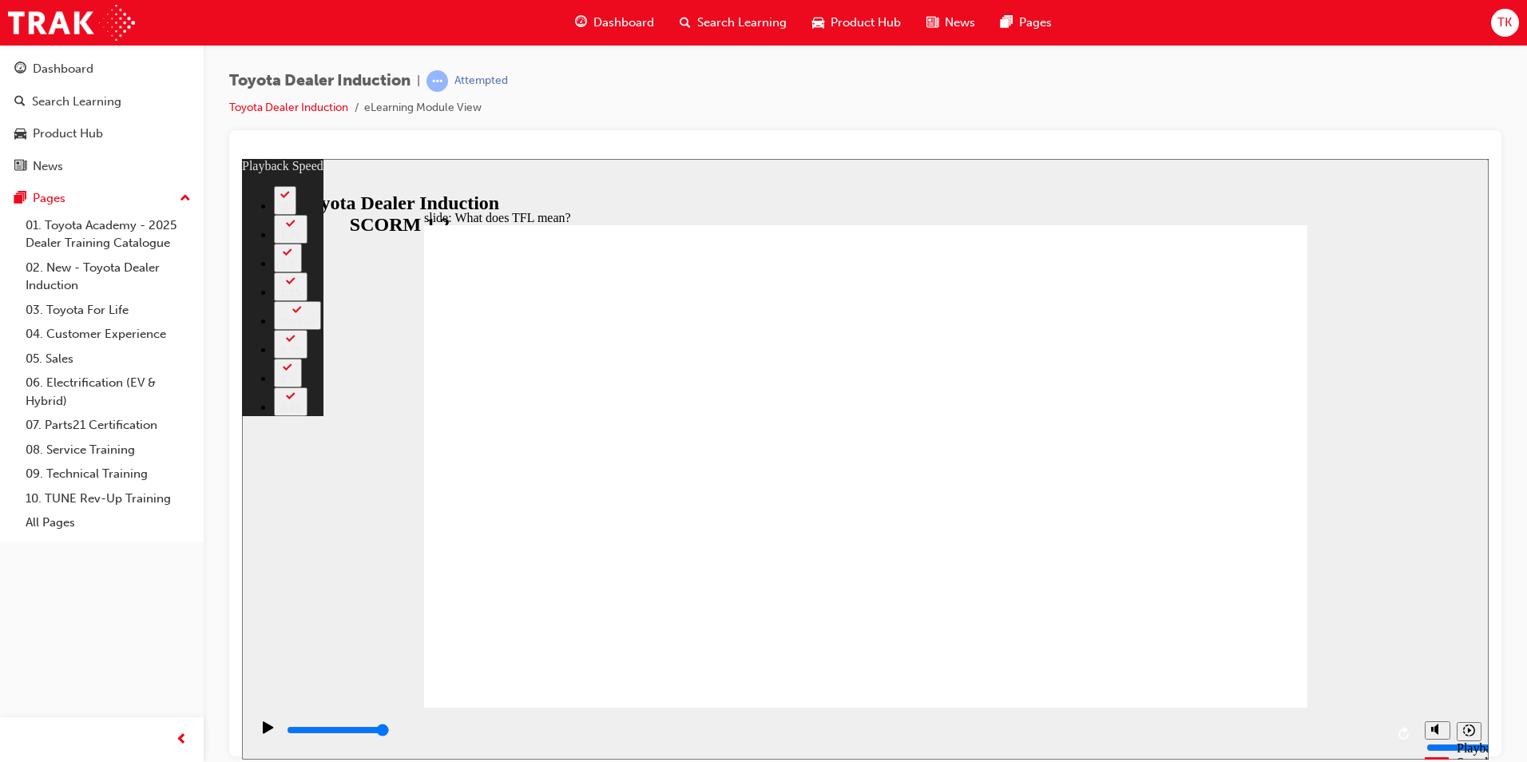
type input "139"
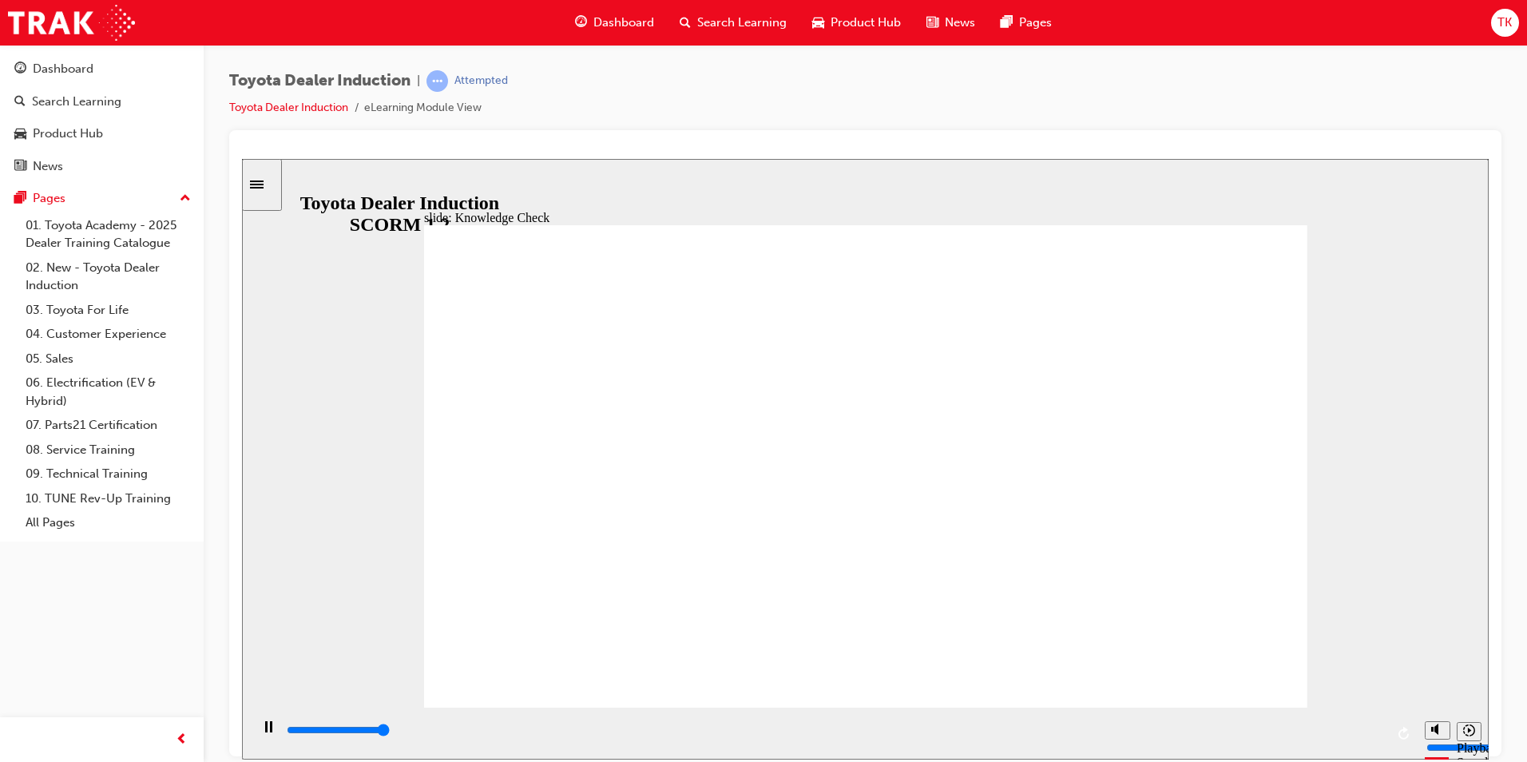
type input "5000"
radio input "true"
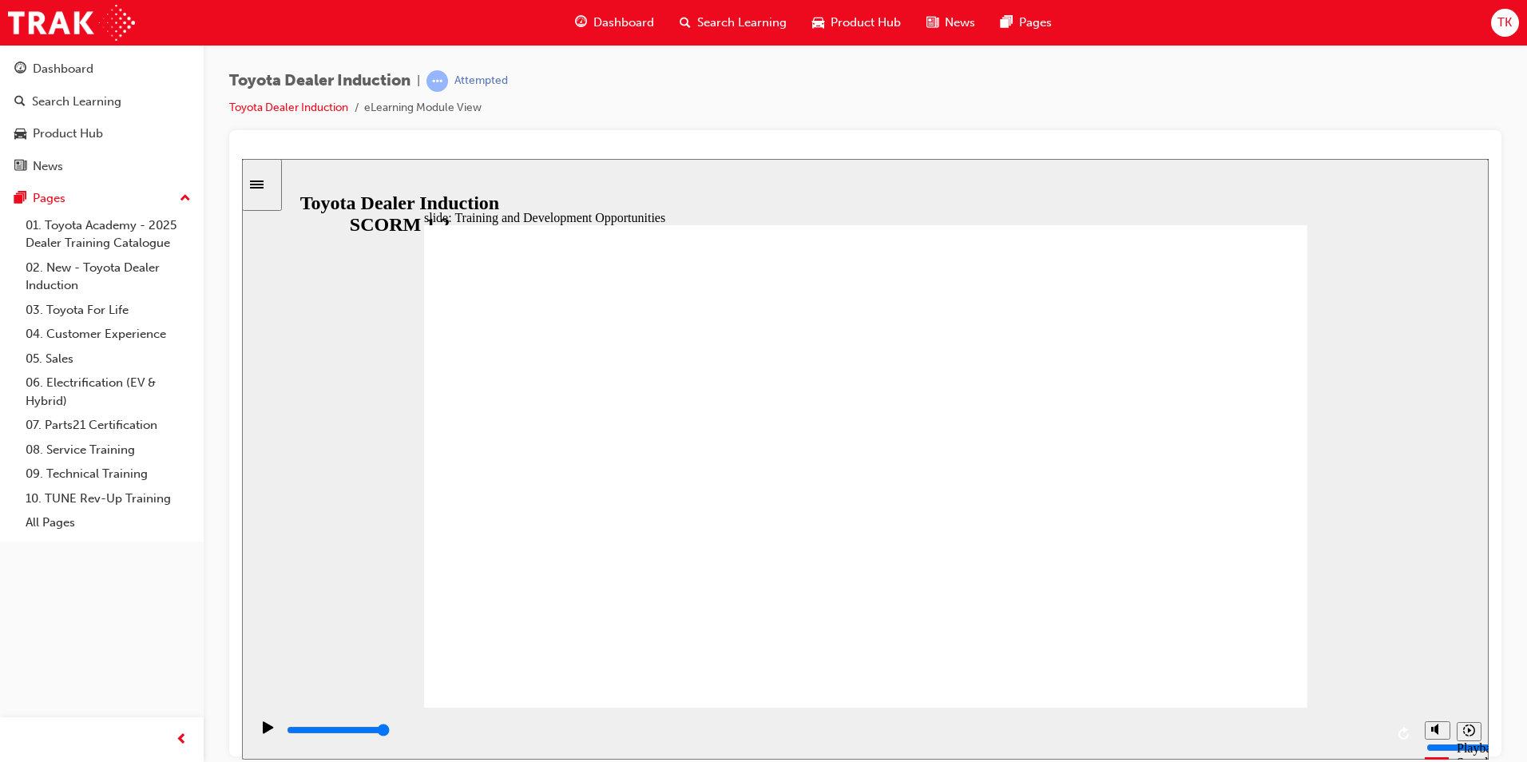
type input "5000"
radio input "true"
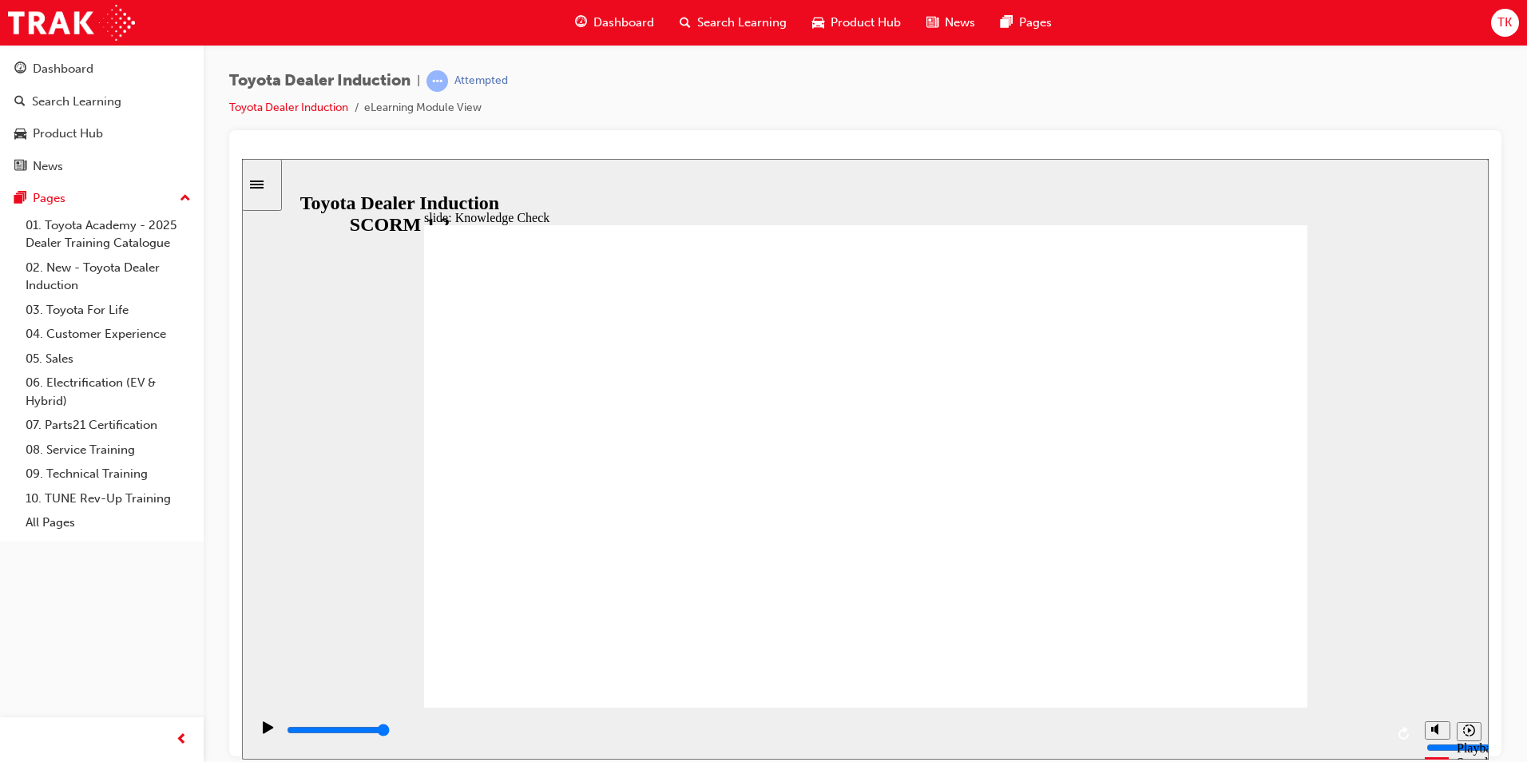
drag, startPoint x: 662, startPoint y: 490, endPoint x: 1257, endPoint y: 256, distance: 639.4
click at [265, 730] on icon "Pause (Ctrl+Alt+P)" at bounding box center [268, 725] width 7 height 11
click at [263, 728] on icon "Play (Ctrl+Alt+P)" at bounding box center [268, 726] width 11 height 13
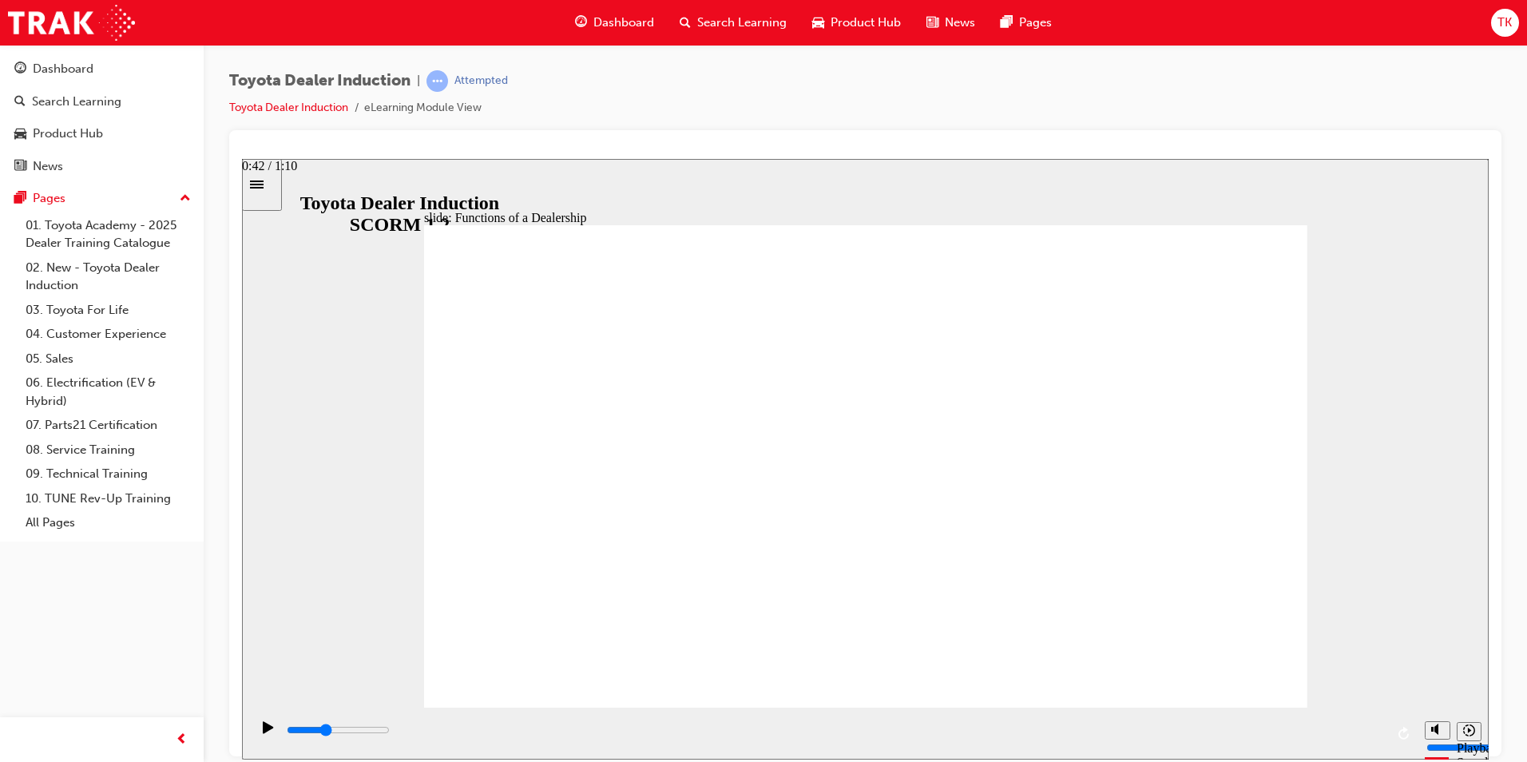
drag, startPoint x: 1381, startPoint y: 734, endPoint x: 685, endPoint y: 739, distance: 695.7
click at [685, 739] on div "playback controls" at bounding box center [835, 730] width 1100 height 18
click at [264, 732] on icon "Play (Ctrl+Alt+P)" at bounding box center [268, 726] width 10 height 12
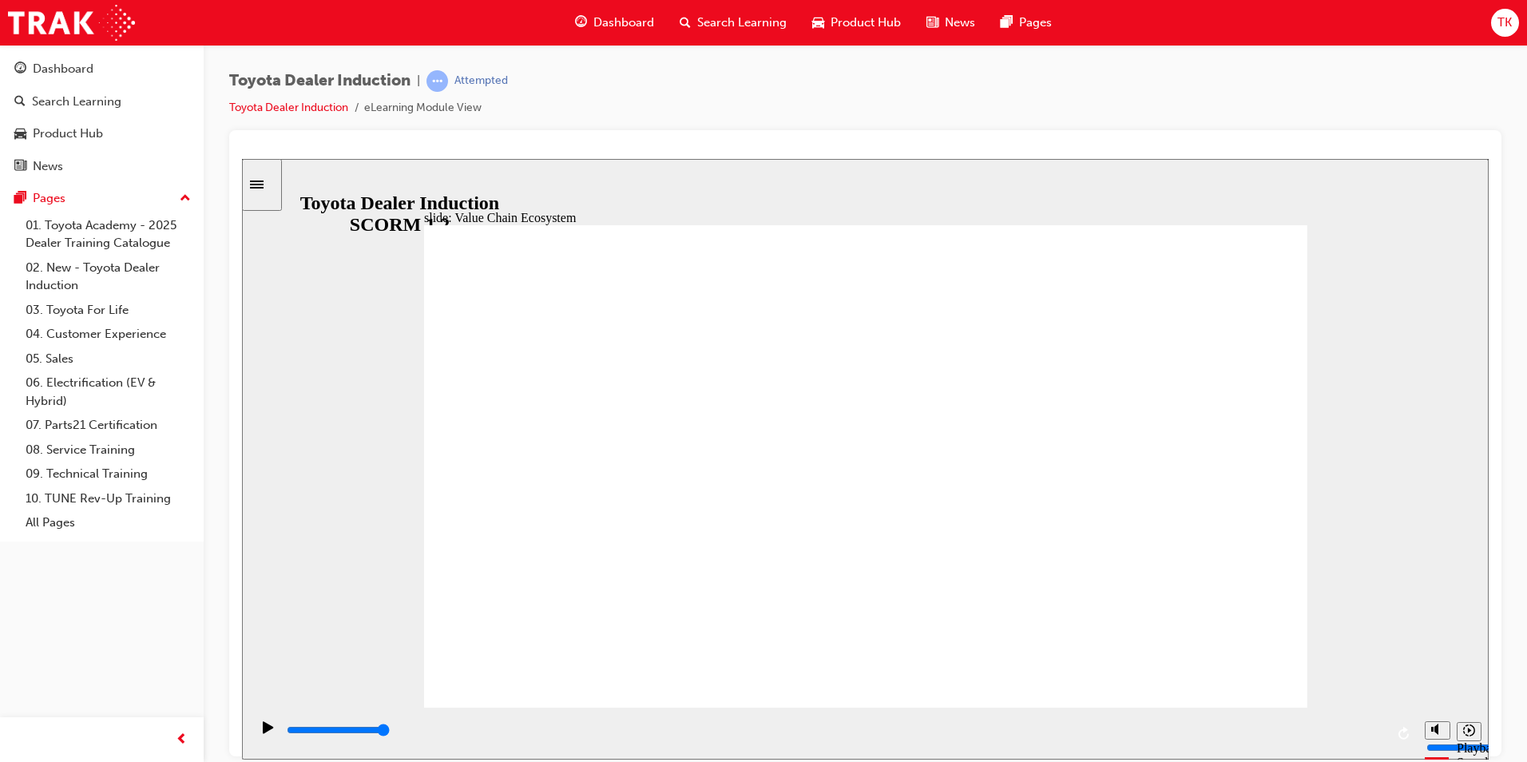
type input "11300"
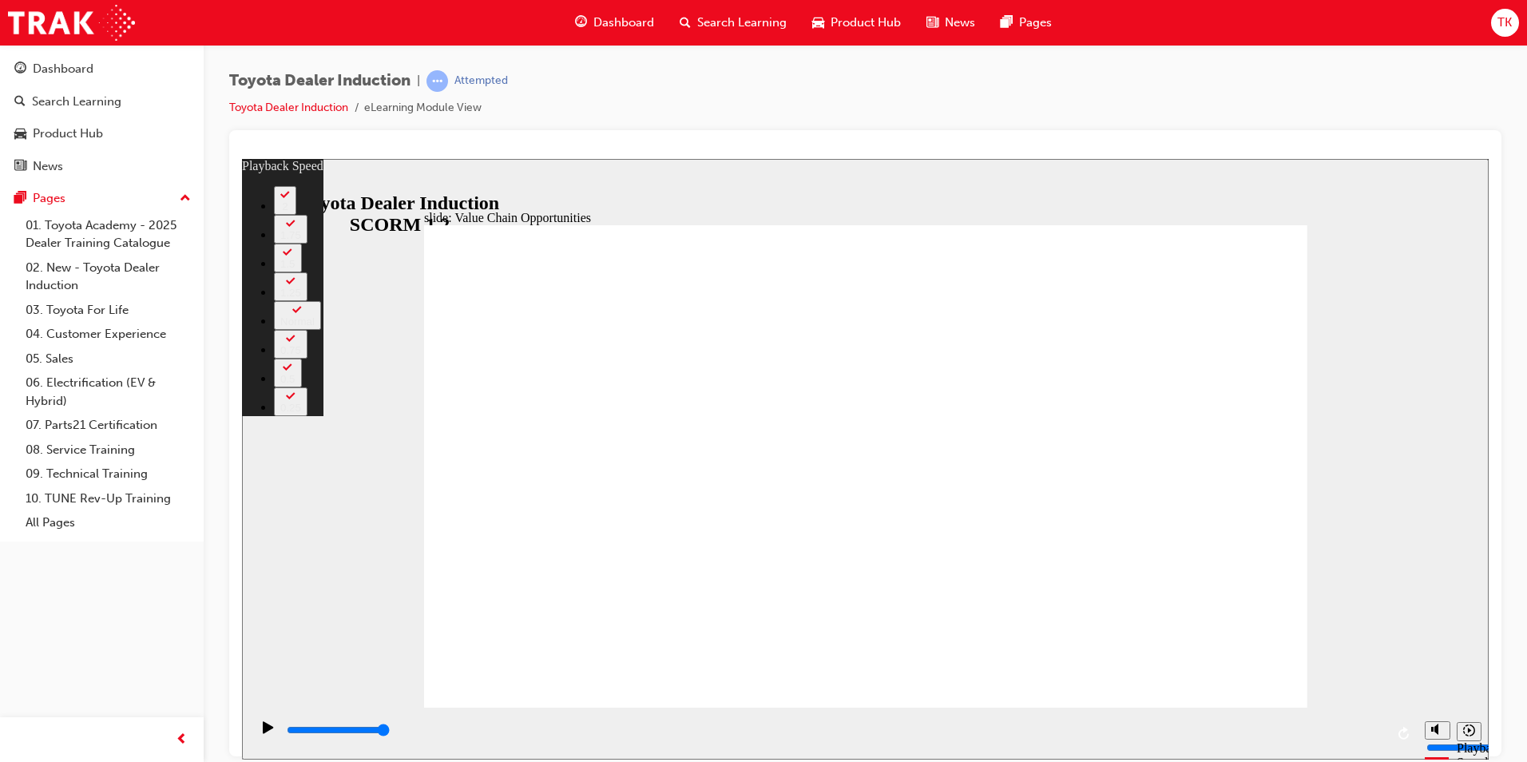
drag, startPoint x: 1189, startPoint y: 680, endPoint x: 1014, endPoint y: 680, distance: 175.7
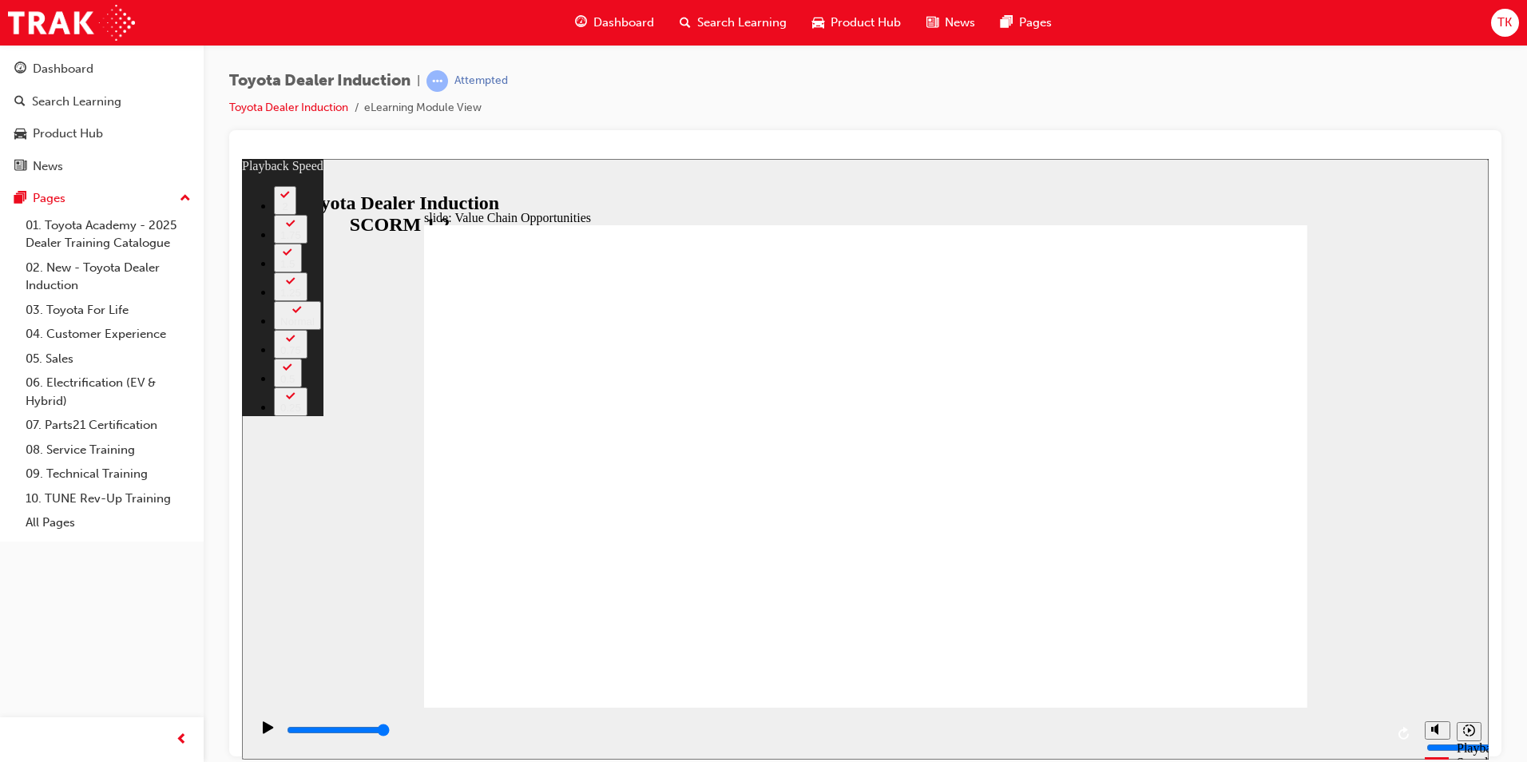
type input "46"
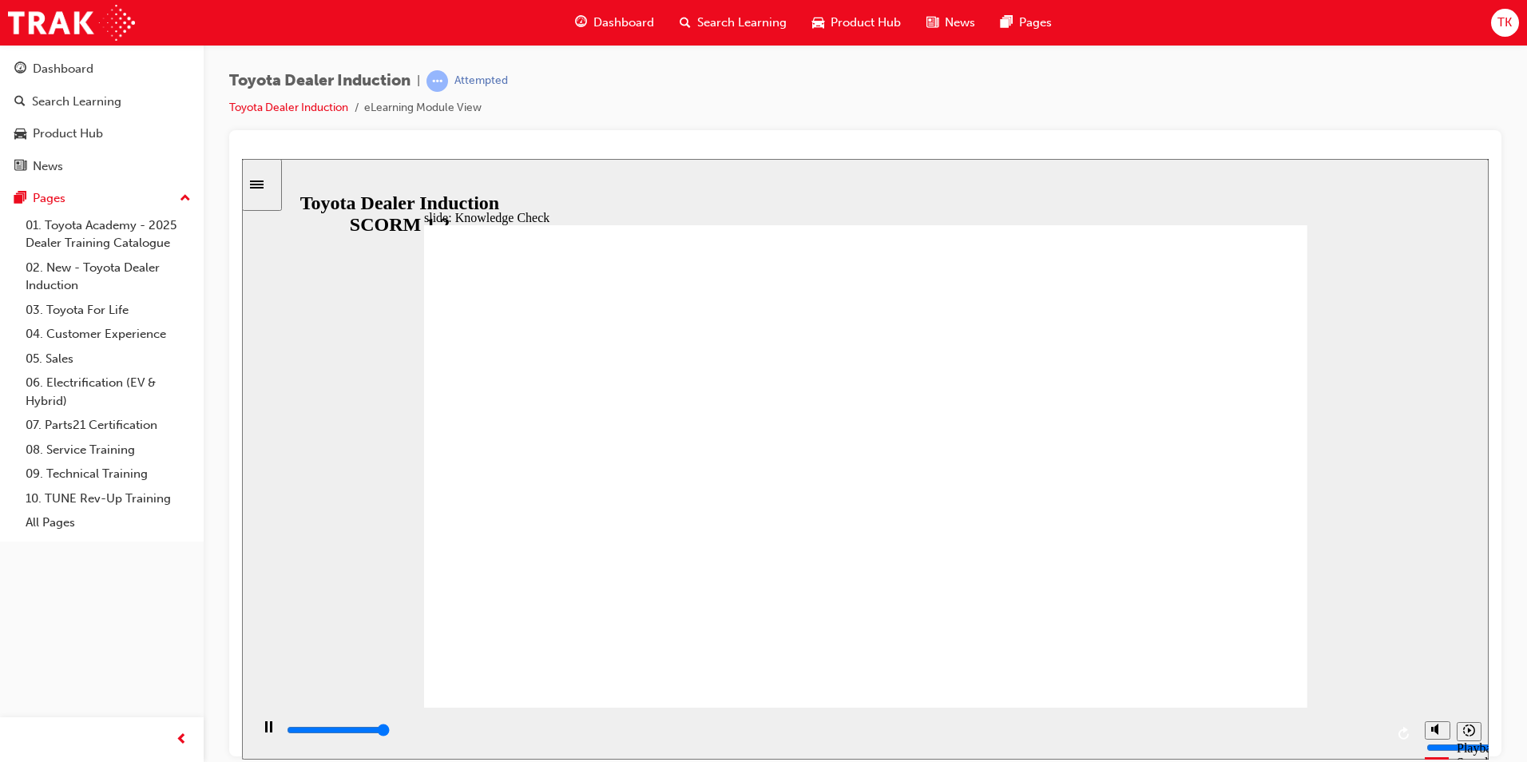
type input "5000"
radio input "true"
type input "5000"
radio input "true"
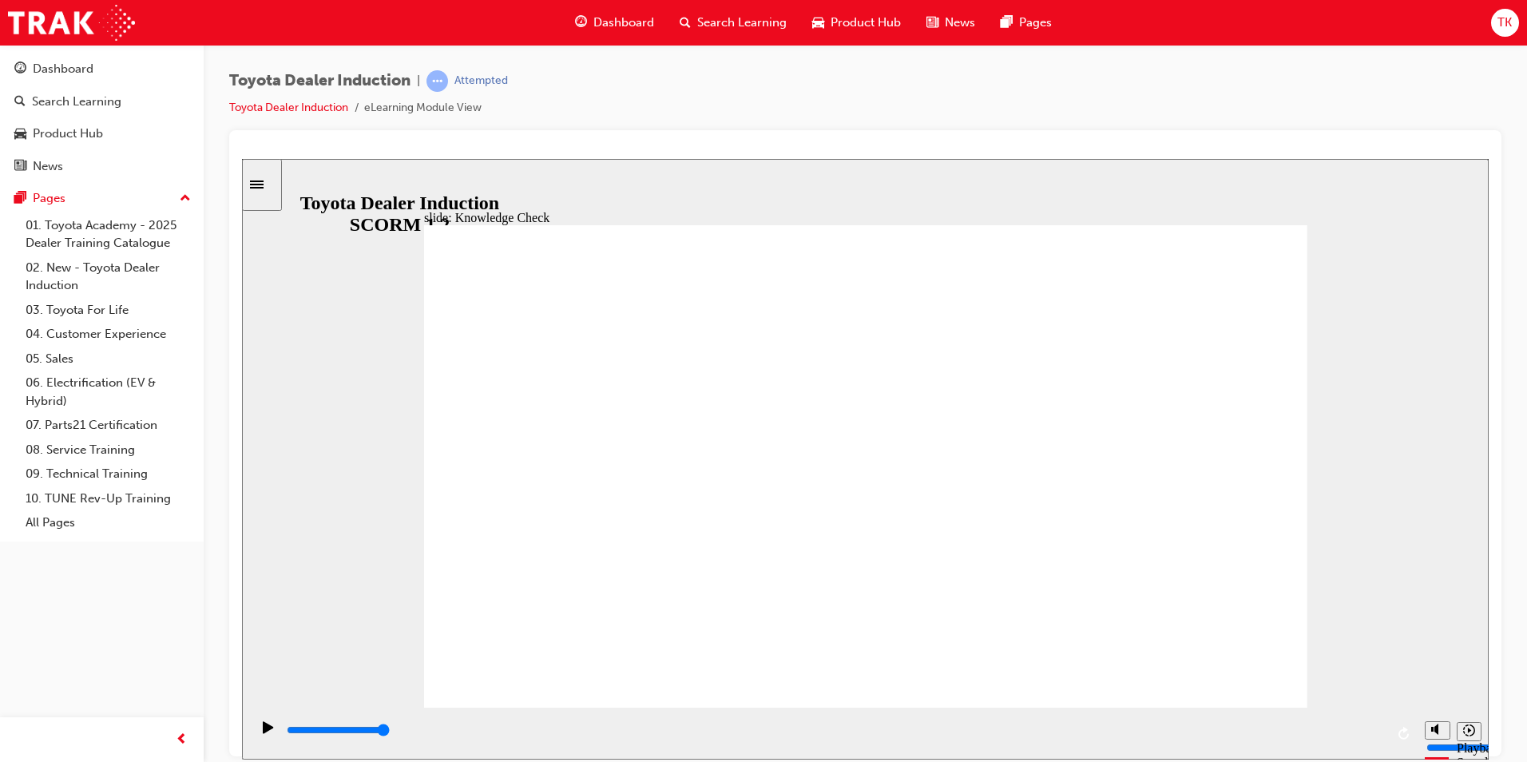
type input "14300"
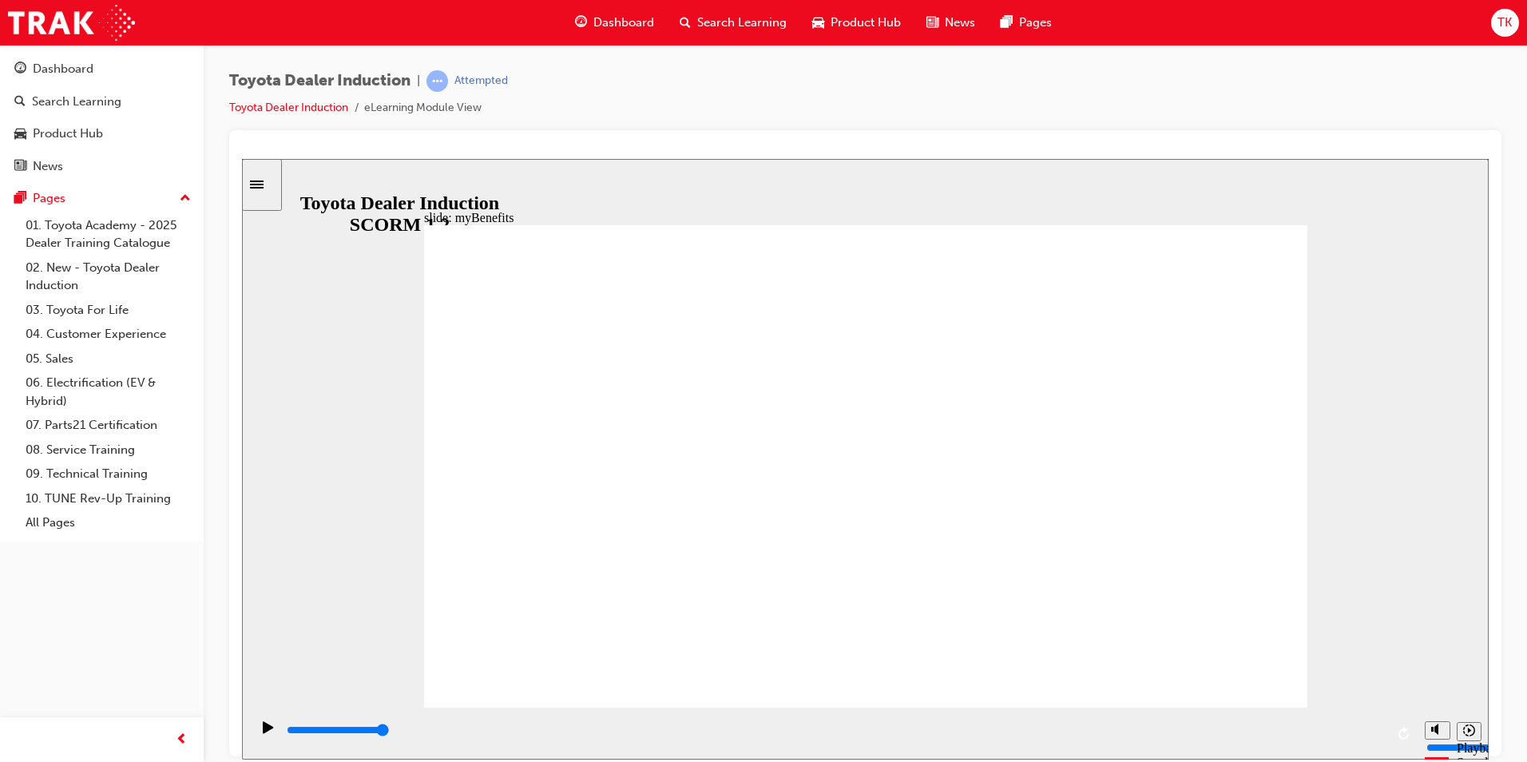
type input "5000"
type input "T"
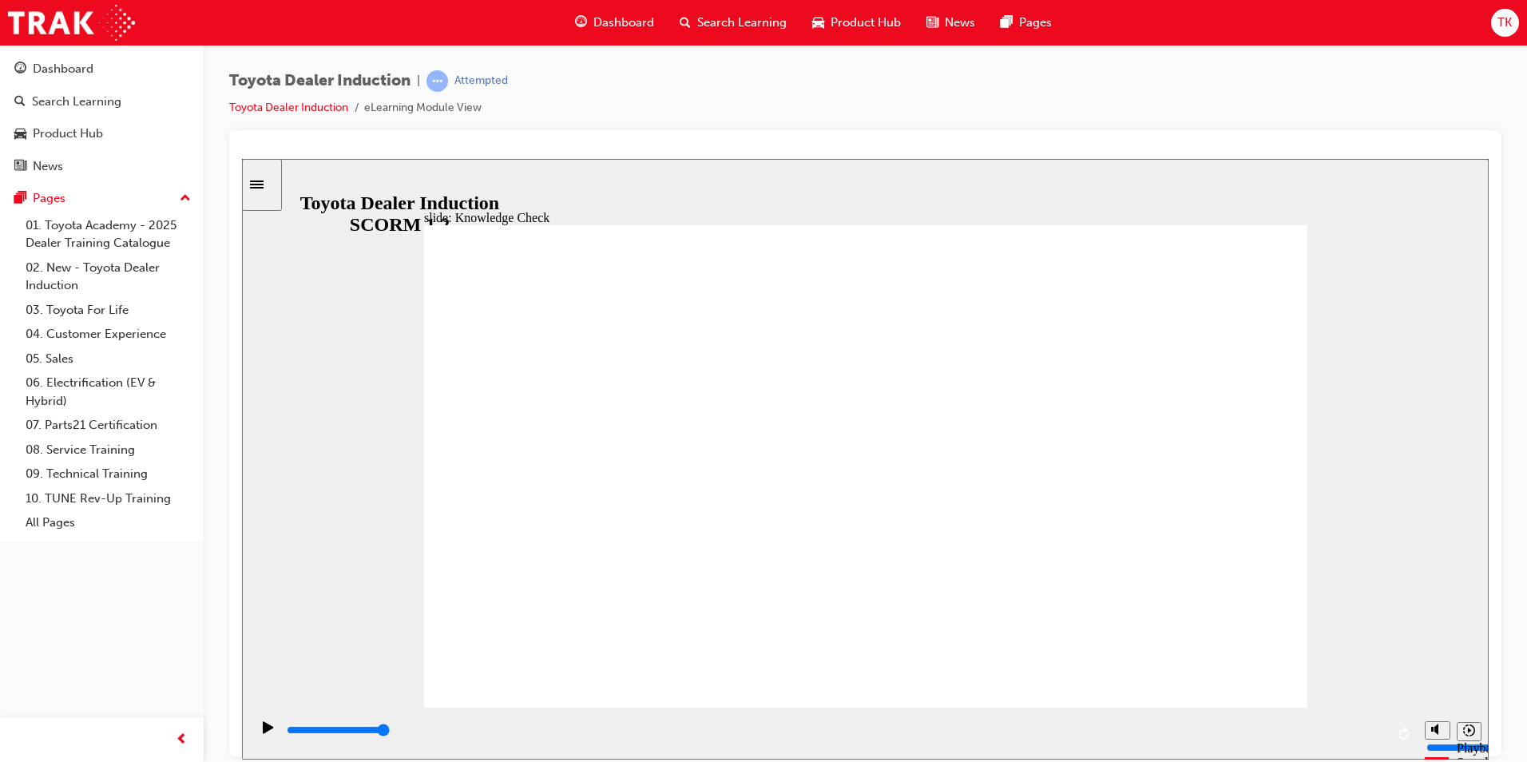
type input "T"
type input "To"
type input "Toy"
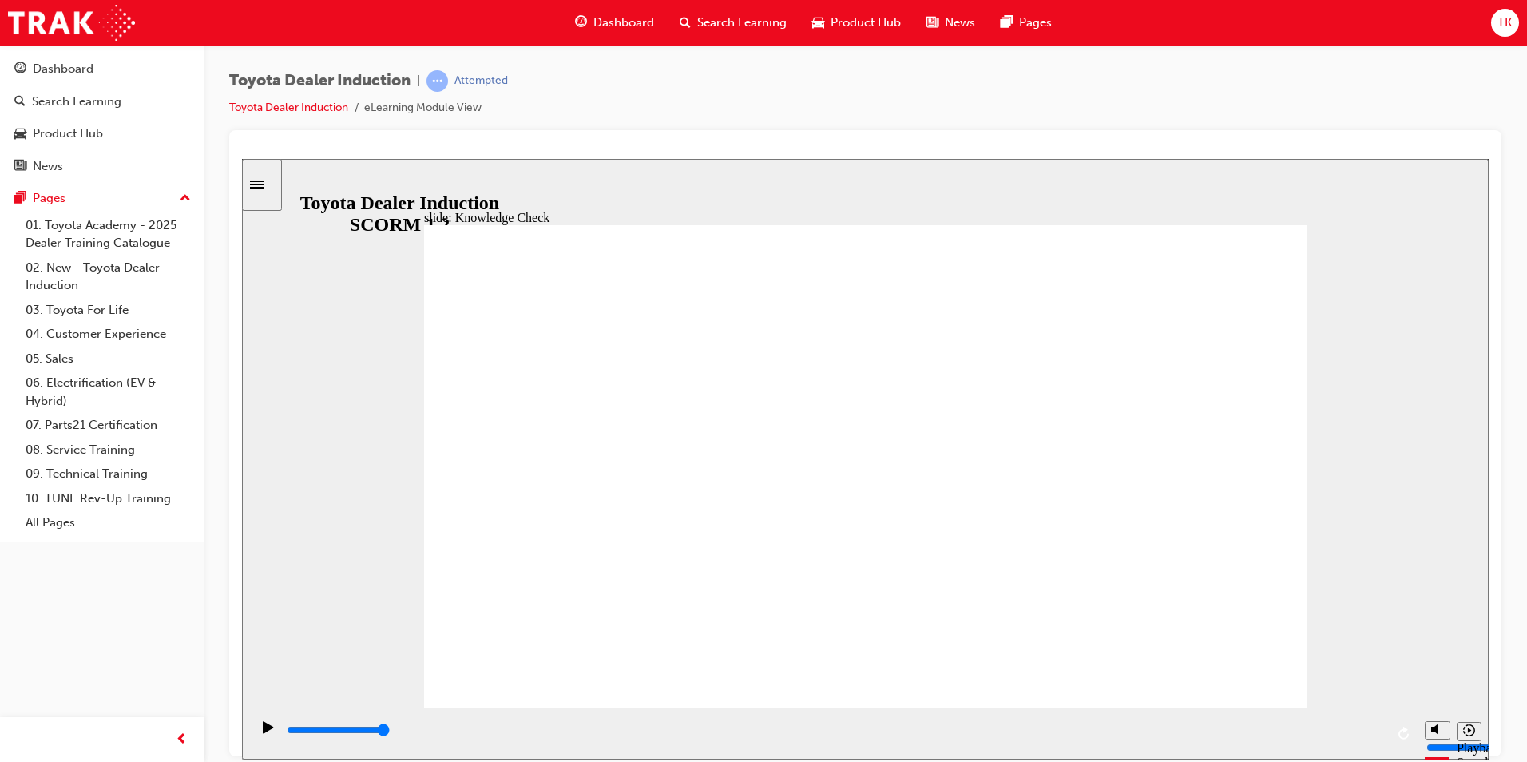
type input "Toyo"
type input "Toyot"
type input "Toyota"
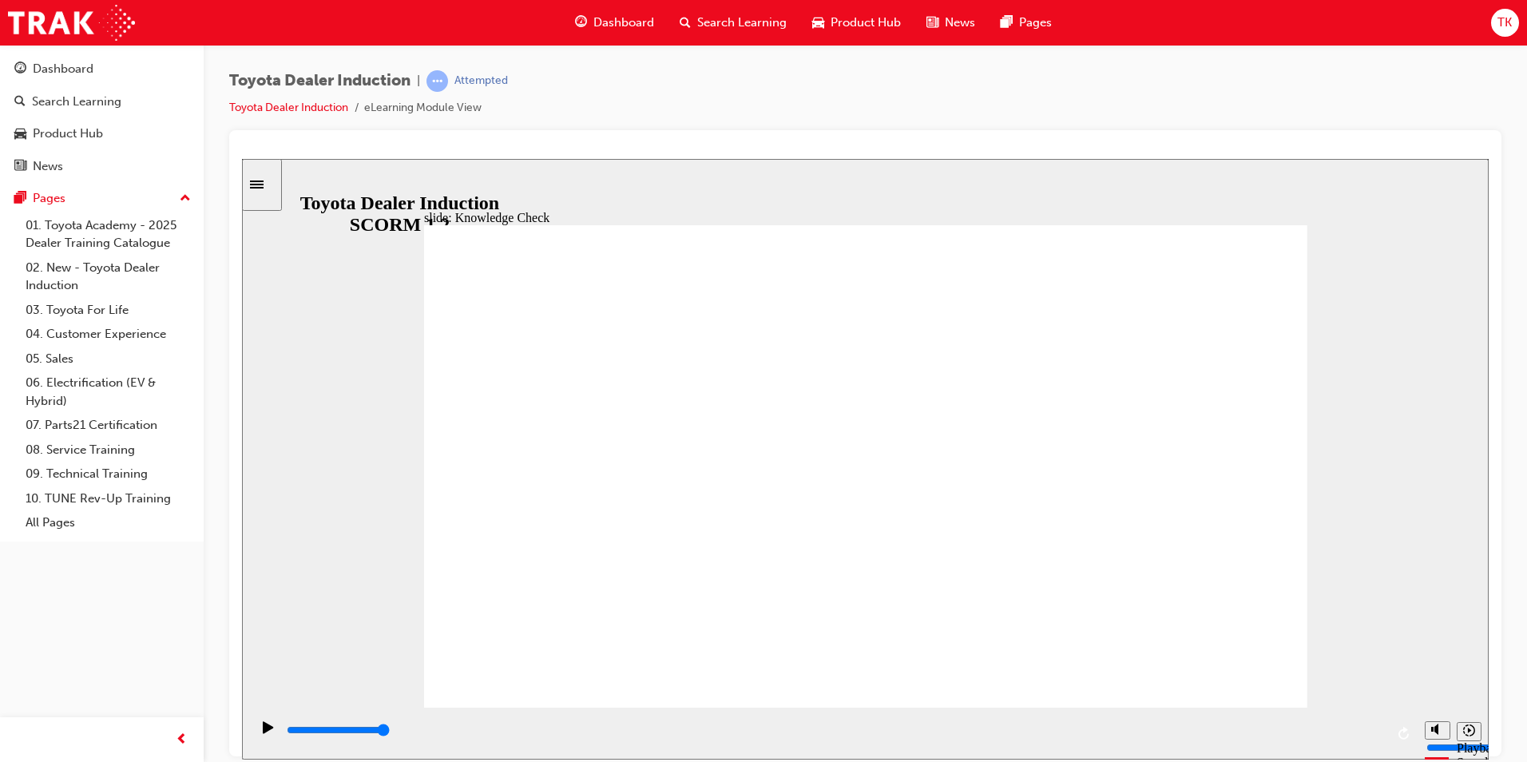
type input "Toyota"
type input "Toyota E"
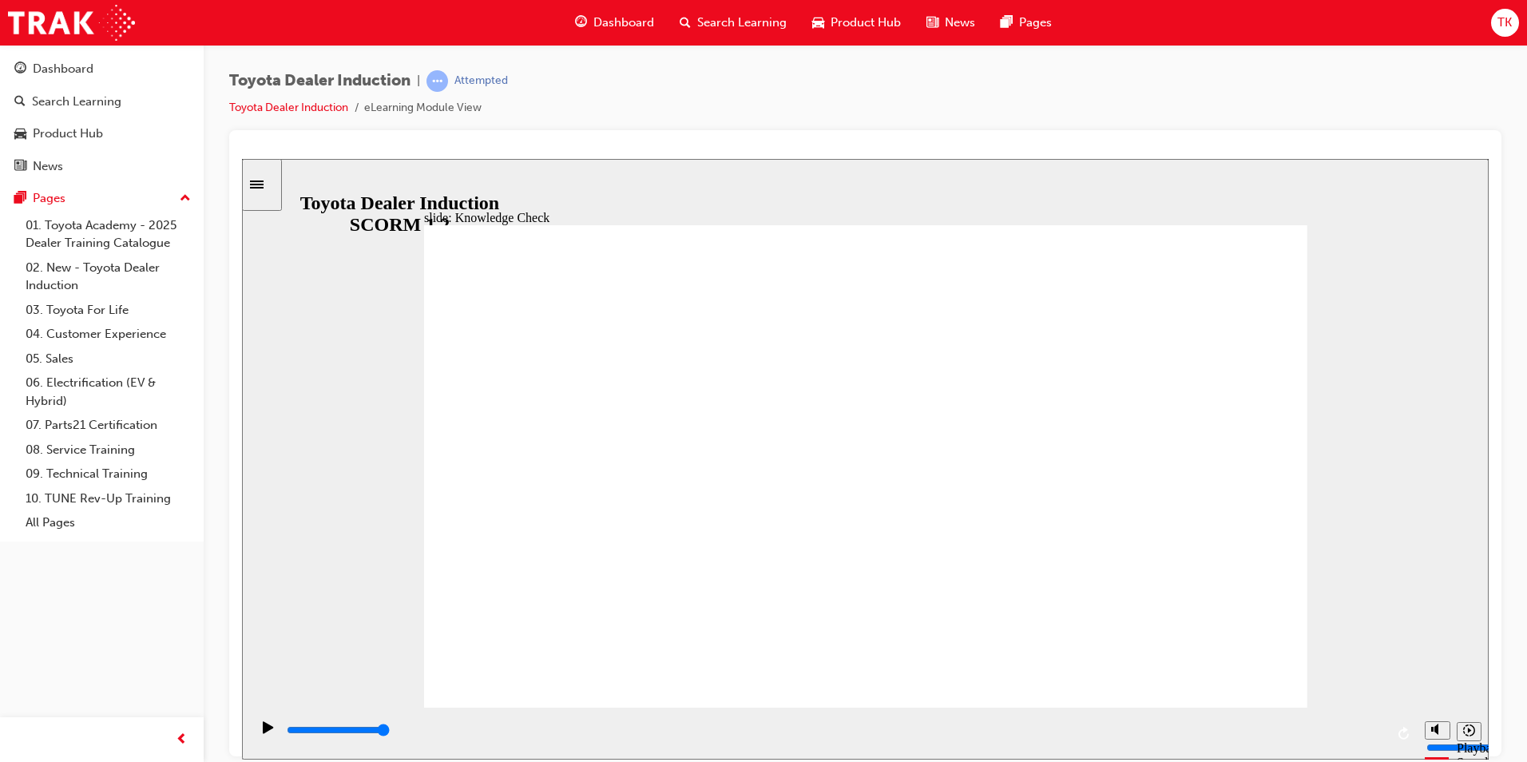
type input "Toyota En"
type input "Toyota Eng"
type input "Toyota Enga"
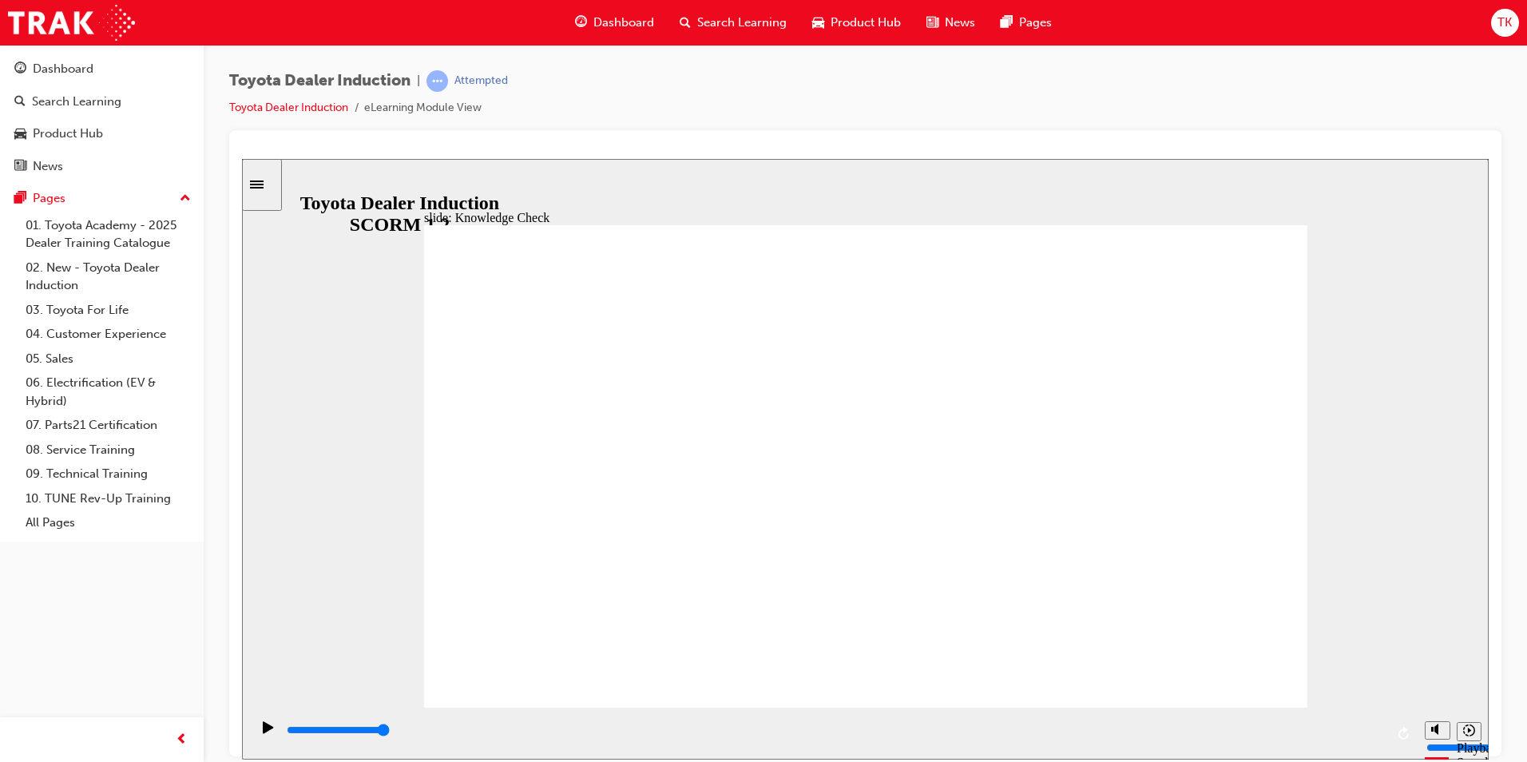
type input "Toyota Enga"
type input "Toyota Engag"
type input "Toyota Engage"
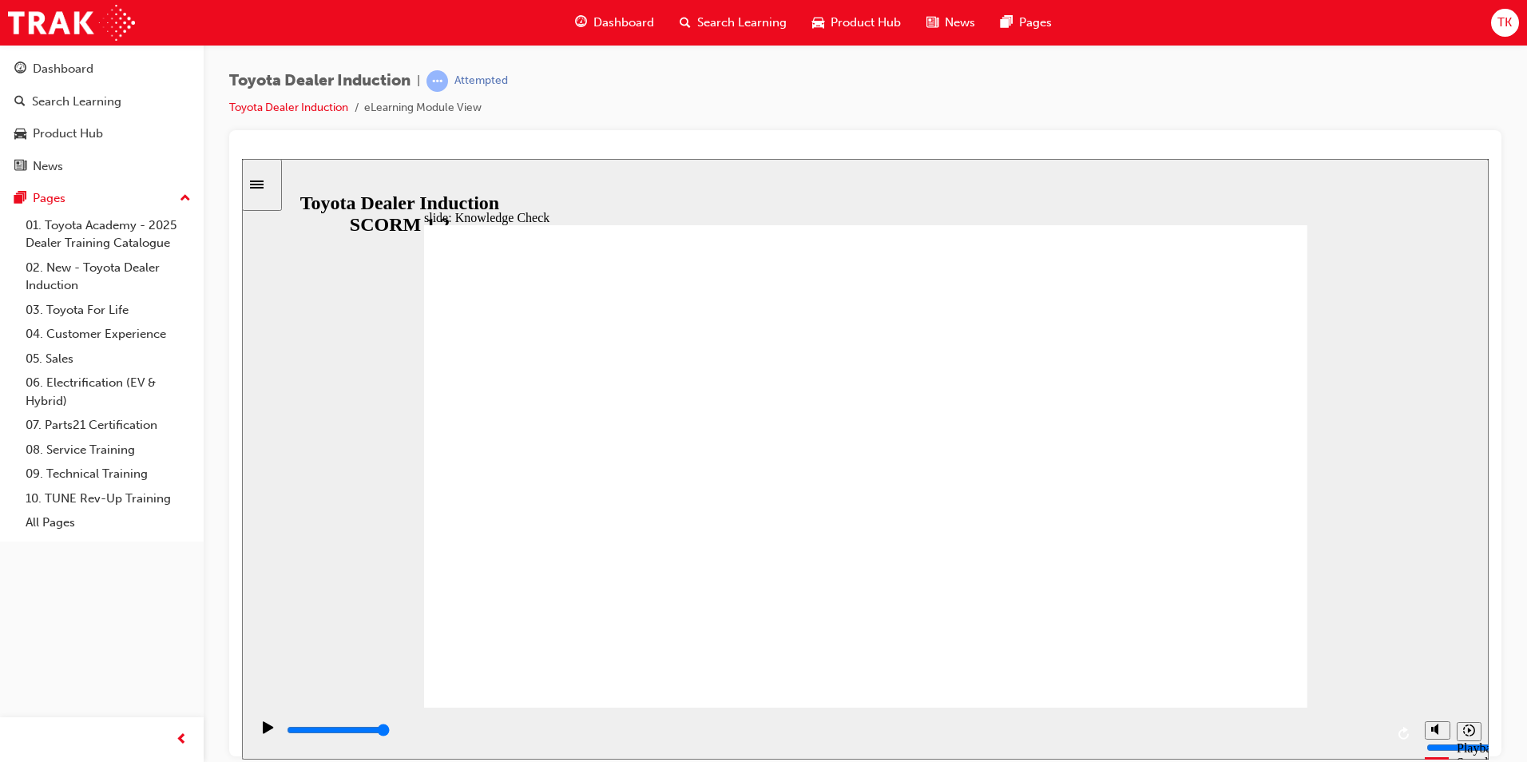
type input "Toyota Engage"
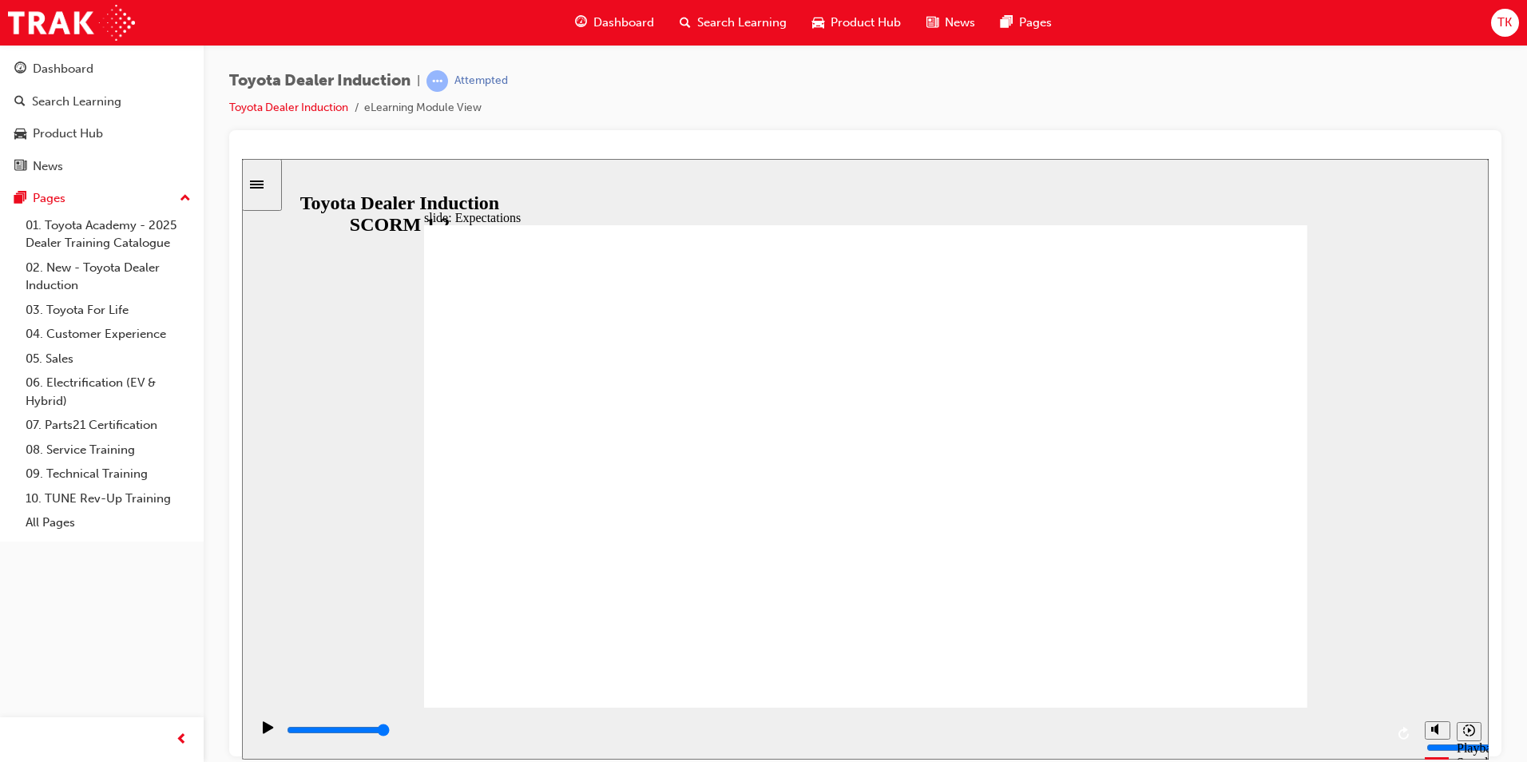
type input "8400"
checkbox input "true"
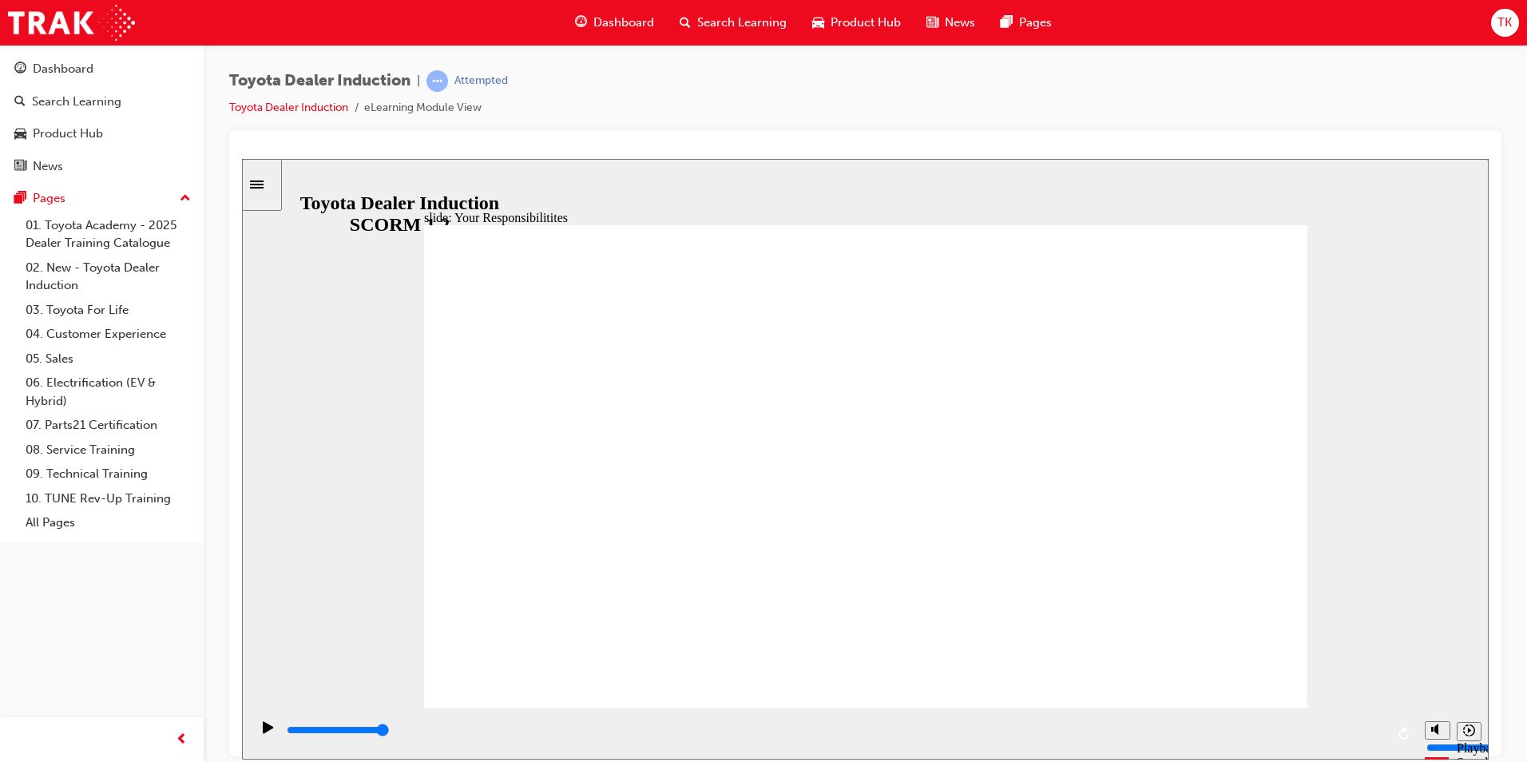
checkbox input "true"
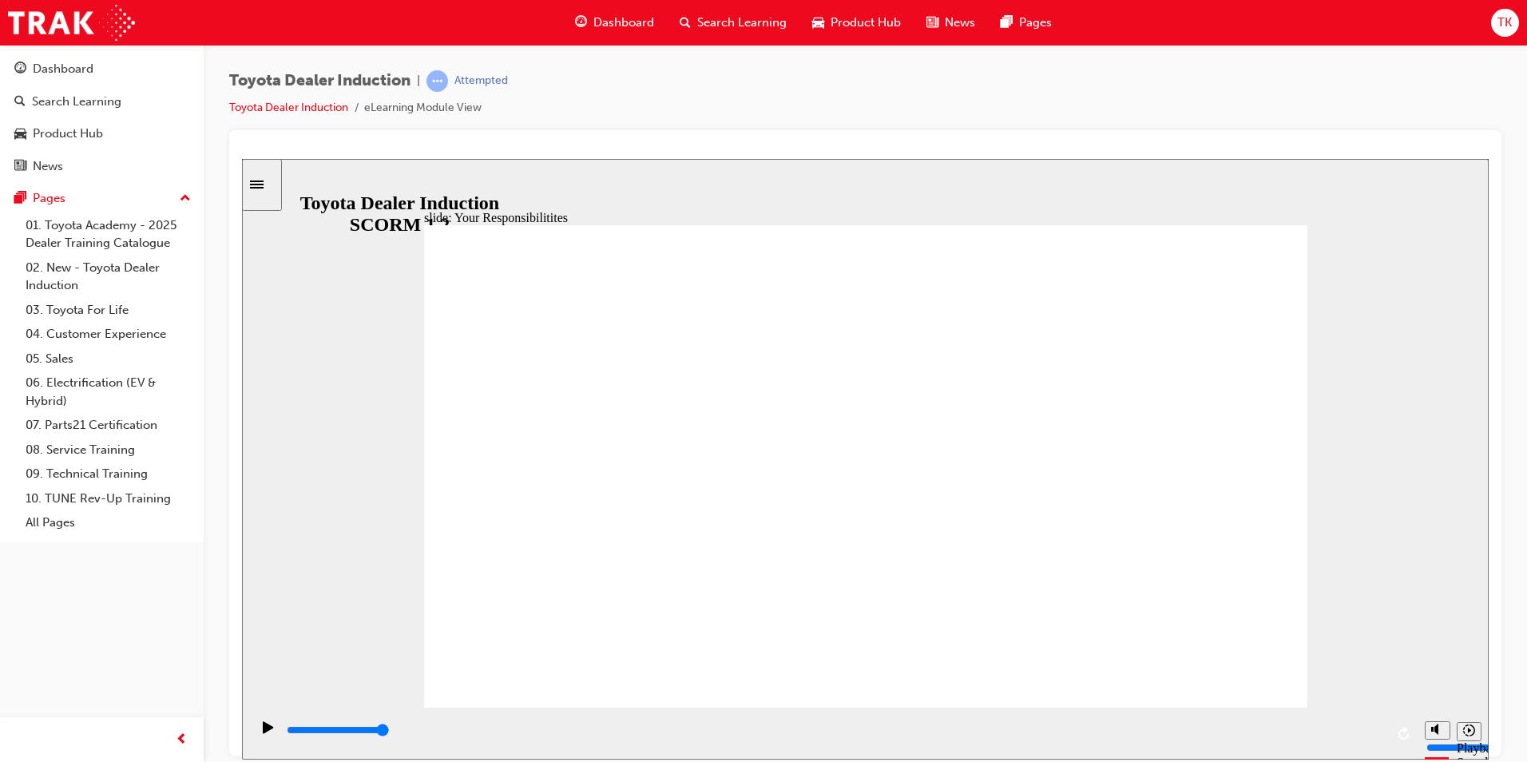
checkbox input "true"
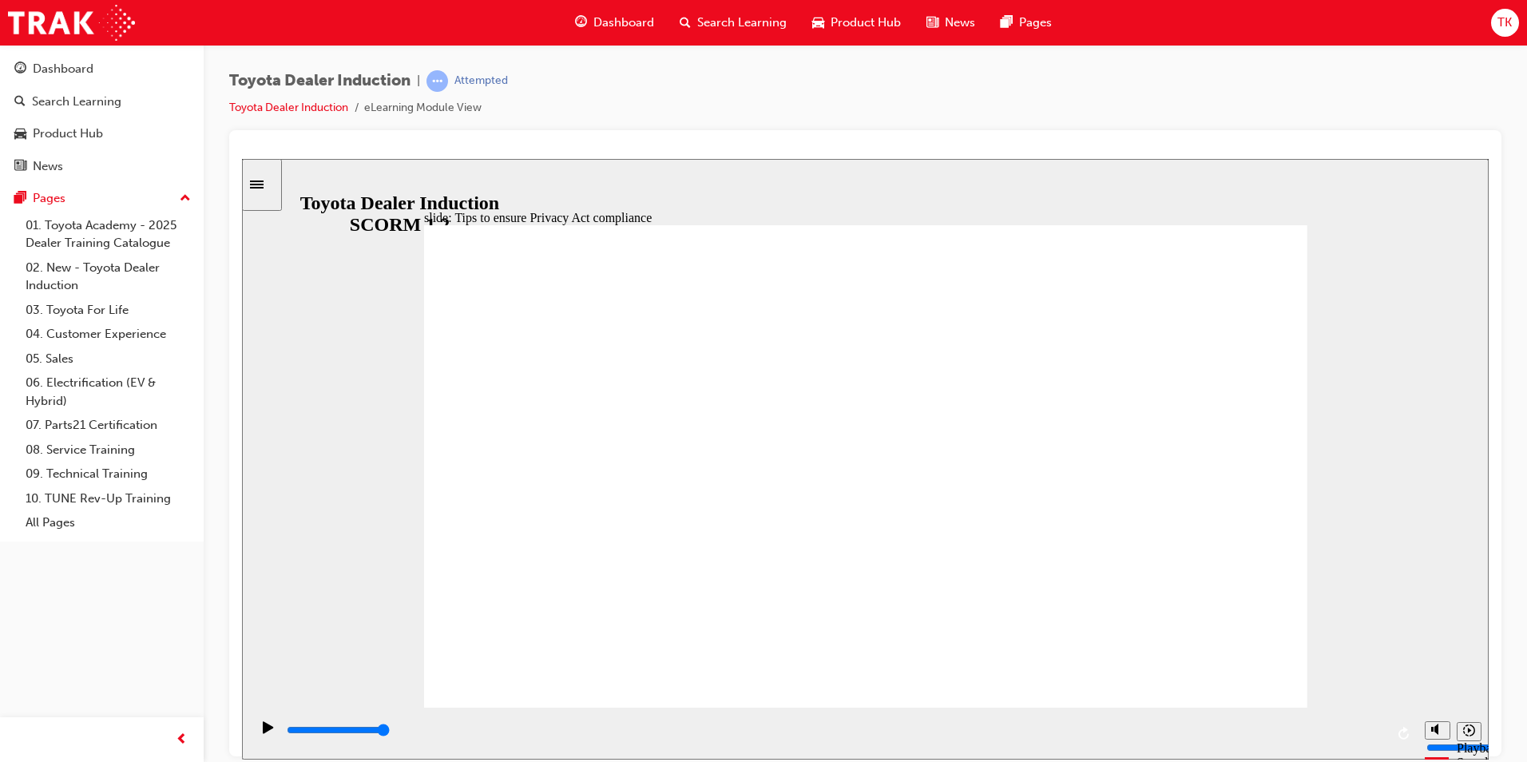
drag, startPoint x: 868, startPoint y: 613, endPoint x: 755, endPoint y: 607, distance: 113.6
drag, startPoint x: 879, startPoint y: 612, endPoint x: 849, endPoint y: 624, distance: 32.6
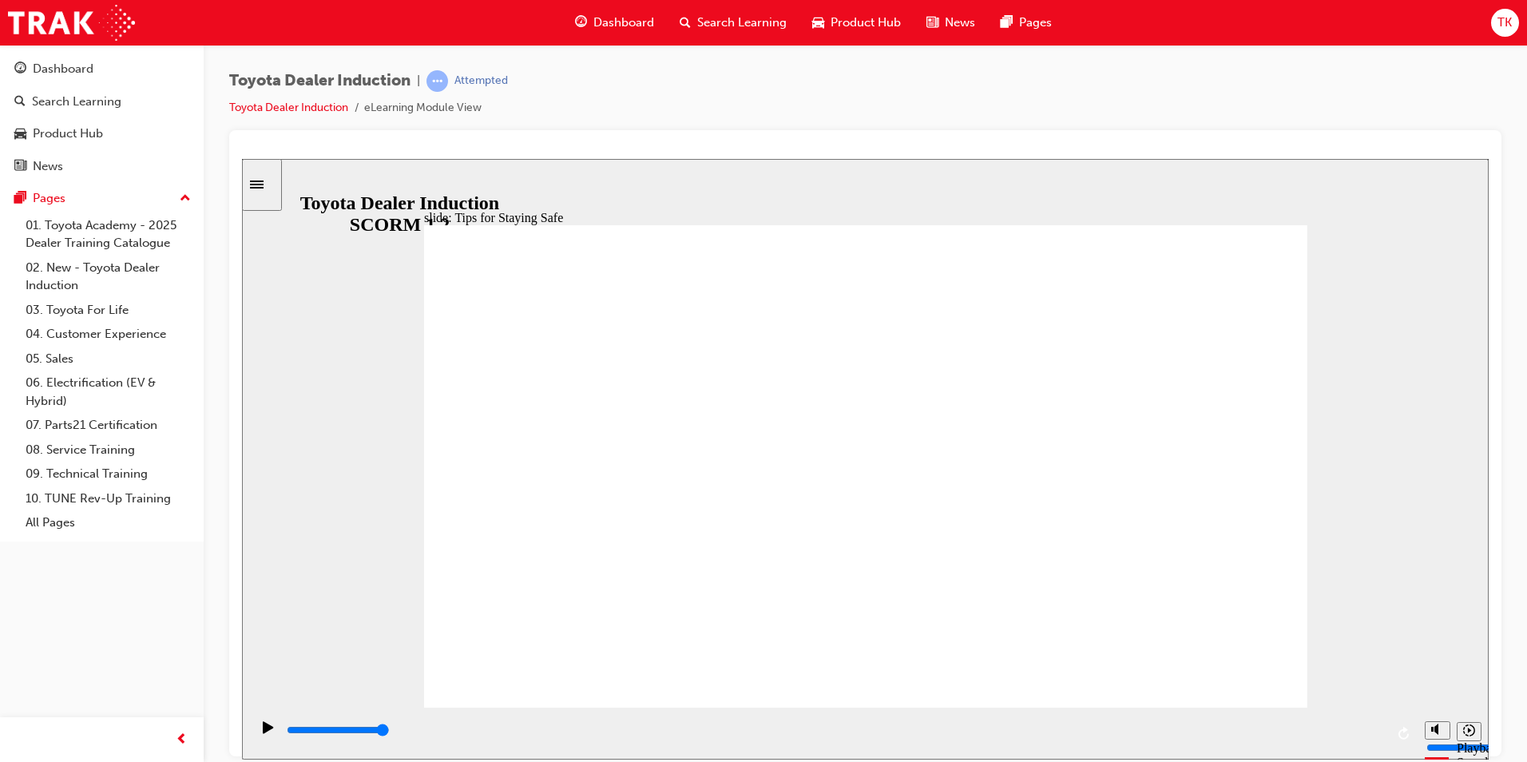
type input "5000"
checkbox input "true"
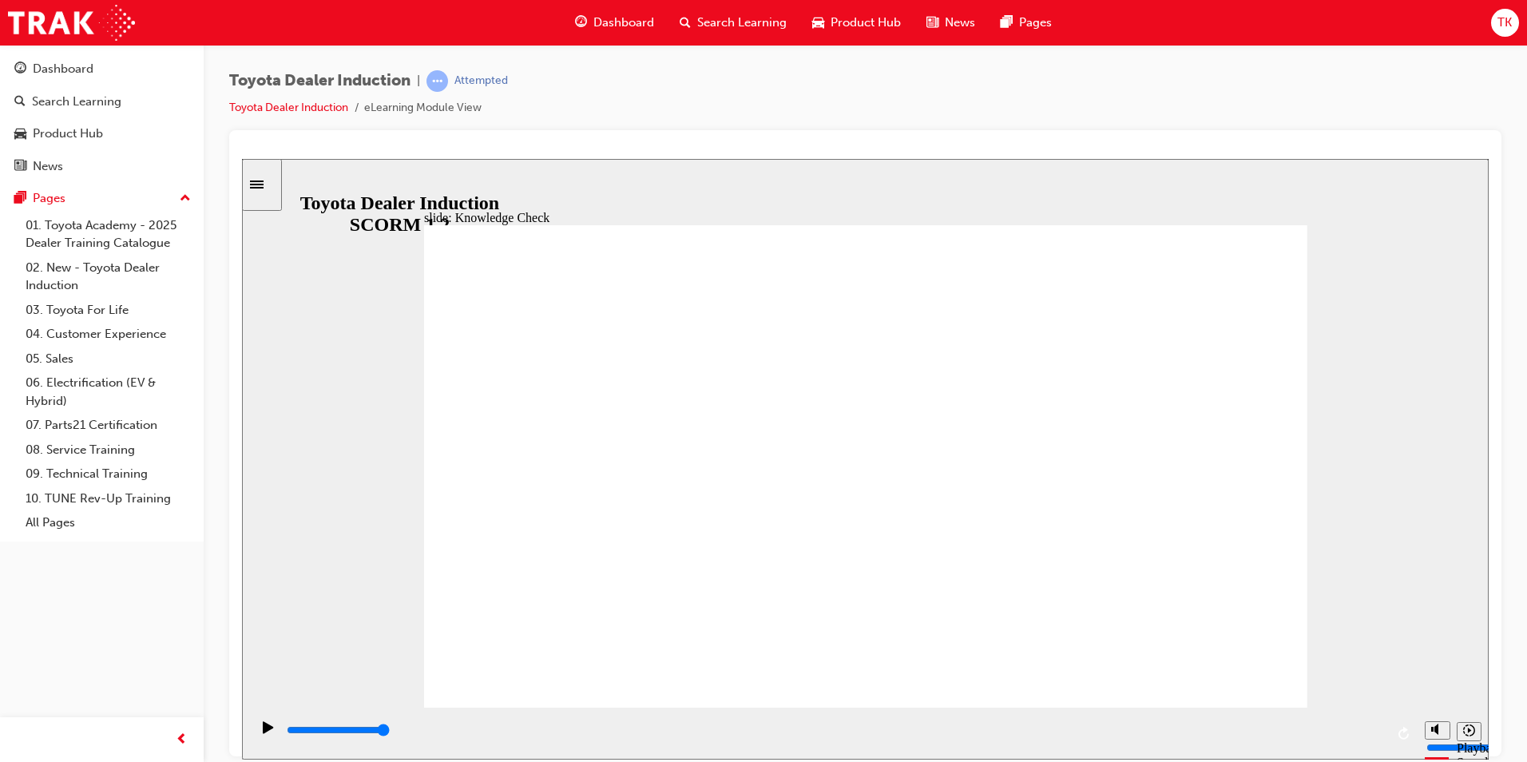
checkbox input "true"
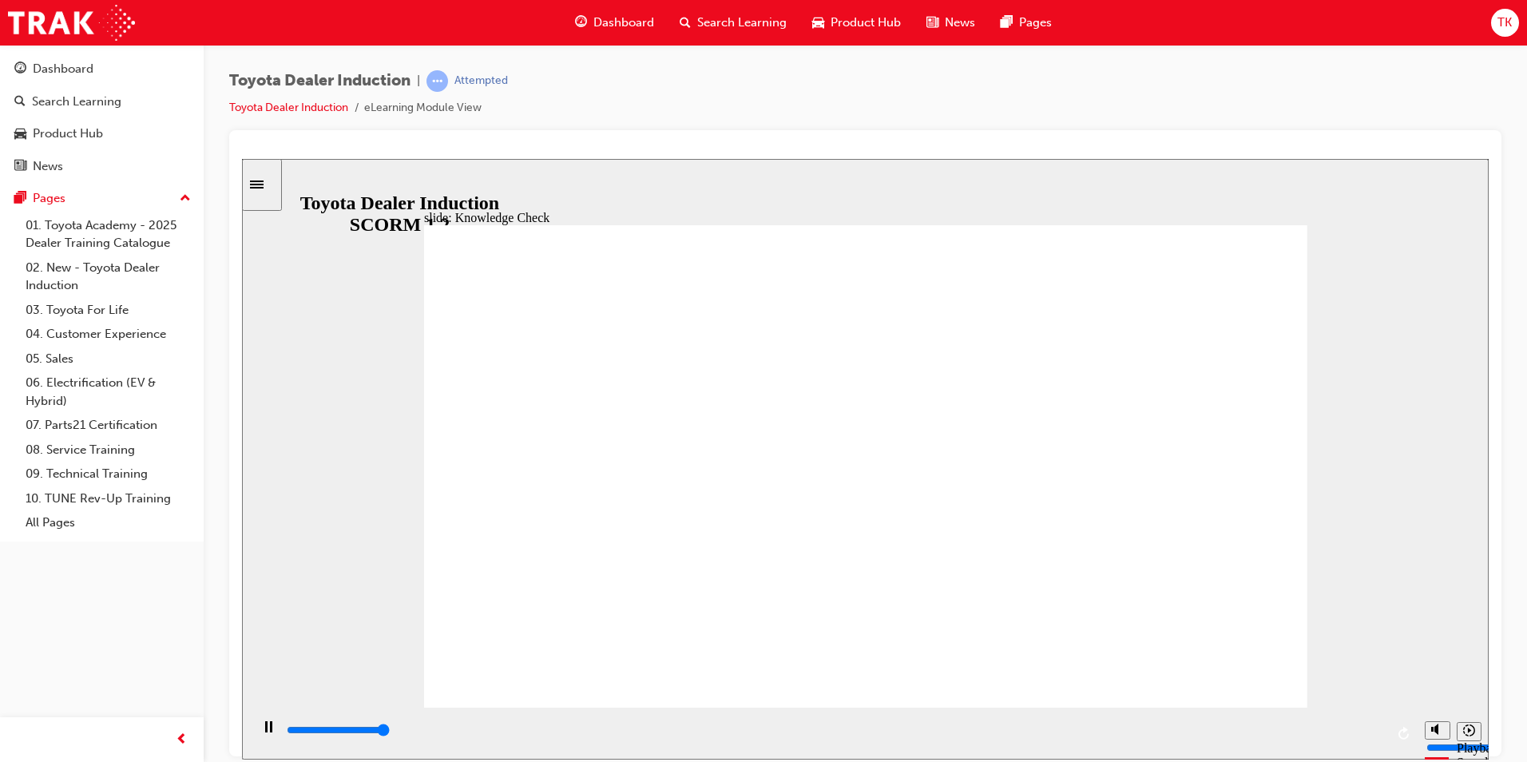
type input "5000"
radio input "true"
type input "5000"
checkbox input "true"
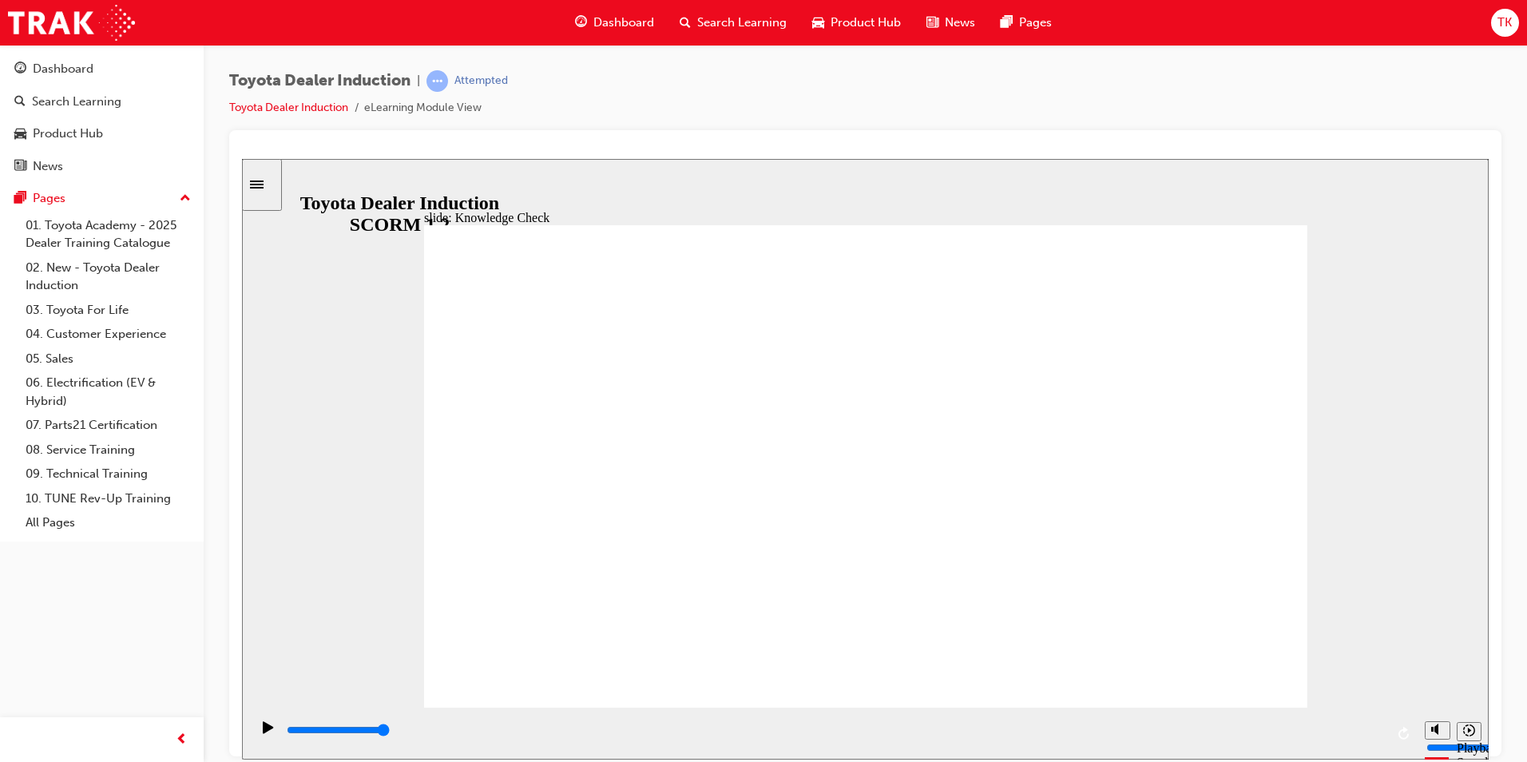
checkbox input "true"
type input "5000"
checkbox input "true"
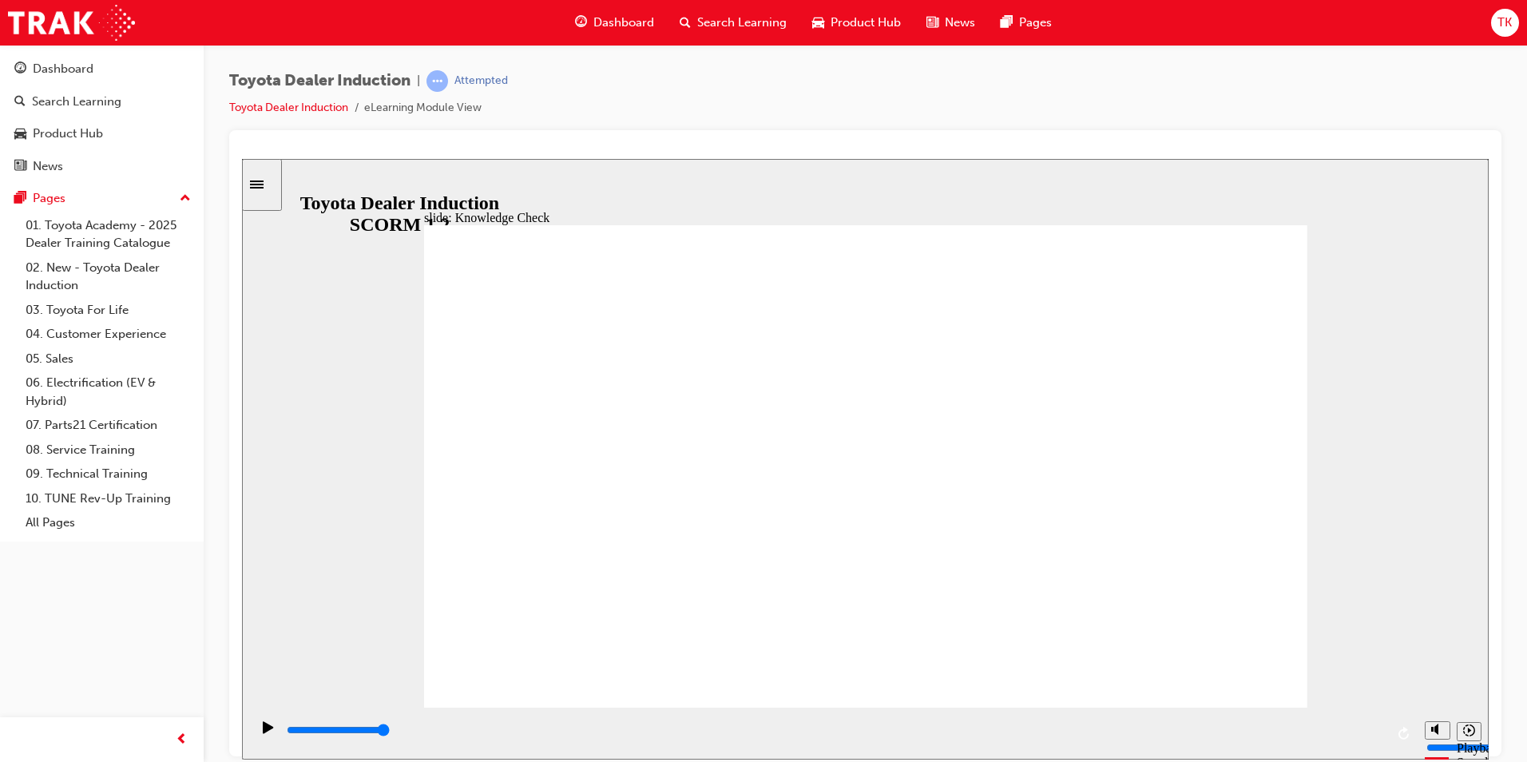
checkbox input "true"
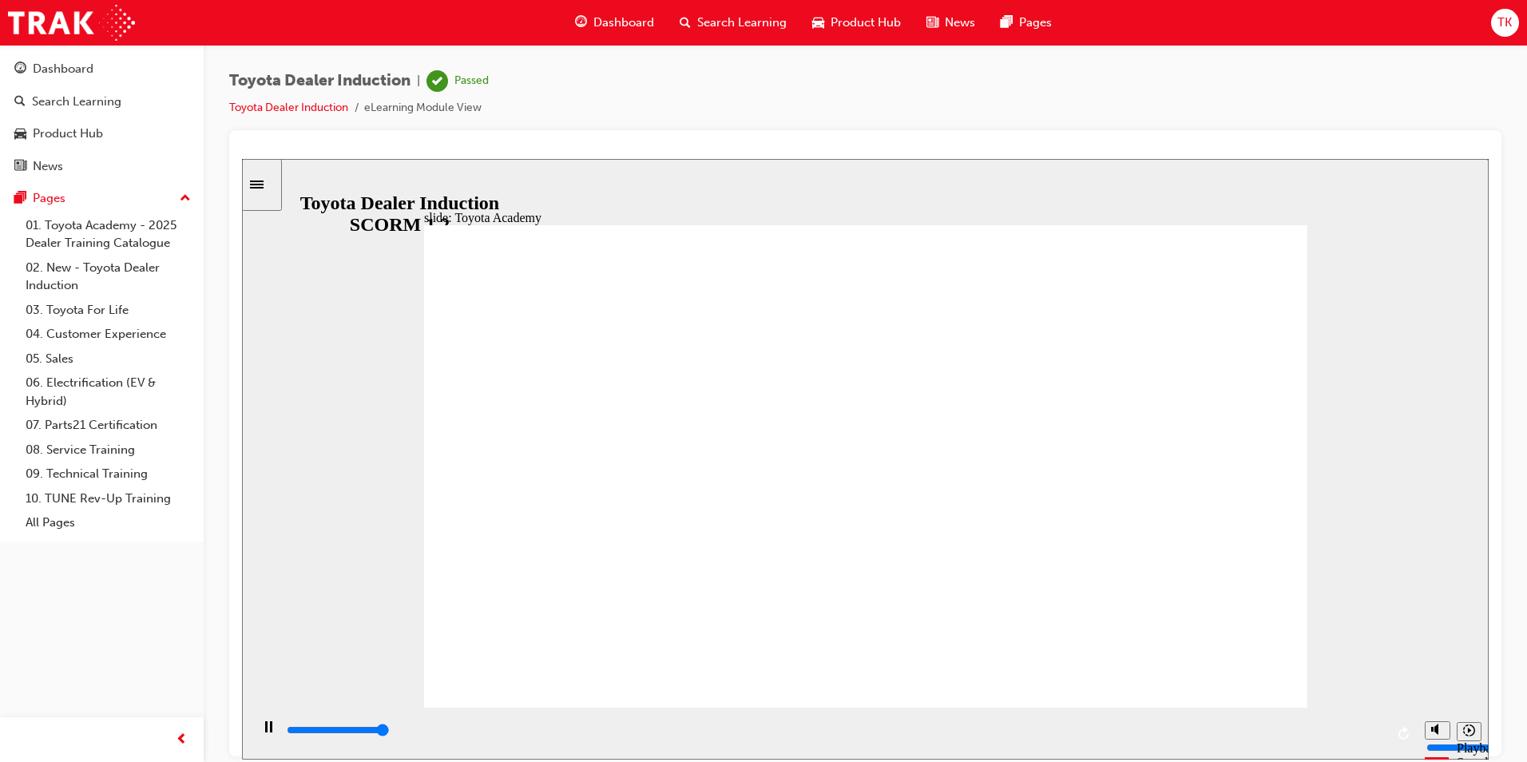
type input "9900"
